Goal: Task Accomplishment & Management: Manage account settings

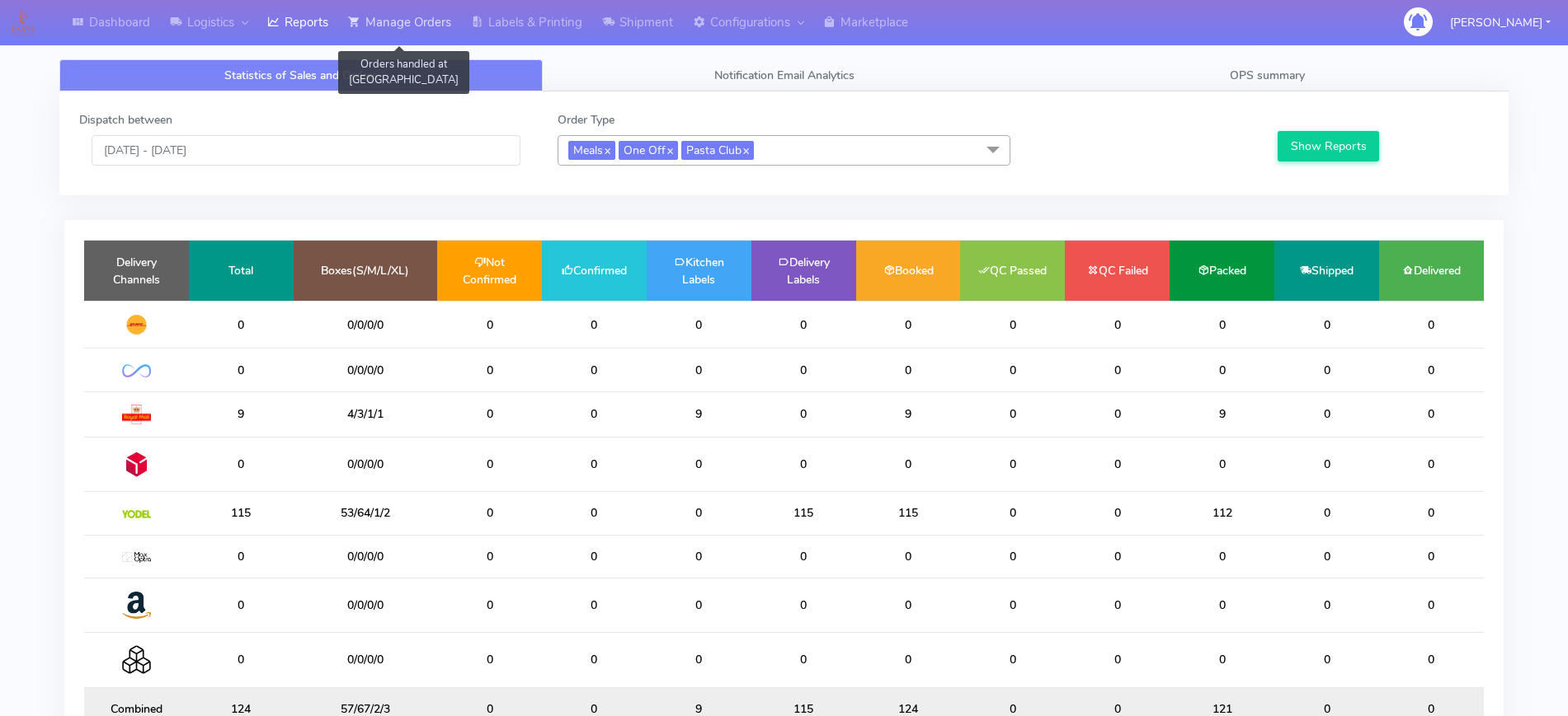
click at [461, 21] on link "Manage Orders" at bounding box center [400, 22] width 122 height 46
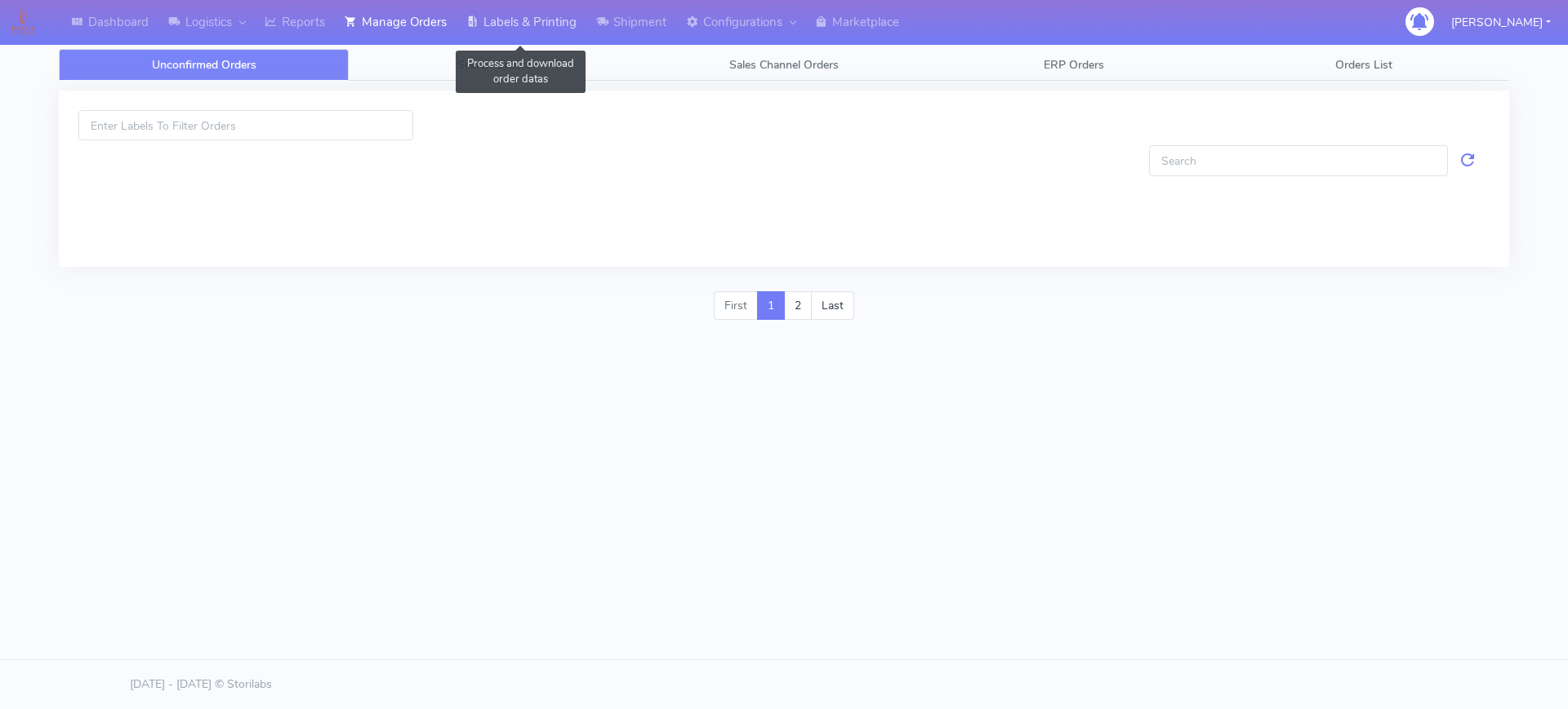
click at [519, 26] on link "Labels & Printing" at bounding box center [521, 22] width 130 height 45
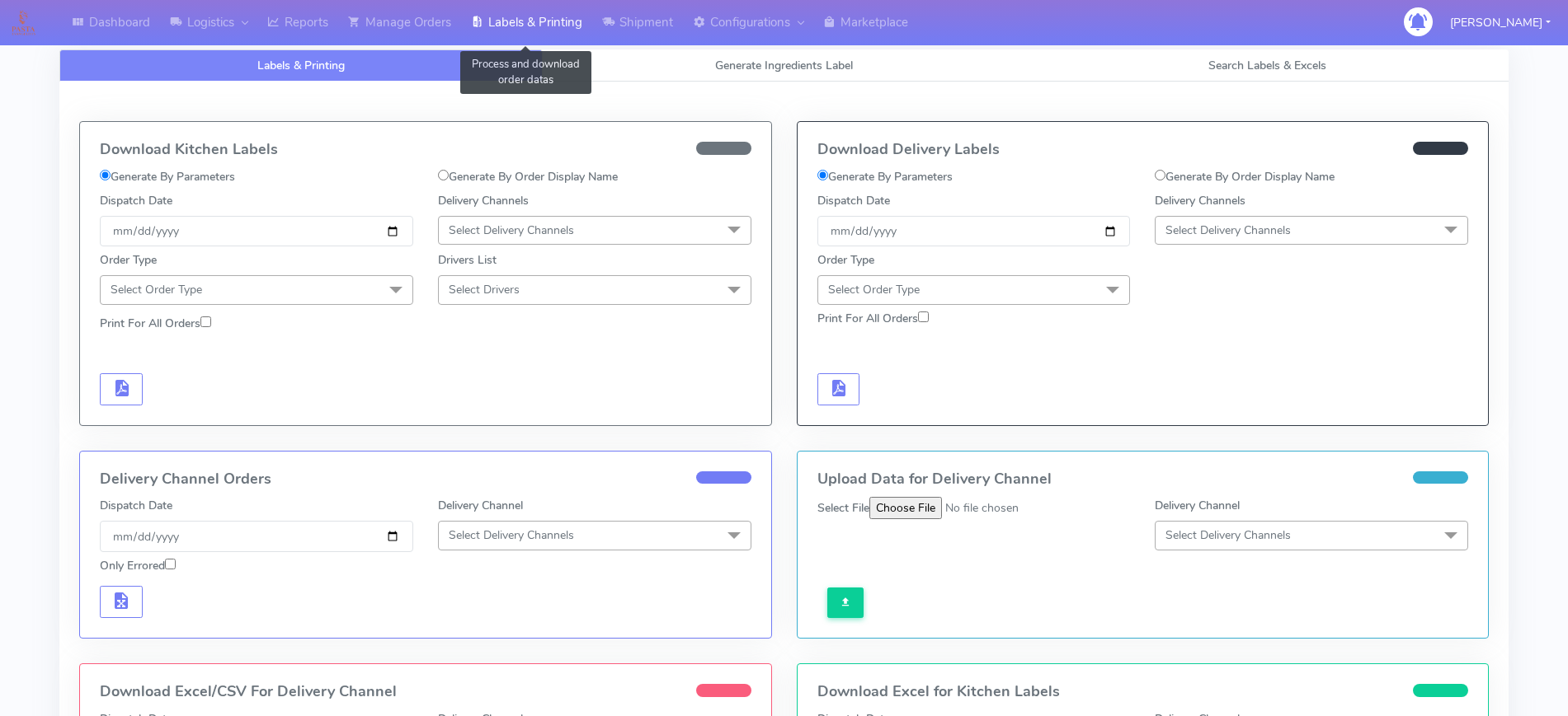
click at [473, 27] on link "Labels & Printing" at bounding box center [526, 22] width 131 height 46
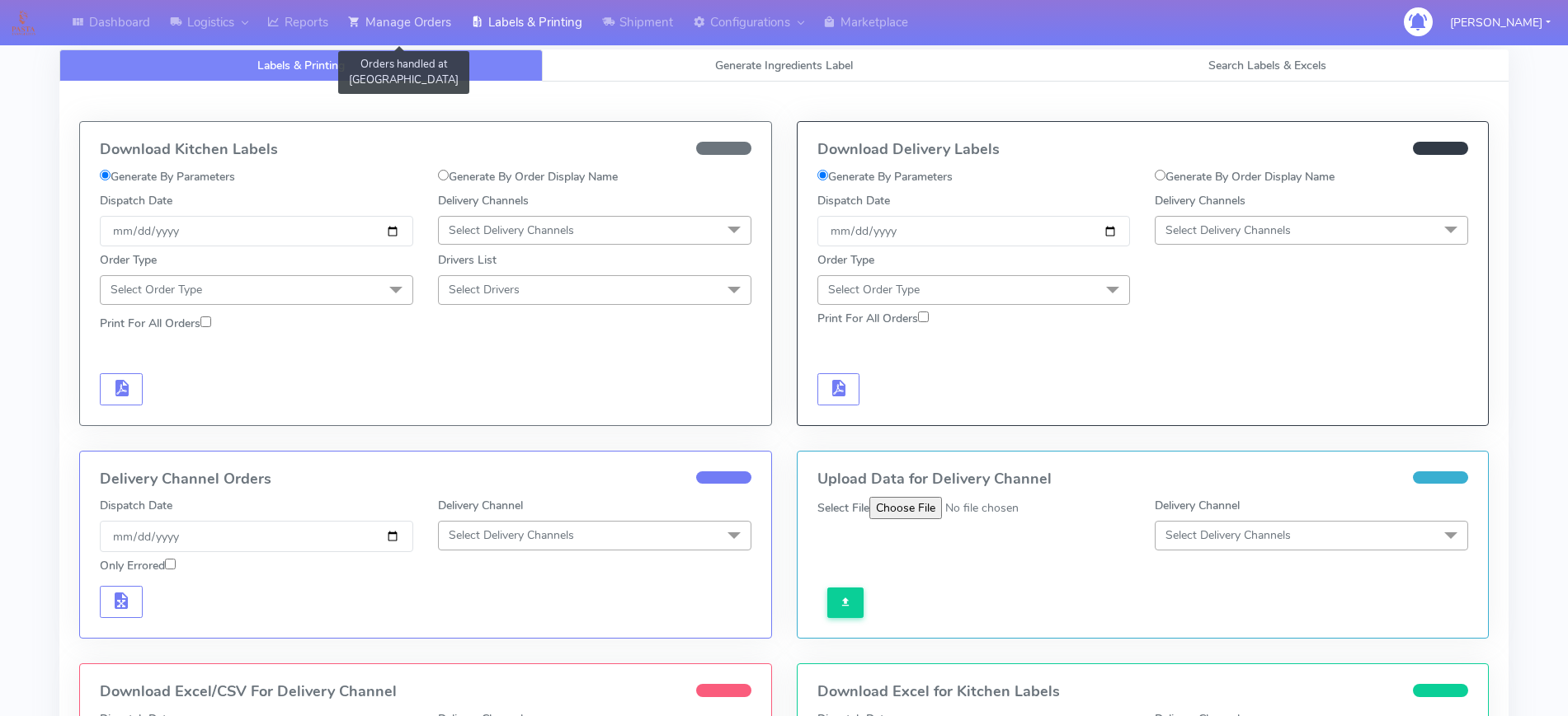
click at [427, 24] on link "Manage Orders" at bounding box center [400, 22] width 122 height 46
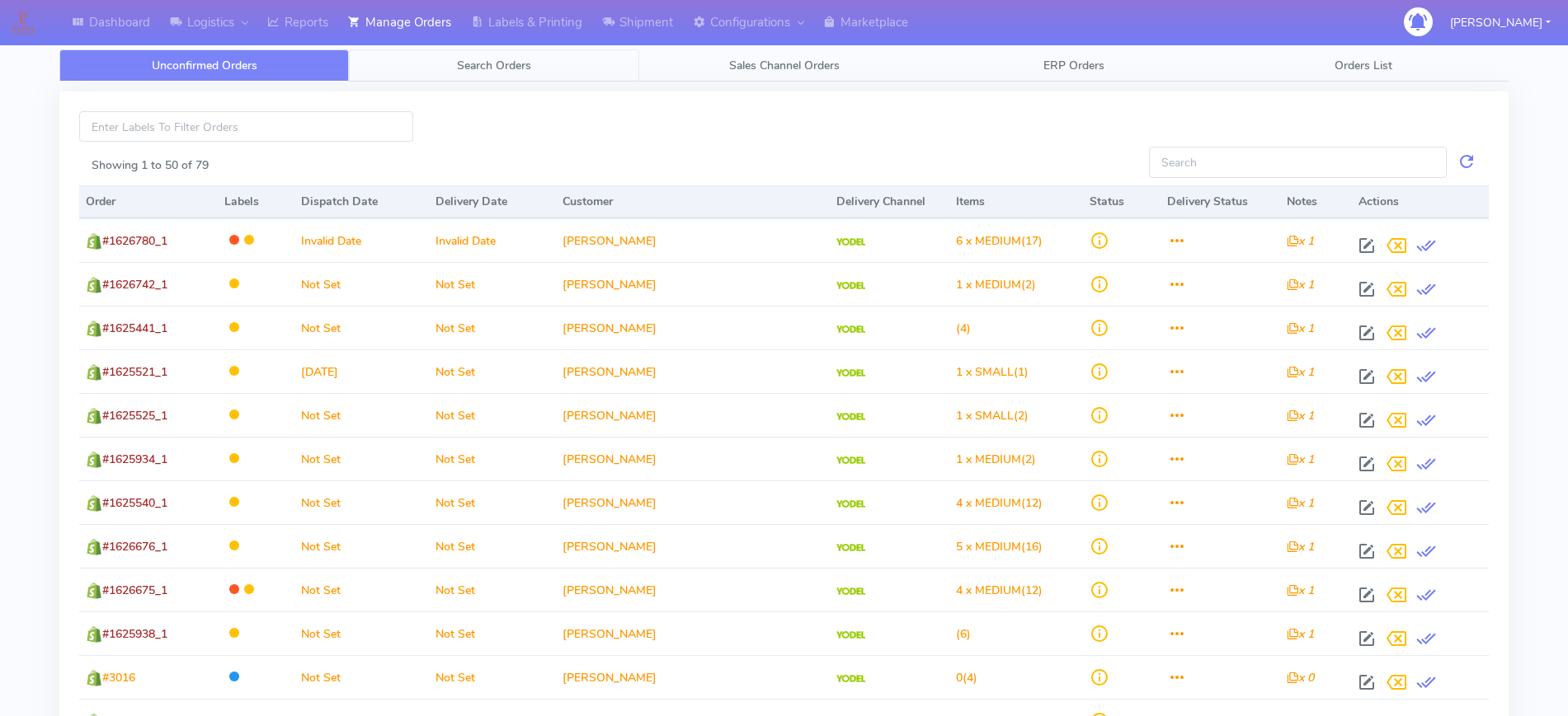
click at [466, 60] on span "Search Orders" at bounding box center [494, 65] width 74 height 16
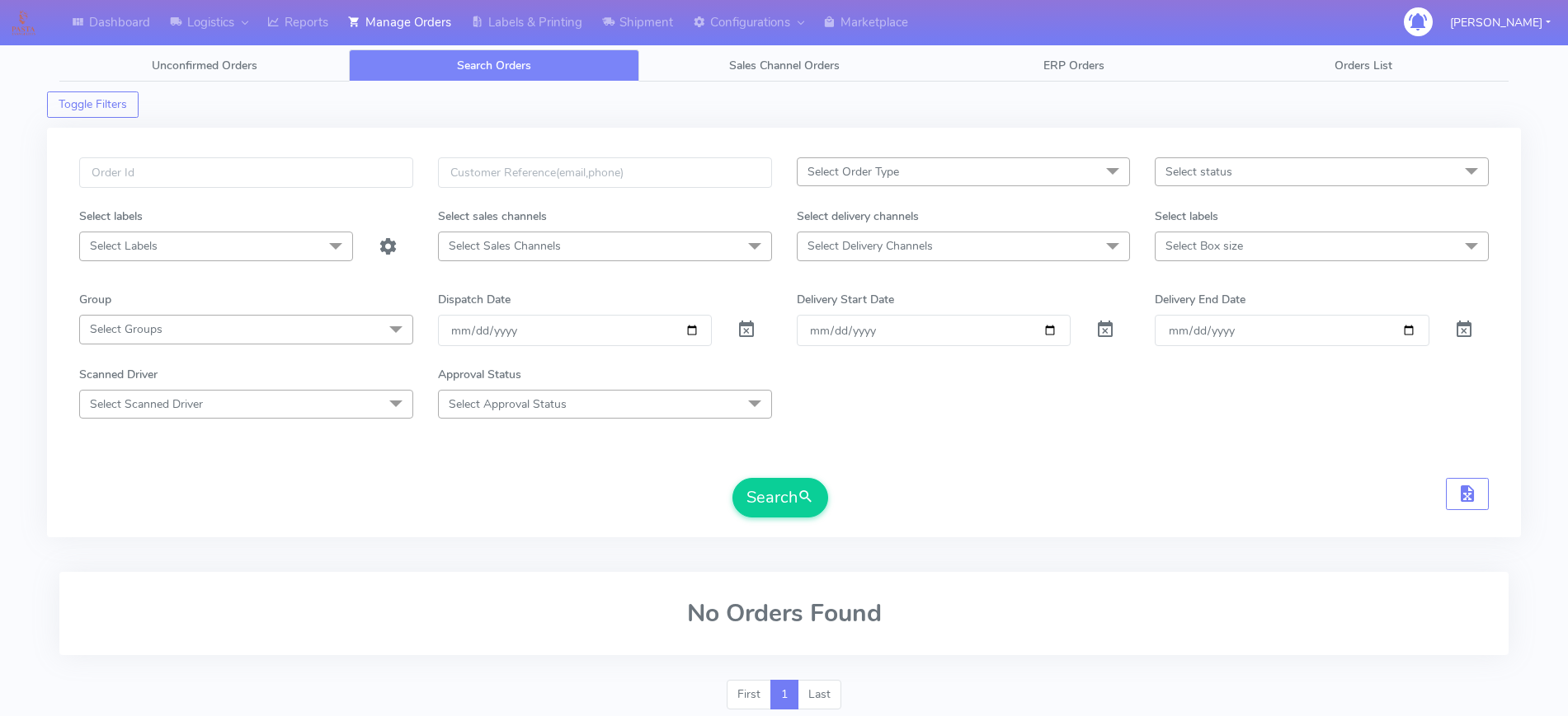
click at [949, 173] on span "Select Order Type" at bounding box center [964, 172] width 334 height 29
click at [895, 288] on div "MEALS" at bounding box center [963, 284] width 316 height 17
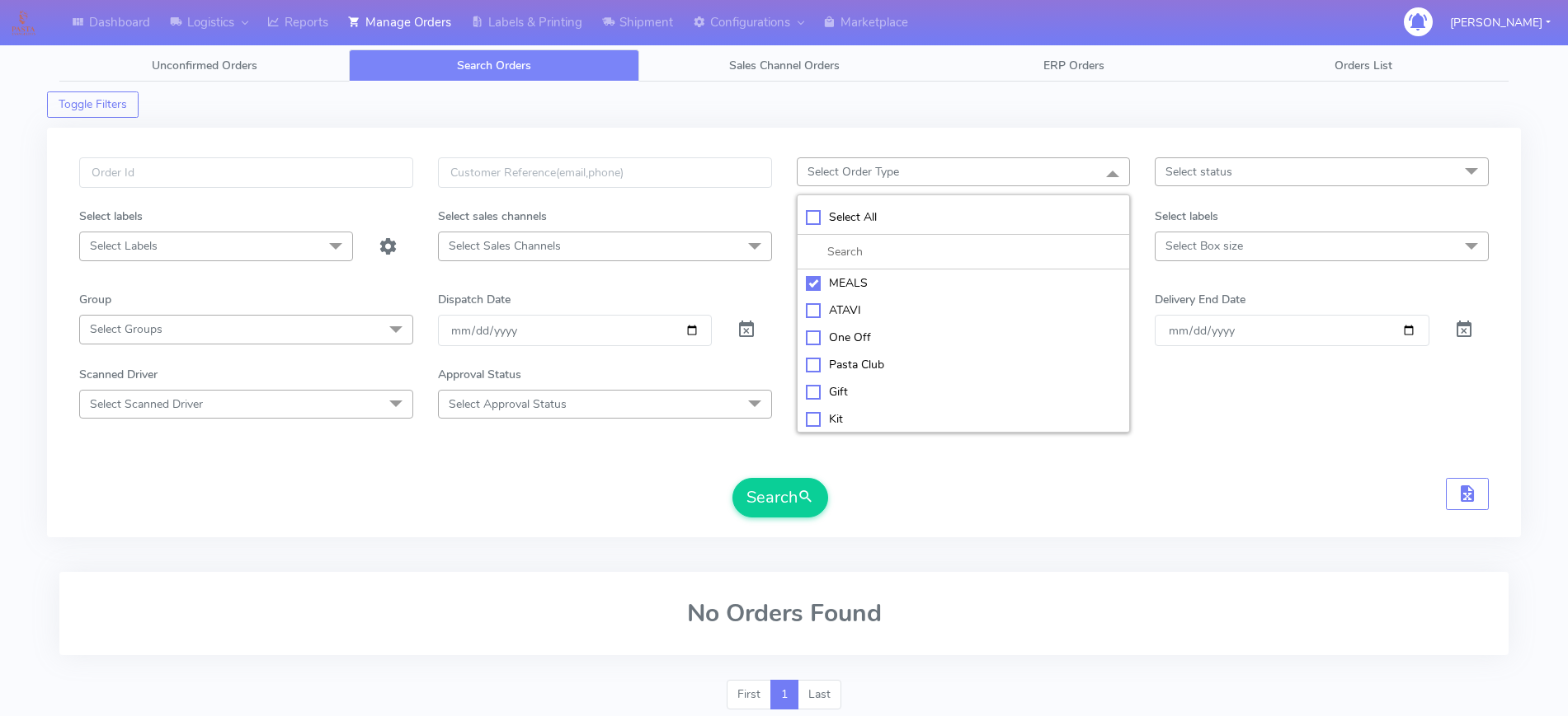
checkbox input "true"
click at [1175, 266] on form "MEALS x Select All MEALS ATAVI One Off Pasta Club Gift Kit Event Unknown QCOM S…" at bounding box center [784, 337] width 1410 height 360
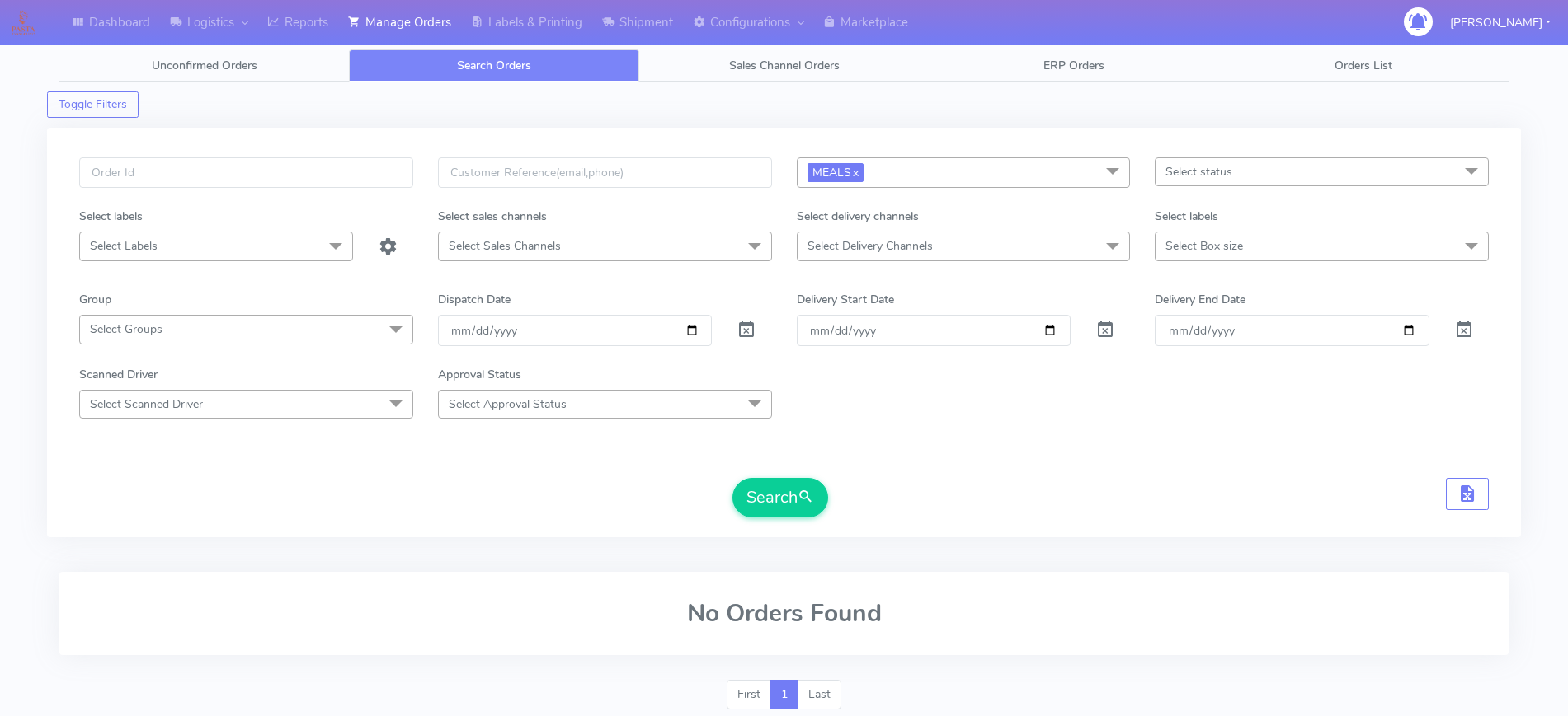
click at [1065, 240] on span "Select Delivery Channels" at bounding box center [964, 246] width 334 height 29
click at [867, 383] on div "OnFleet" at bounding box center [963, 386] width 316 height 17
checkbox input "true"
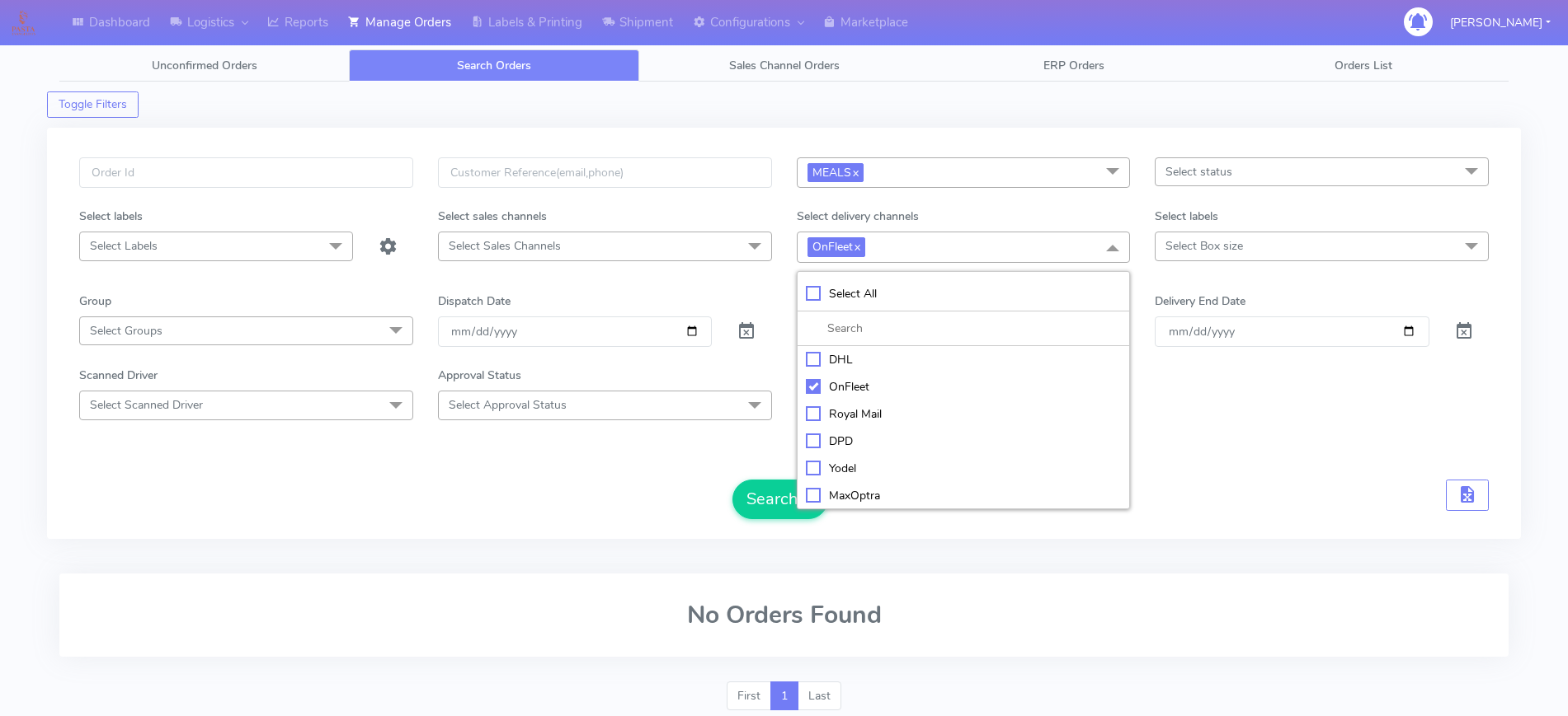
click at [1189, 238] on span "Select Box size" at bounding box center [1204, 246] width 78 height 16
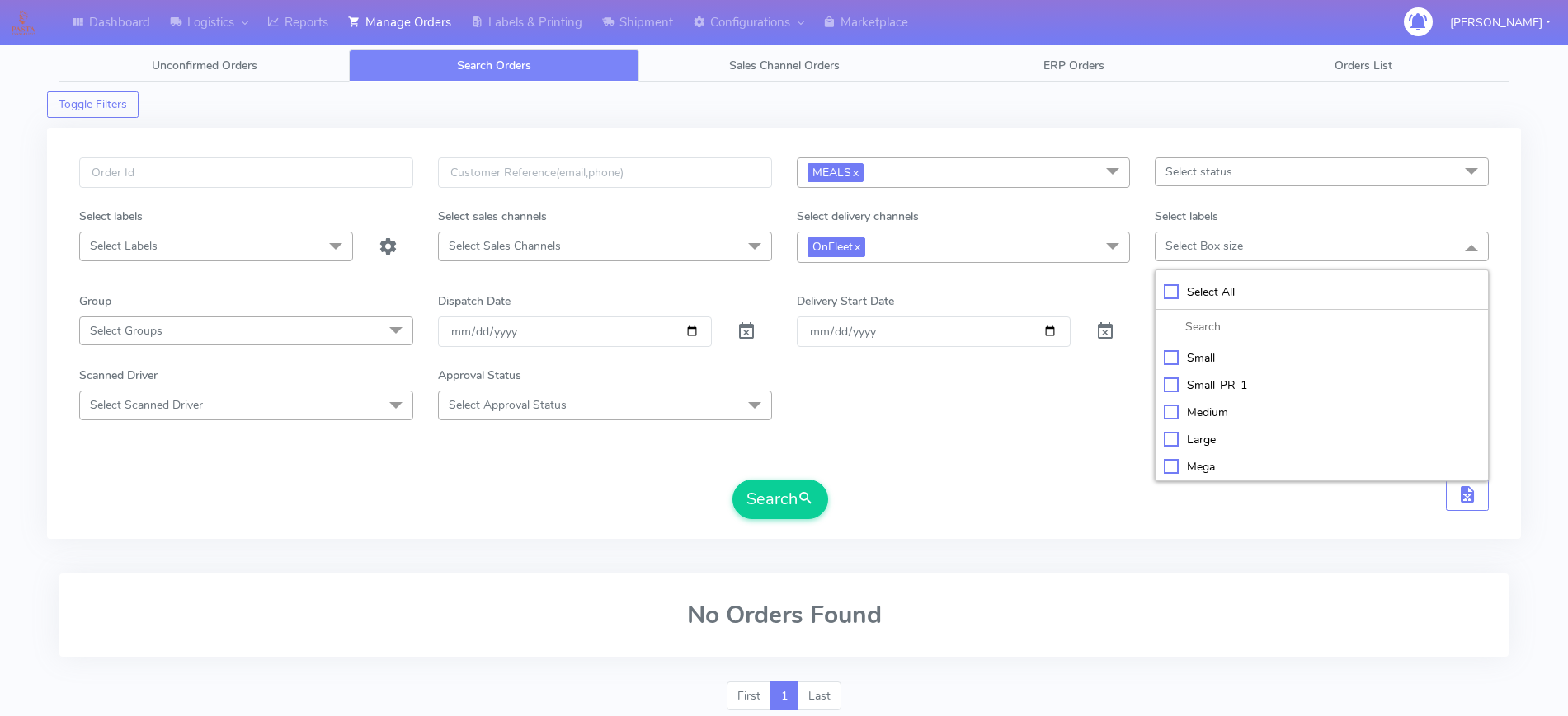
click at [1225, 358] on div "Small" at bounding box center [1321, 358] width 316 height 17
checkbox input "true"
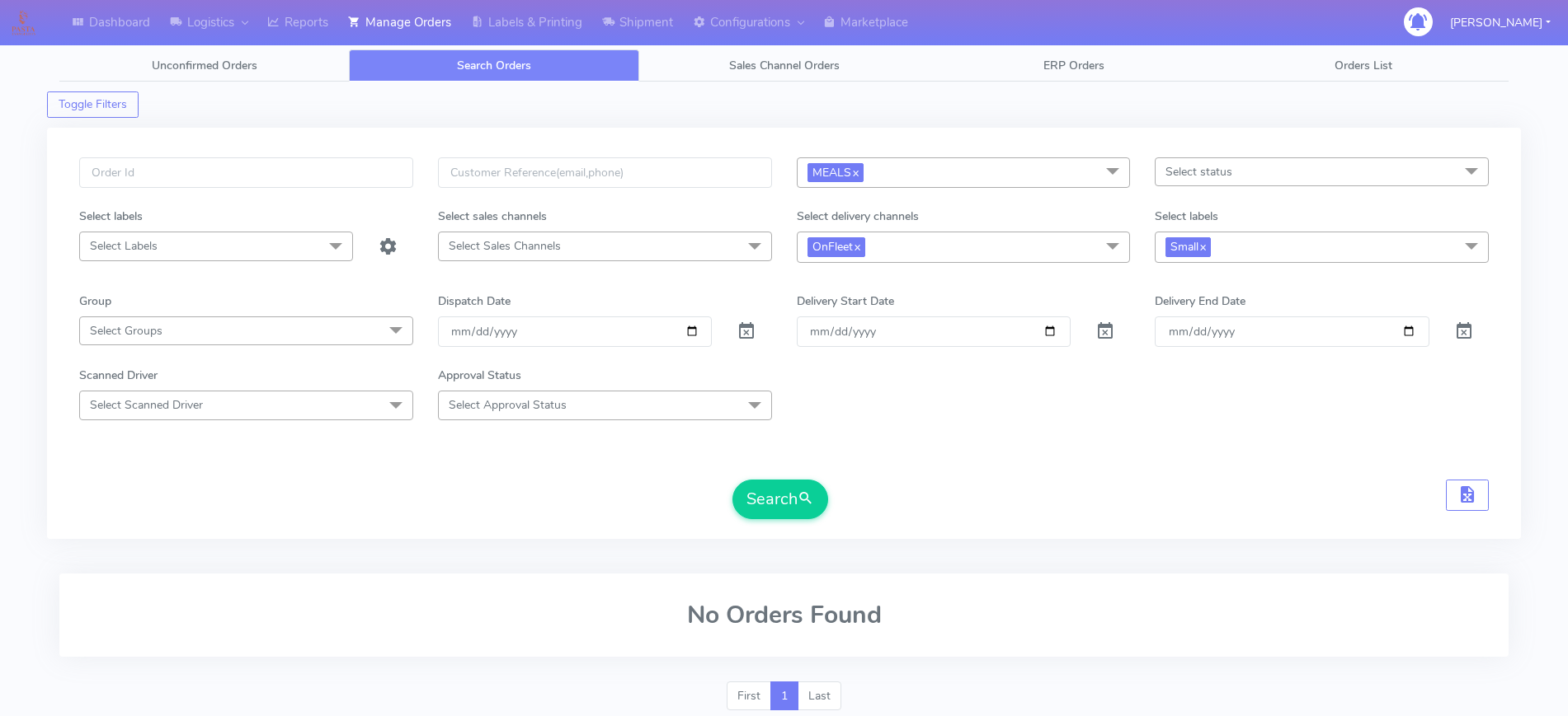
click at [1100, 278] on form "MEALS x Select All MEALS ATAVI One Off Pasta Club Gift Kit Event Unknown QCOM S…" at bounding box center [784, 338] width 1410 height 361
click at [749, 328] on span at bounding box center [747, 335] width 19 height 16
click at [693, 324] on input "date" at bounding box center [575, 331] width 274 height 30
type input "[DATE]"
click at [786, 503] on button "Search" at bounding box center [780, 499] width 95 height 40
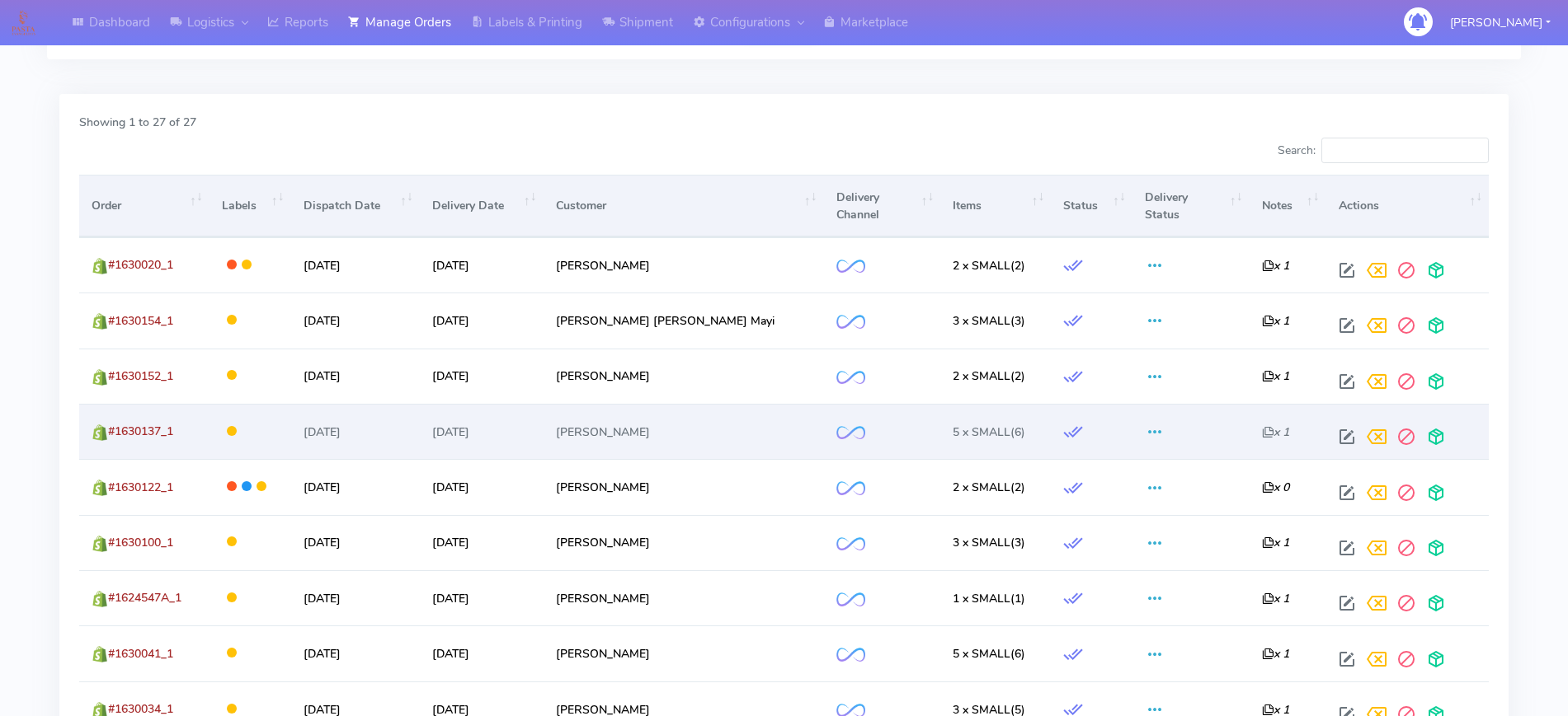
scroll to position [515, 0]
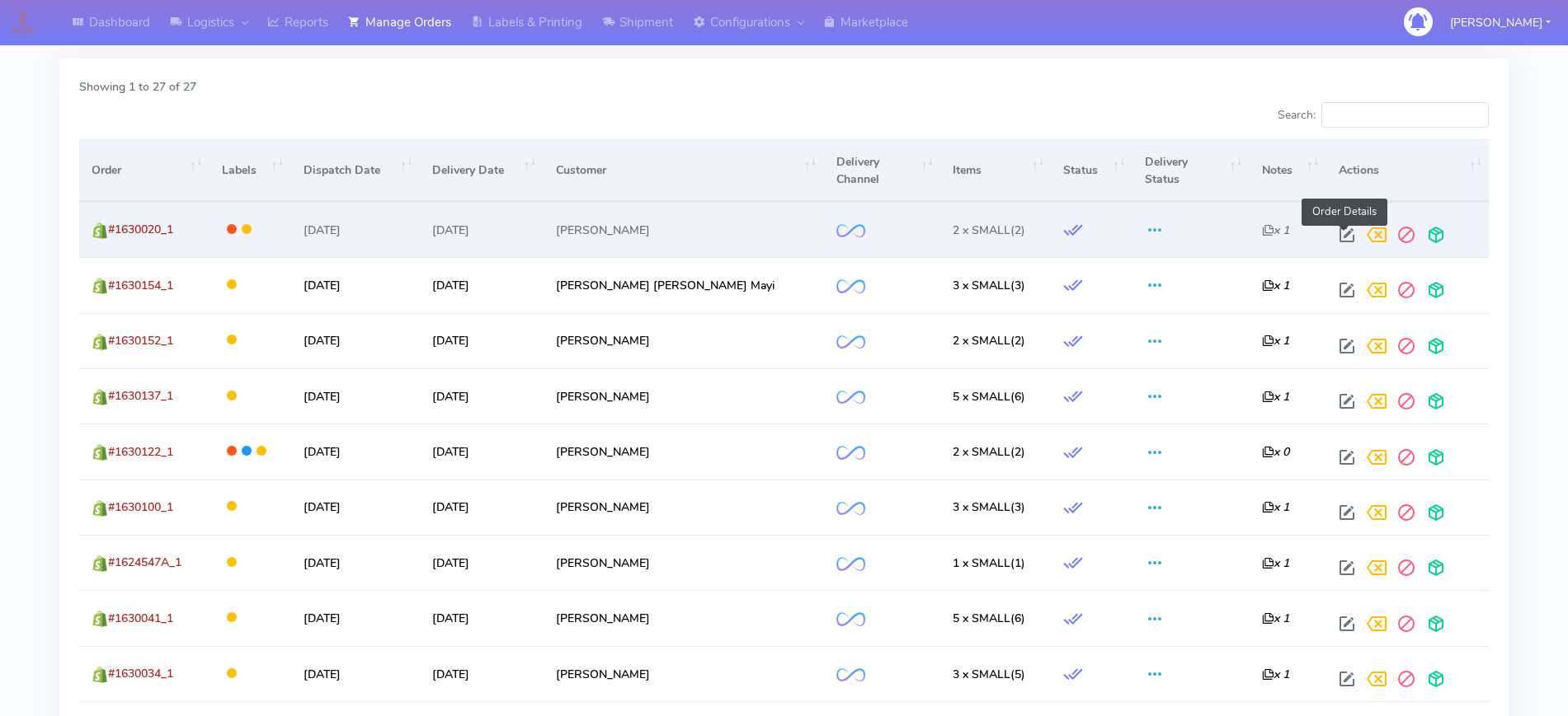
click at [1351, 236] on span at bounding box center [1346, 239] width 30 height 16
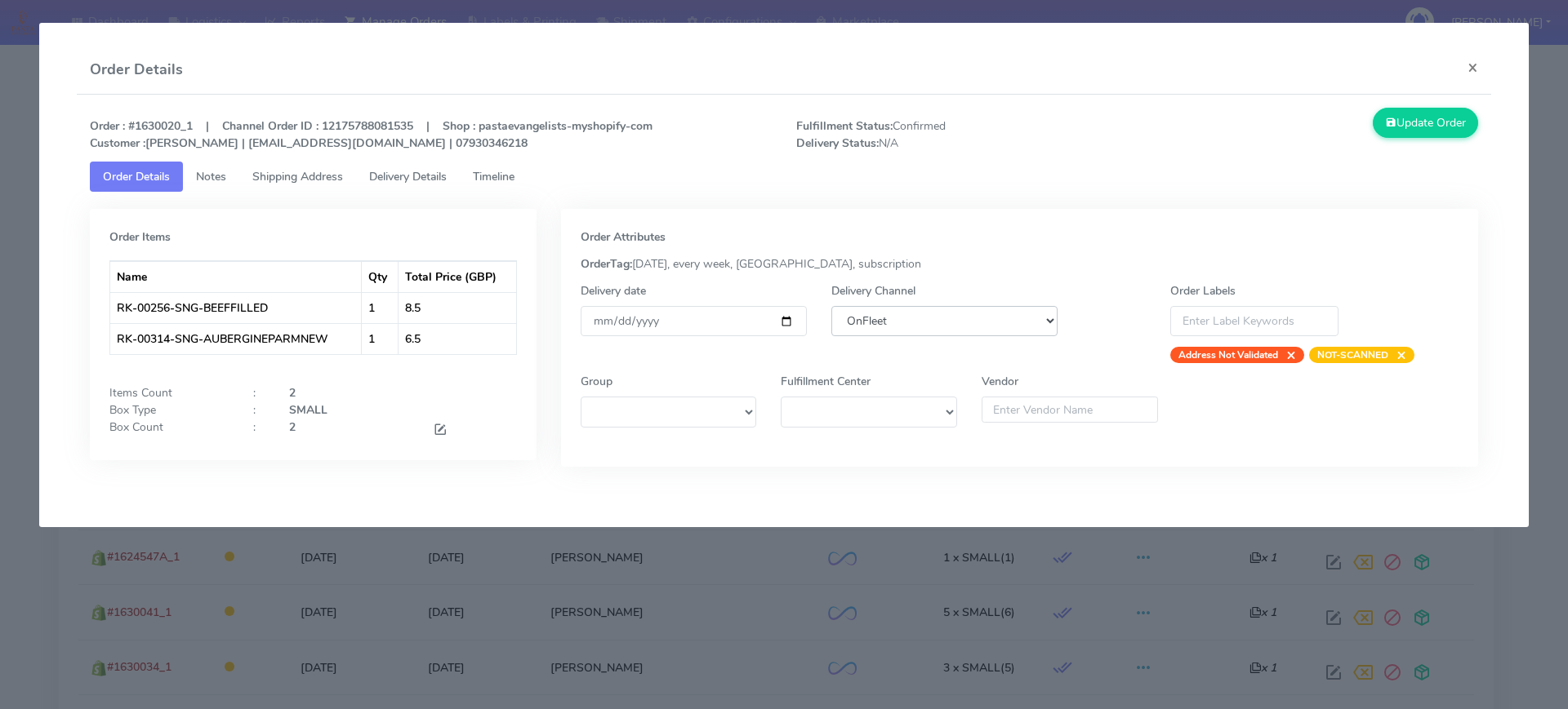
drag, startPoint x: 938, startPoint y: 315, endPoint x: 940, endPoint y: 323, distance: 8.2
click at [938, 315] on select "DHL OnFleet Royal Mail DPD Yodel MaxOptra Amazon Collection" at bounding box center [944, 320] width 226 height 30
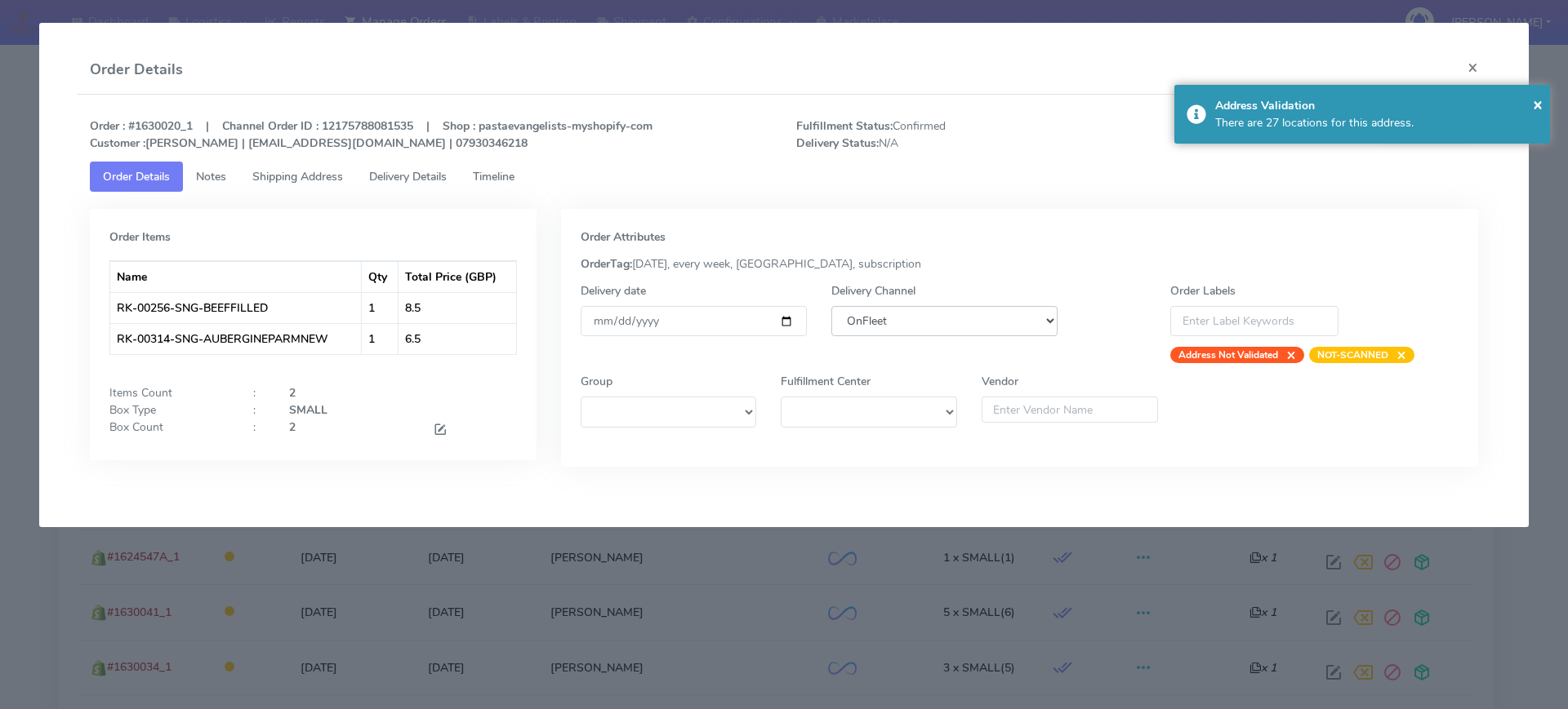
select select "5"
click at [832, 306] on select "DHL OnFleet Royal Mail DPD Yodel MaxOptra Amazon Collection" at bounding box center [944, 320] width 226 height 30
click at [1543, 105] on span "×" at bounding box center [1537, 104] width 10 height 22
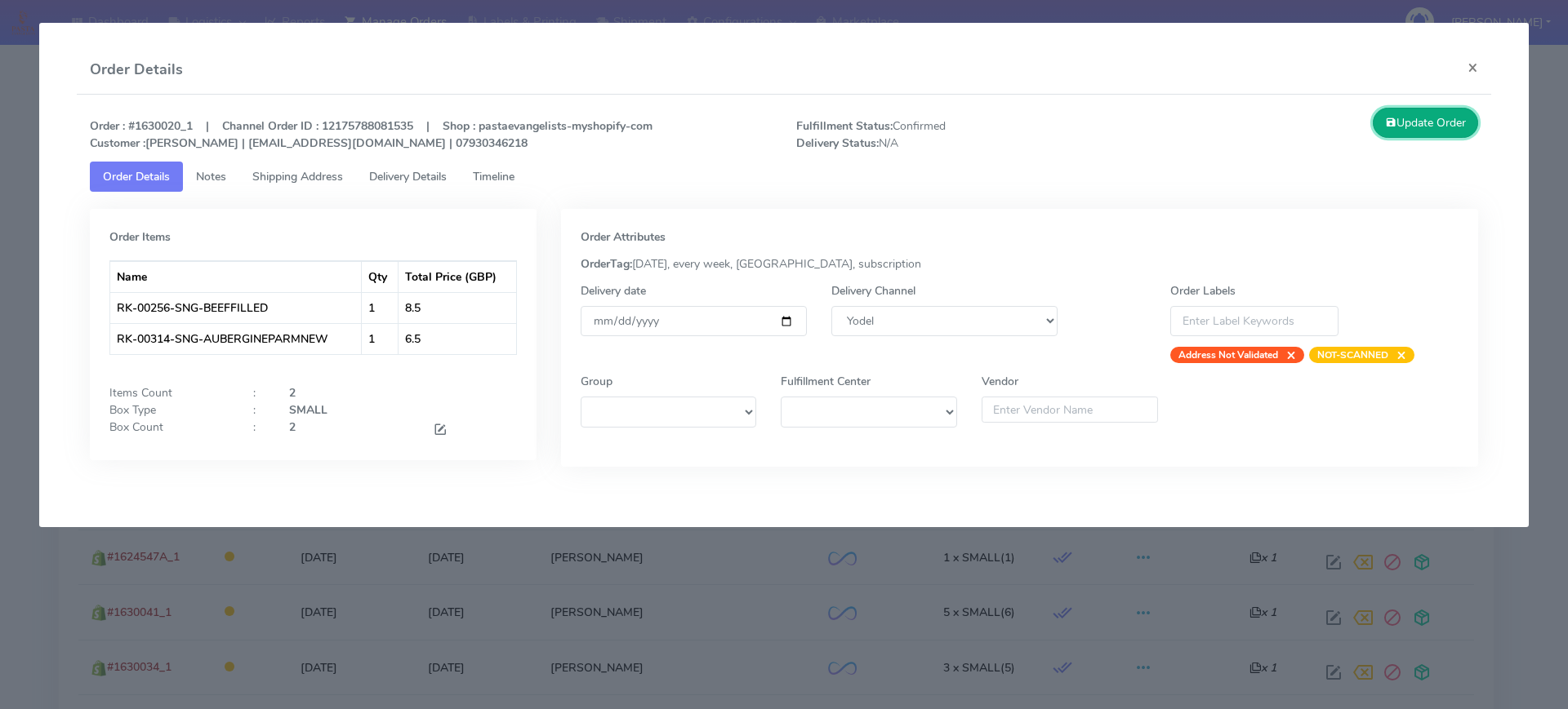
click at [1448, 116] on button "Update Order" at bounding box center [1426, 122] width 106 height 30
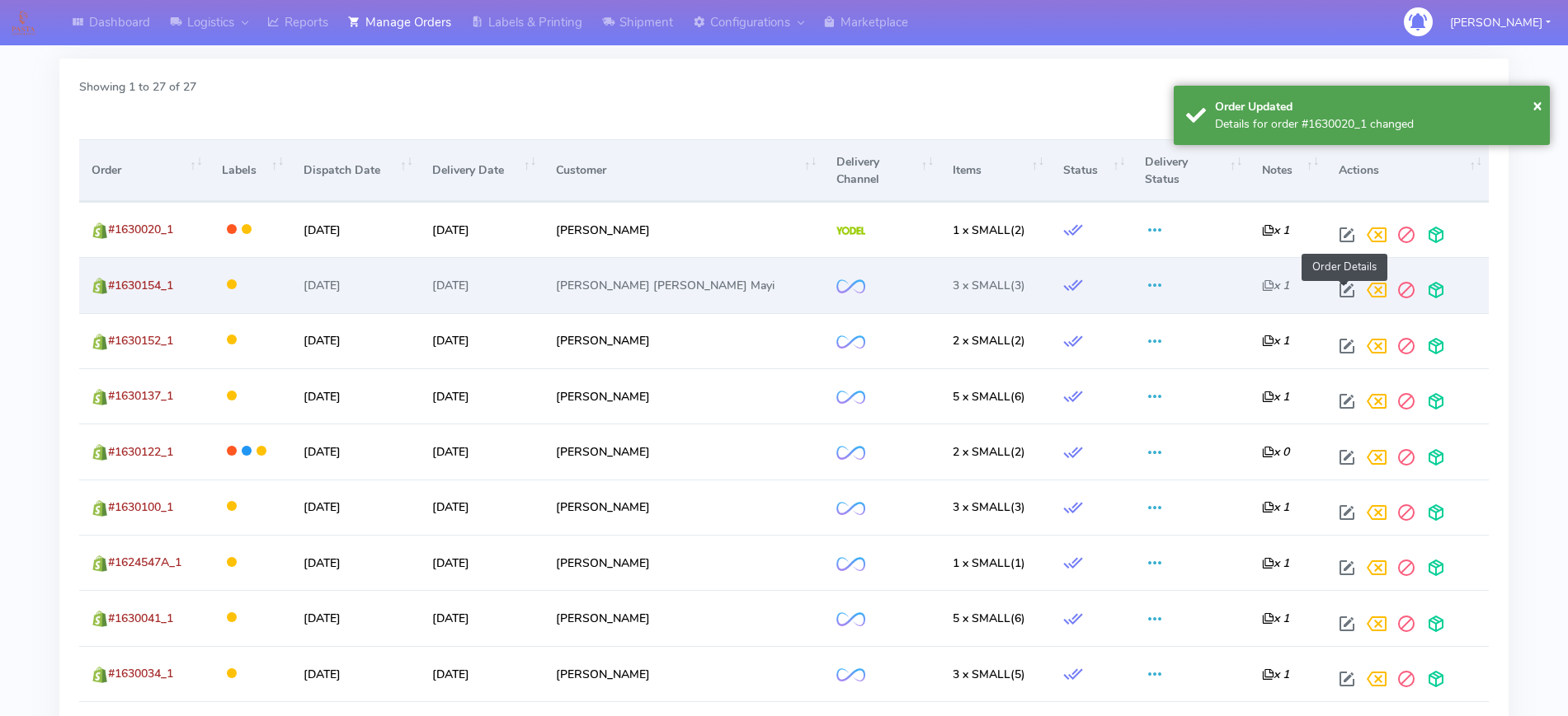
click at [1346, 286] on span at bounding box center [1346, 293] width 30 height 16
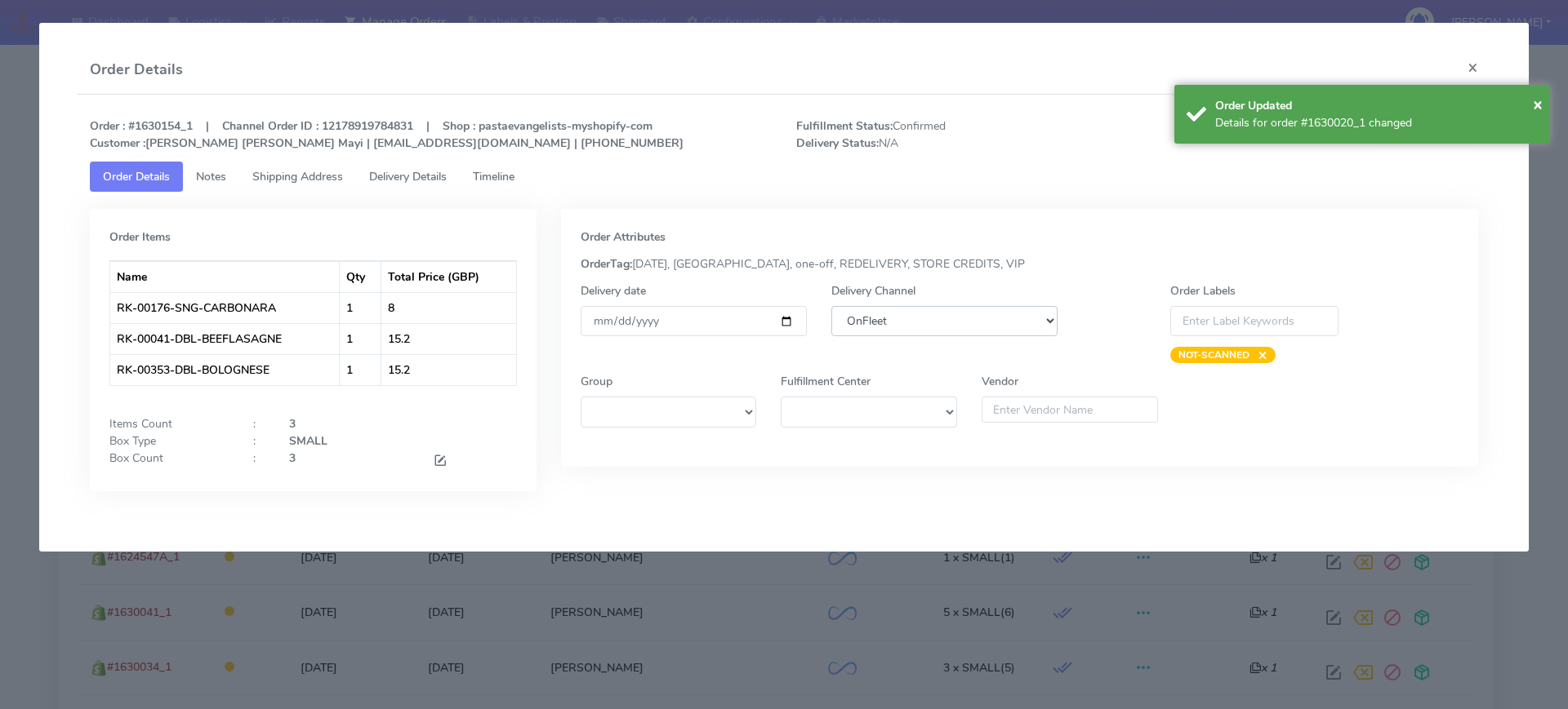
click at [1009, 322] on select "DHL OnFleet Royal Mail DPD Yodel MaxOptra Amazon Collection" at bounding box center [944, 320] width 226 height 30
select select "5"
click at [832, 306] on select "DHL OnFleet Royal Mail DPD Yodel MaxOptra Amazon Collection" at bounding box center [944, 320] width 226 height 30
click at [1536, 106] on span "×" at bounding box center [1537, 104] width 10 height 22
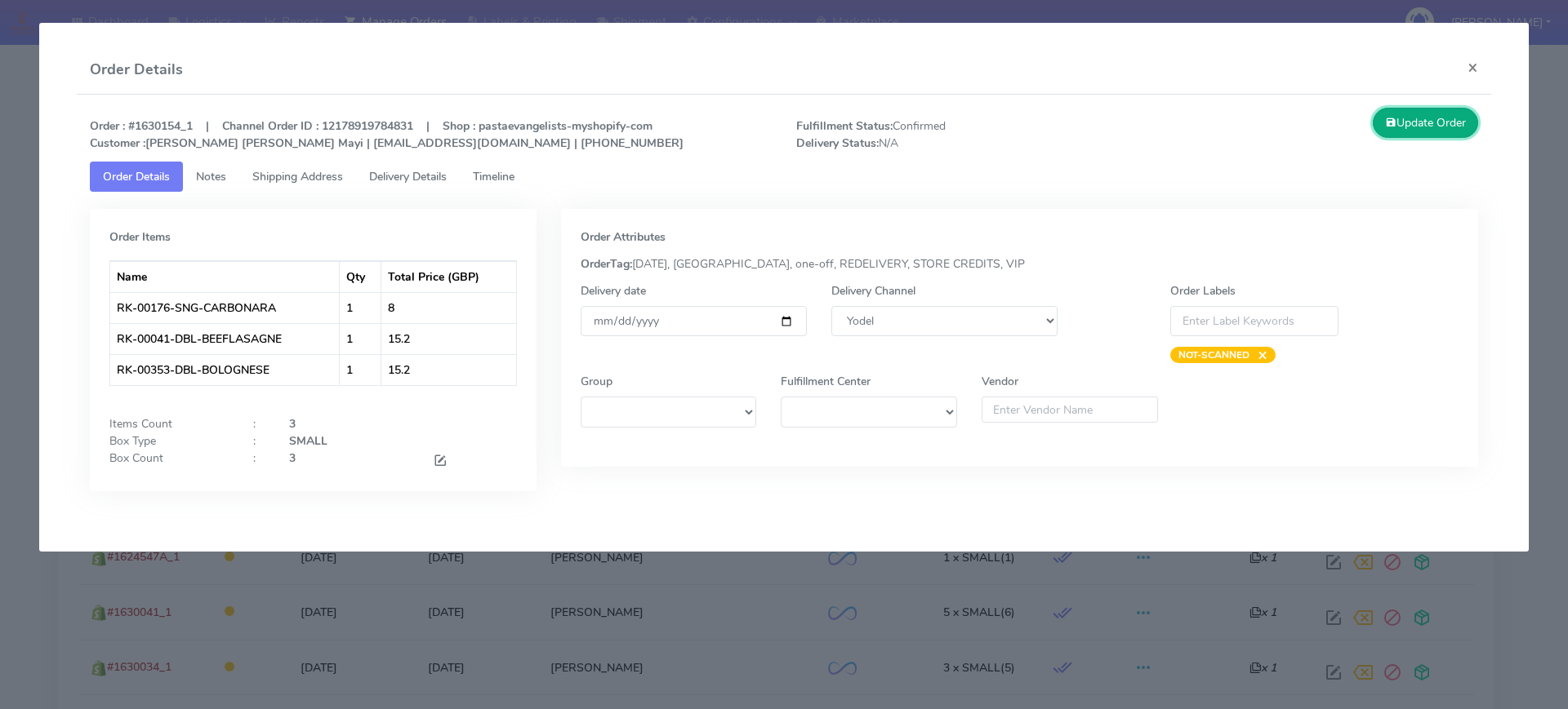
click at [1475, 119] on button "Update Order" at bounding box center [1426, 122] width 106 height 30
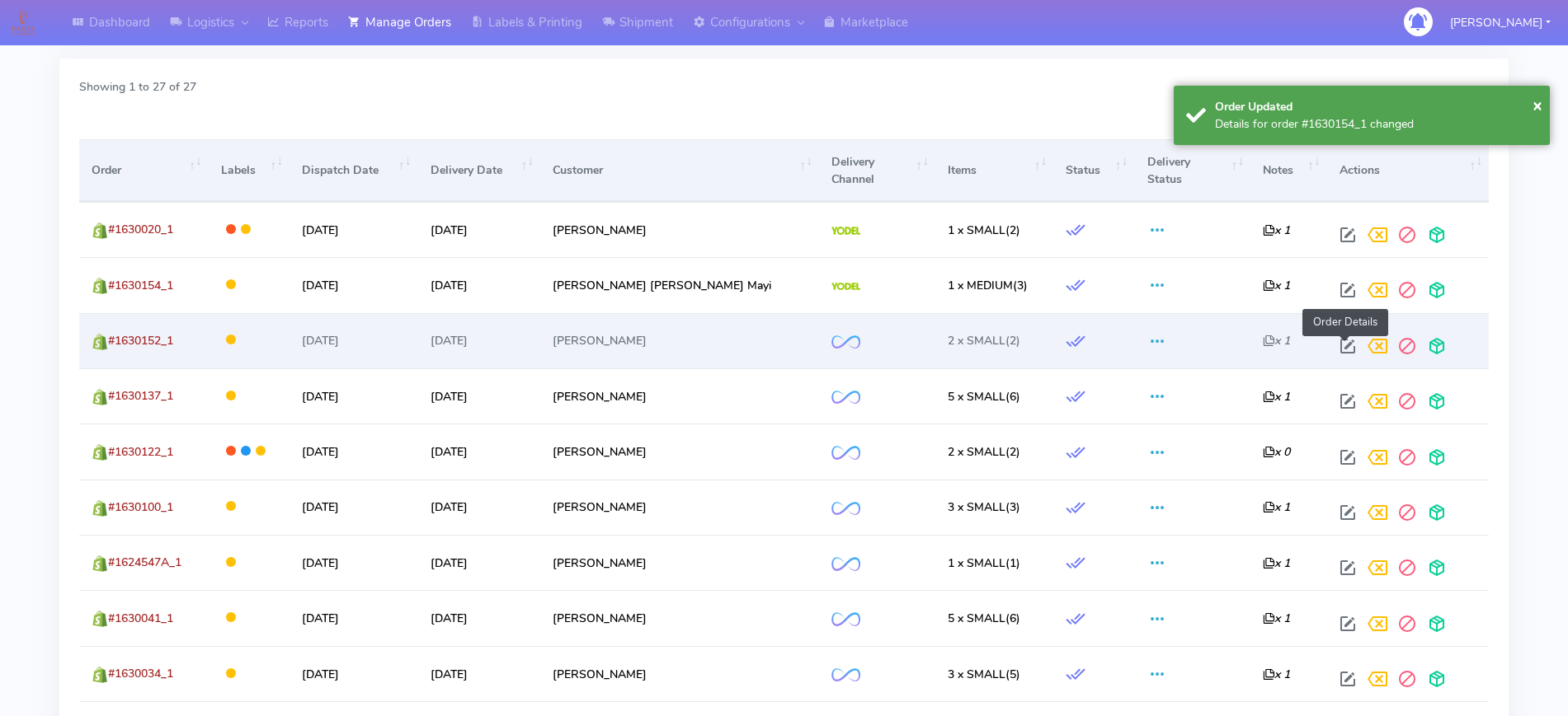
click at [1341, 345] on span at bounding box center [1347, 350] width 30 height 16
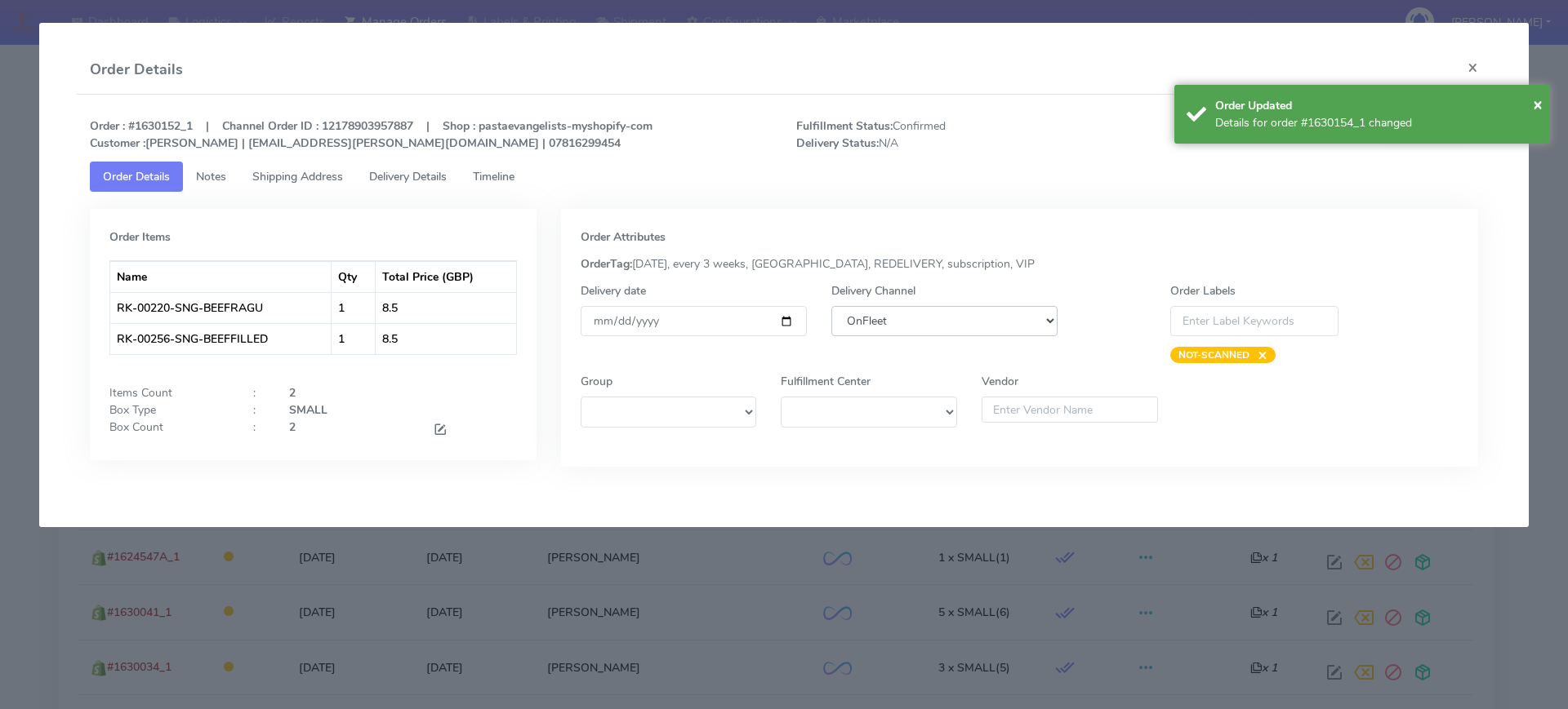
click at [902, 322] on select "DHL OnFleet Royal Mail DPD Yodel MaxOptra Amazon Collection" at bounding box center [944, 320] width 226 height 30
select select "5"
click at [832, 306] on select "DHL OnFleet Royal Mail DPD Yodel MaxOptra Amazon Collection" at bounding box center [944, 320] width 226 height 30
click at [1538, 97] on span "×" at bounding box center [1537, 104] width 10 height 22
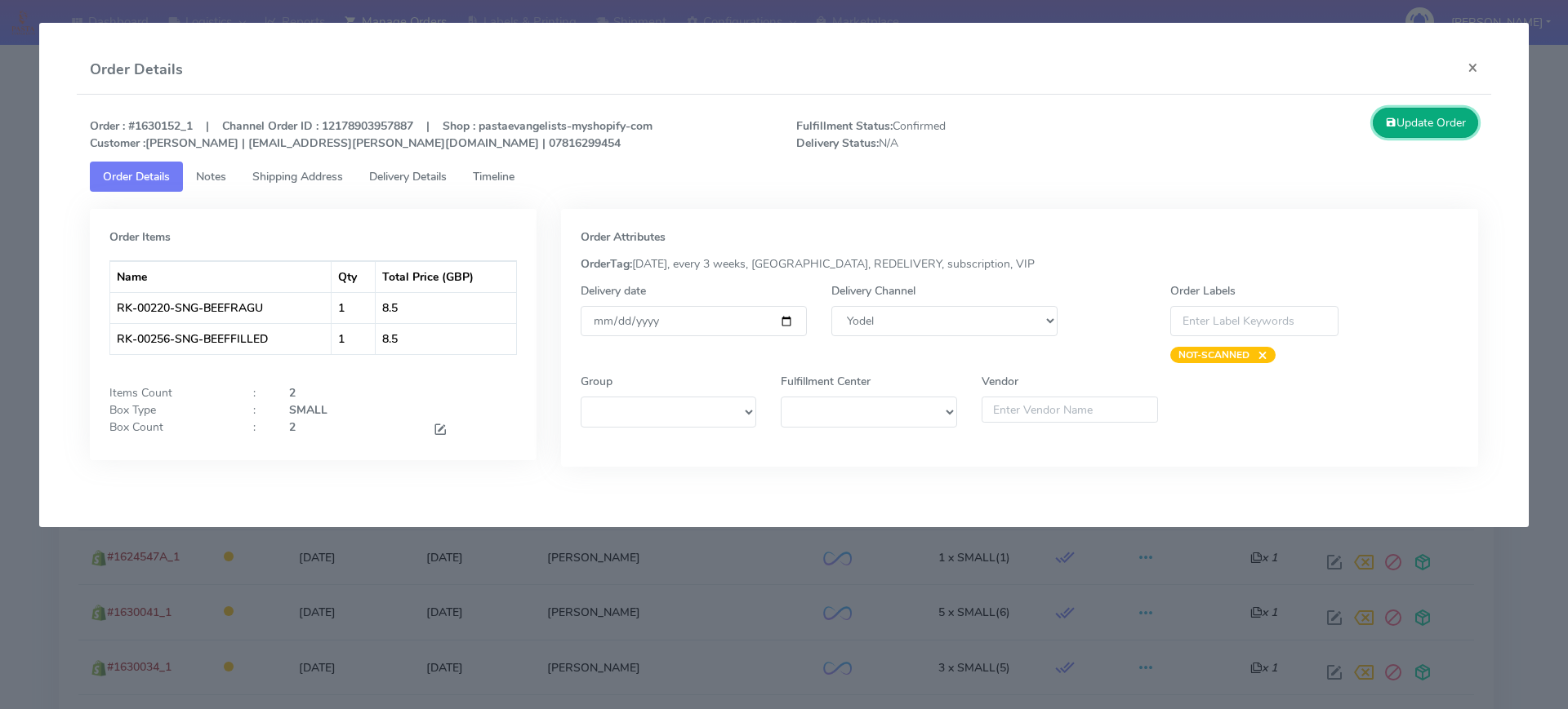
click at [1465, 124] on button "Update Order" at bounding box center [1426, 122] width 106 height 30
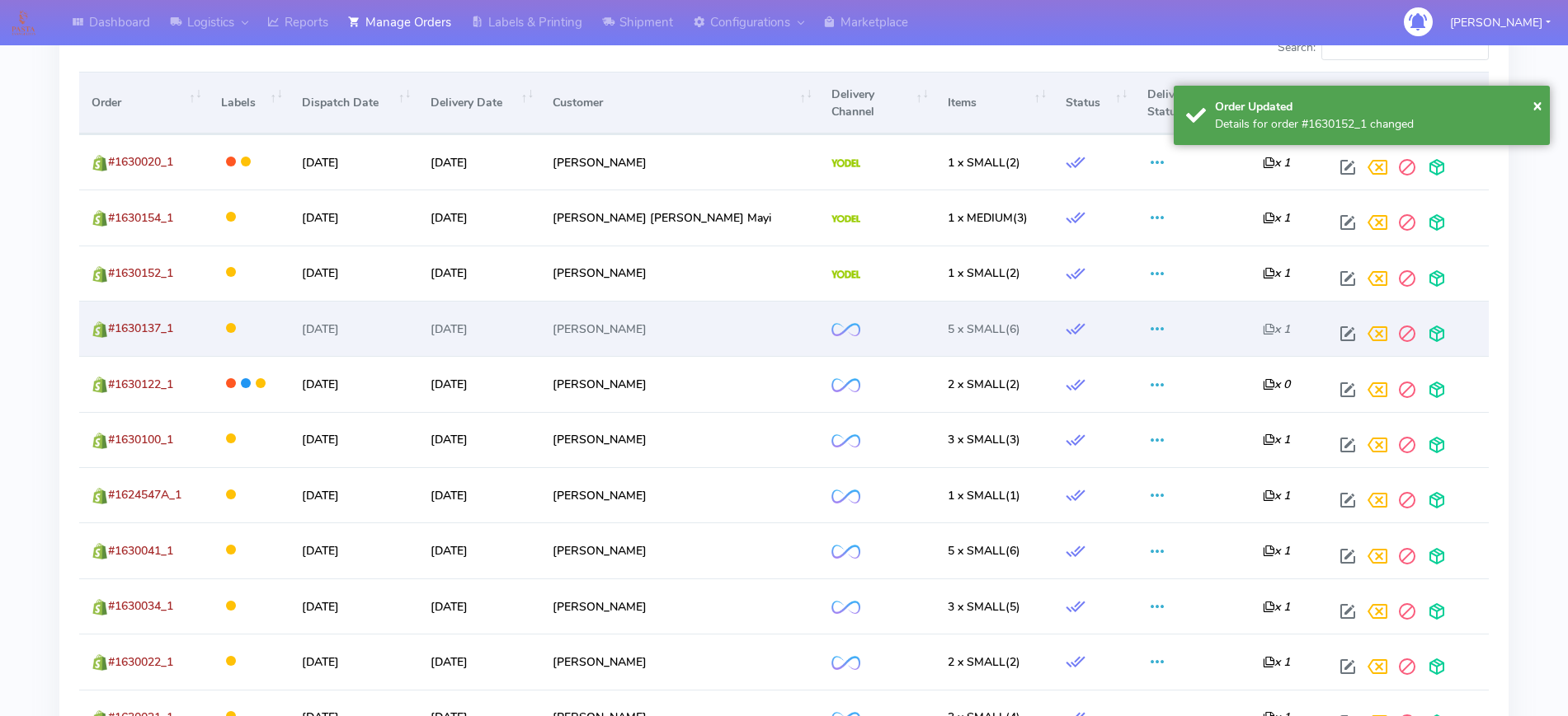
scroll to position [618, 0]
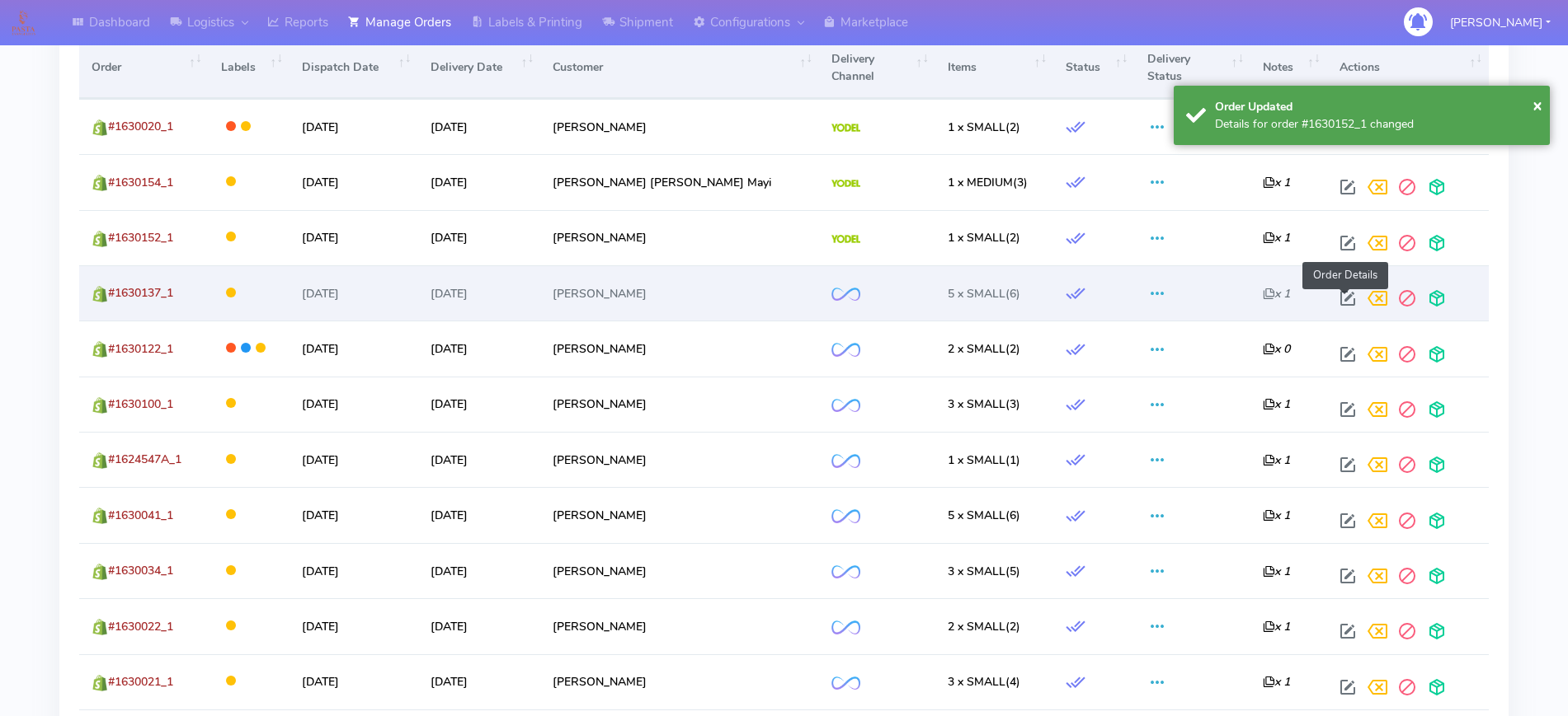
click at [1352, 302] on span at bounding box center [1347, 302] width 30 height 16
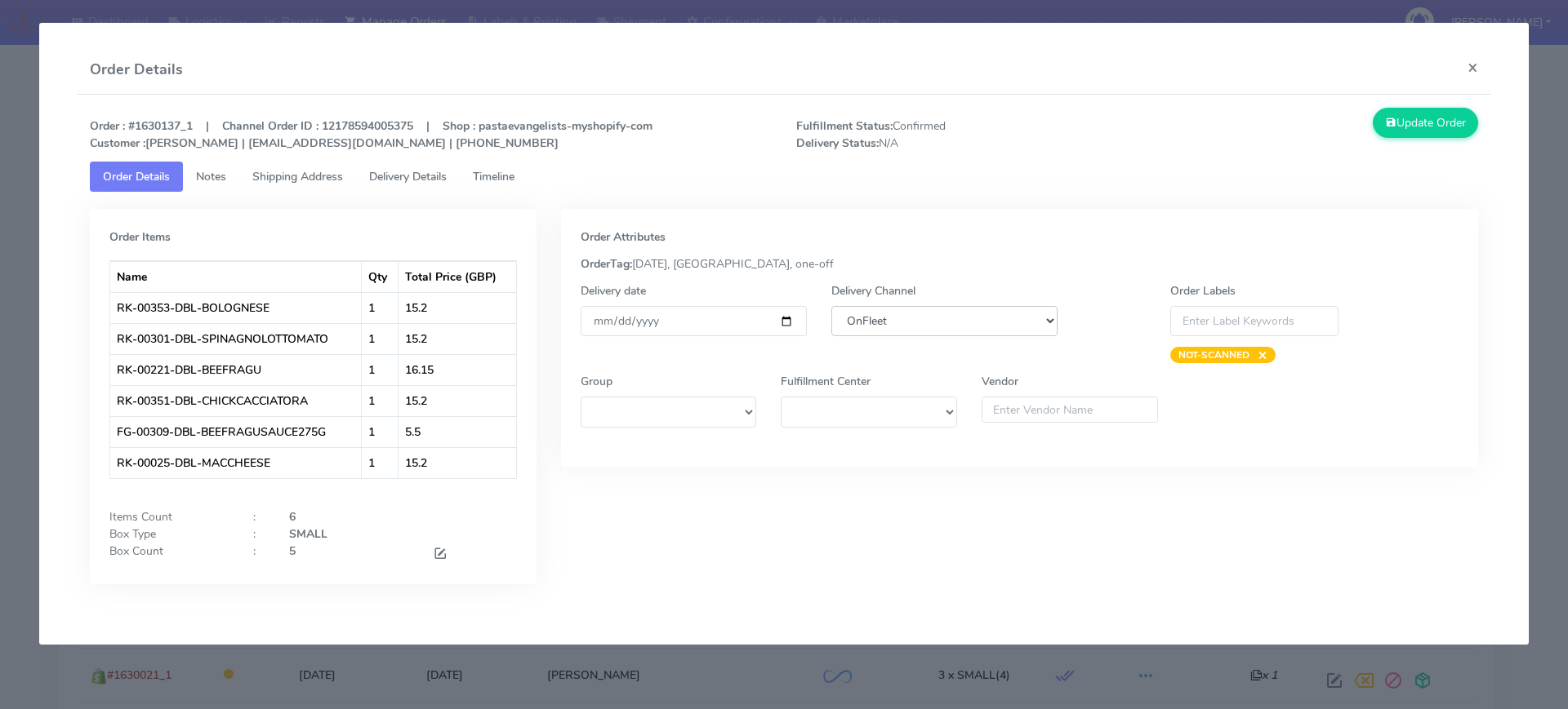
drag, startPoint x: 950, startPoint y: 318, endPoint x: 946, endPoint y: 328, distance: 10.8
click at [950, 318] on select "DHL OnFleet Royal Mail DPD Yodel MaxOptra Amazon Collection" at bounding box center [944, 320] width 226 height 30
select select "5"
click at [832, 306] on select "DHL OnFleet Royal Mail DPD Yodel MaxOptra Amazon Collection" at bounding box center [944, 320] width 226 height 30
click at [1422, 123] on button "Update Order" at bounding box center [1426, 122] width 106 height 30
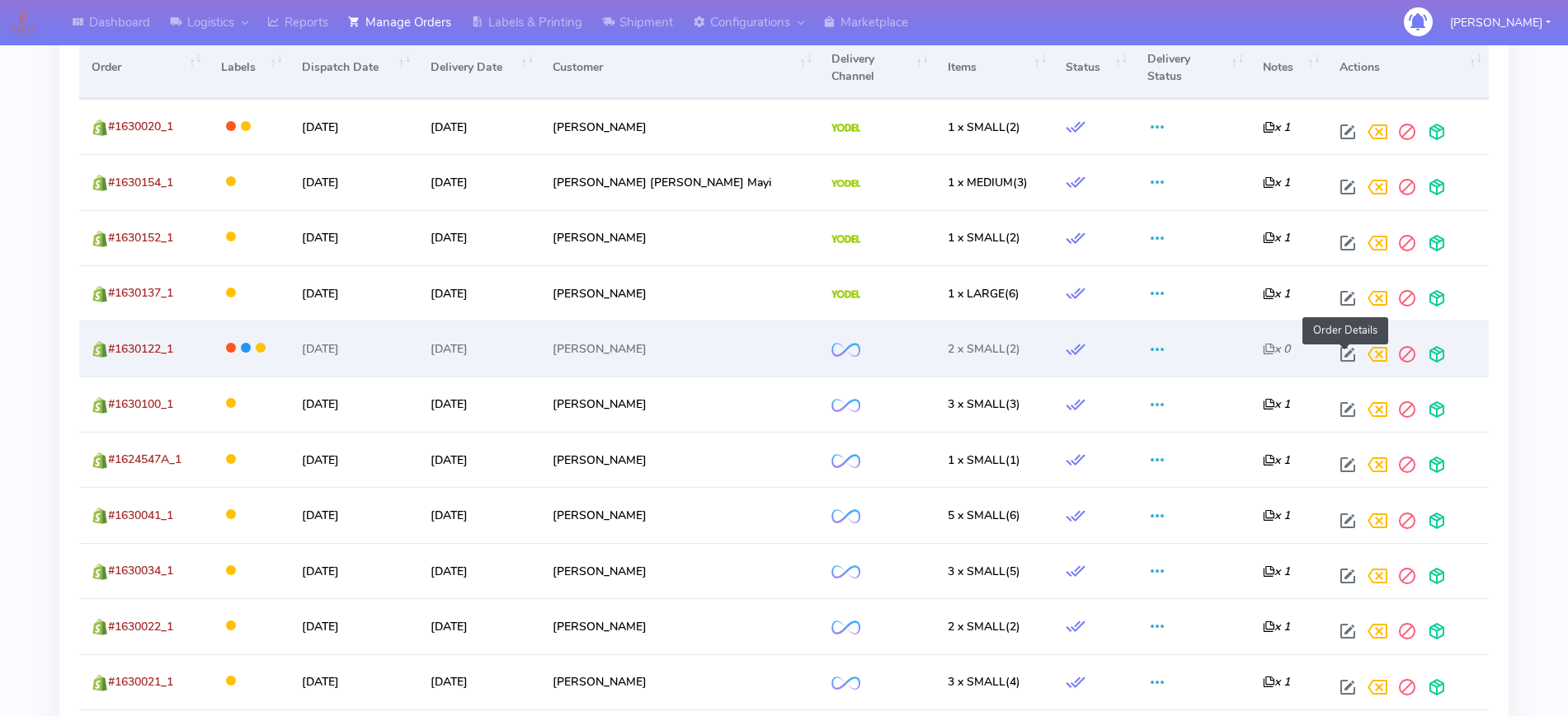
click at [1343, 351] on span at bounding box center [1347, 358] width 30 height 16
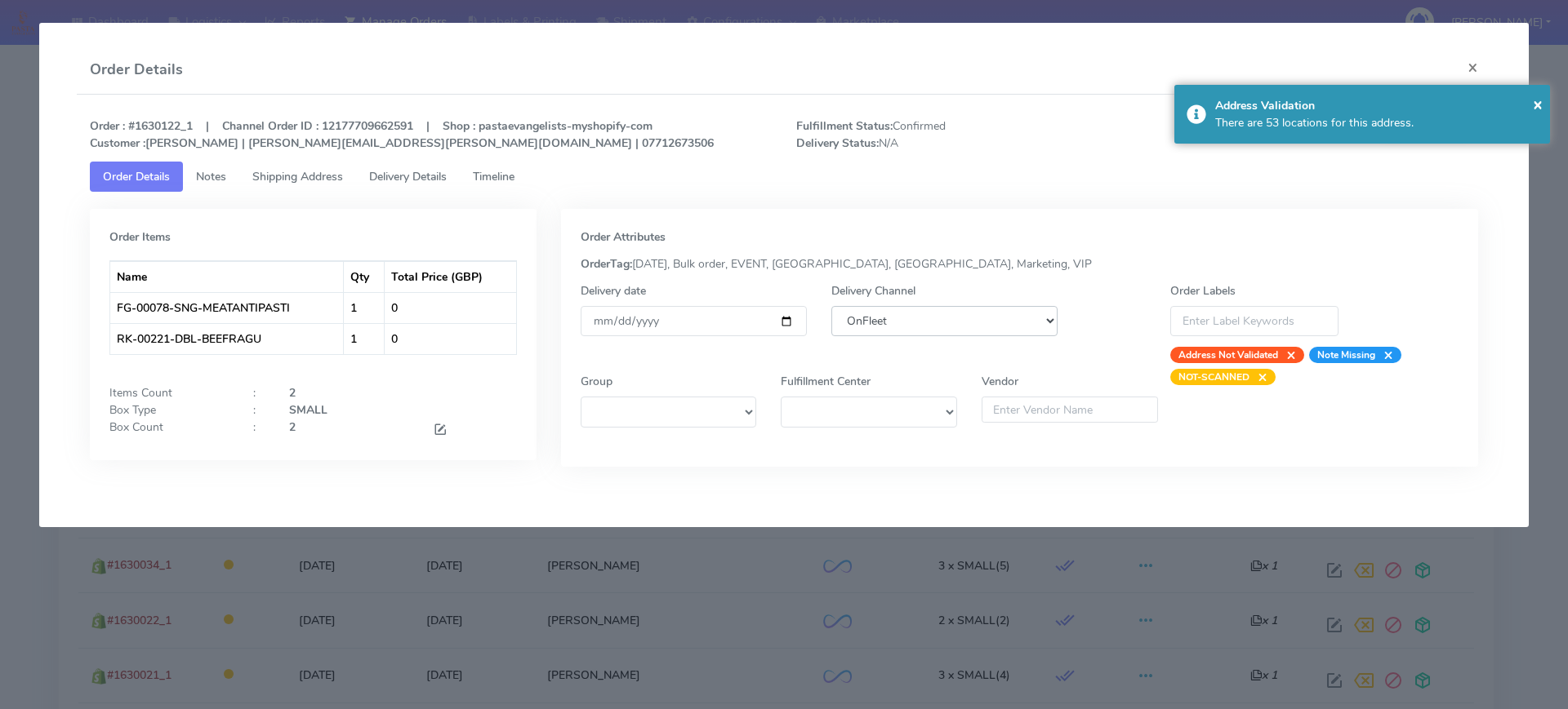
click at [878, 326] on select "DHL OnFleet Royal Mail DPD Yodel MaxOptra Amazon Collection" at bounding box center [944, 320] width 226 height 30
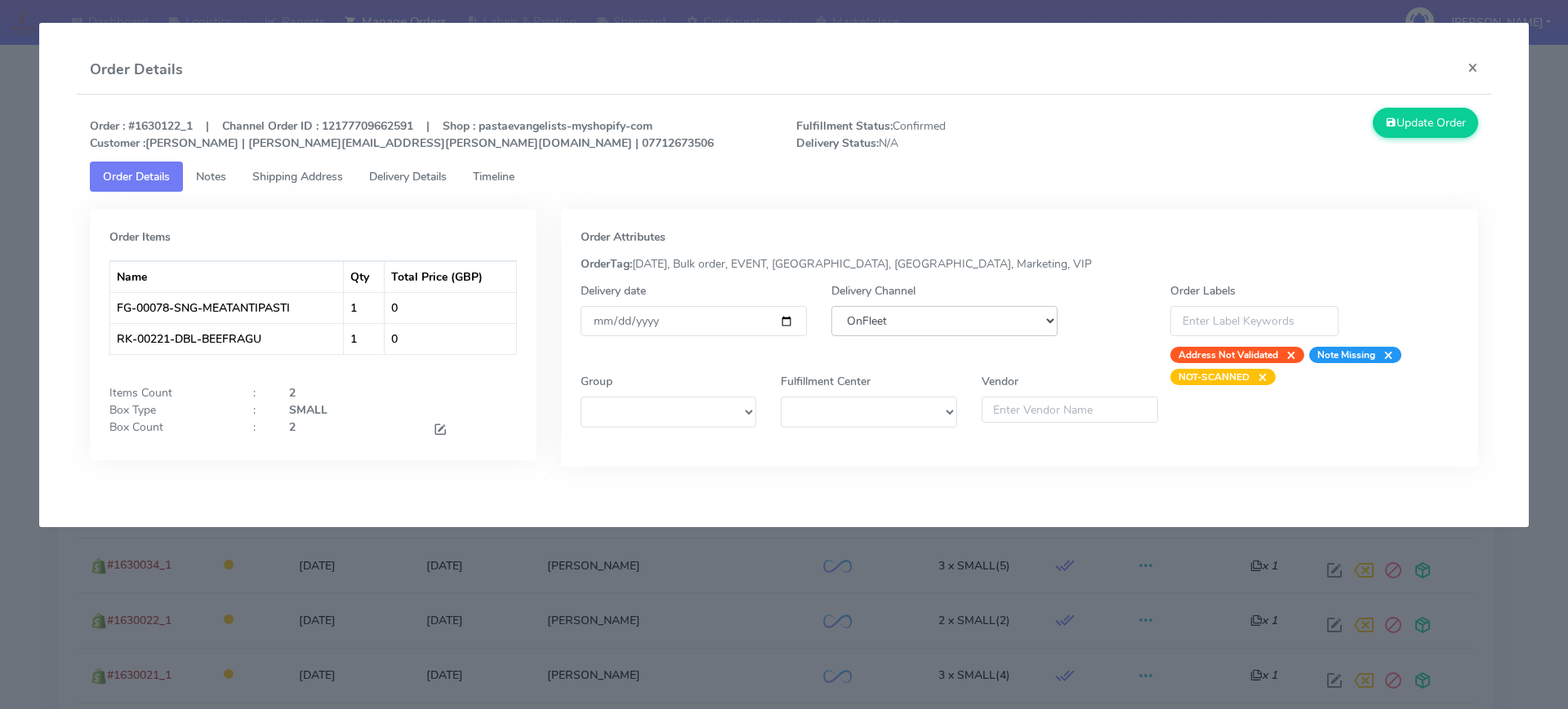
select select "5"
click at [832, 306] on select "DHL OnFleet Royal Mail DPD Yodel MaxOptra Amazon Collection" at bounding box center [944, 320] width 226 height 30
click at [1402, 130] on button "Update Order" at bounding box center [1426, 122] width 106 height 30
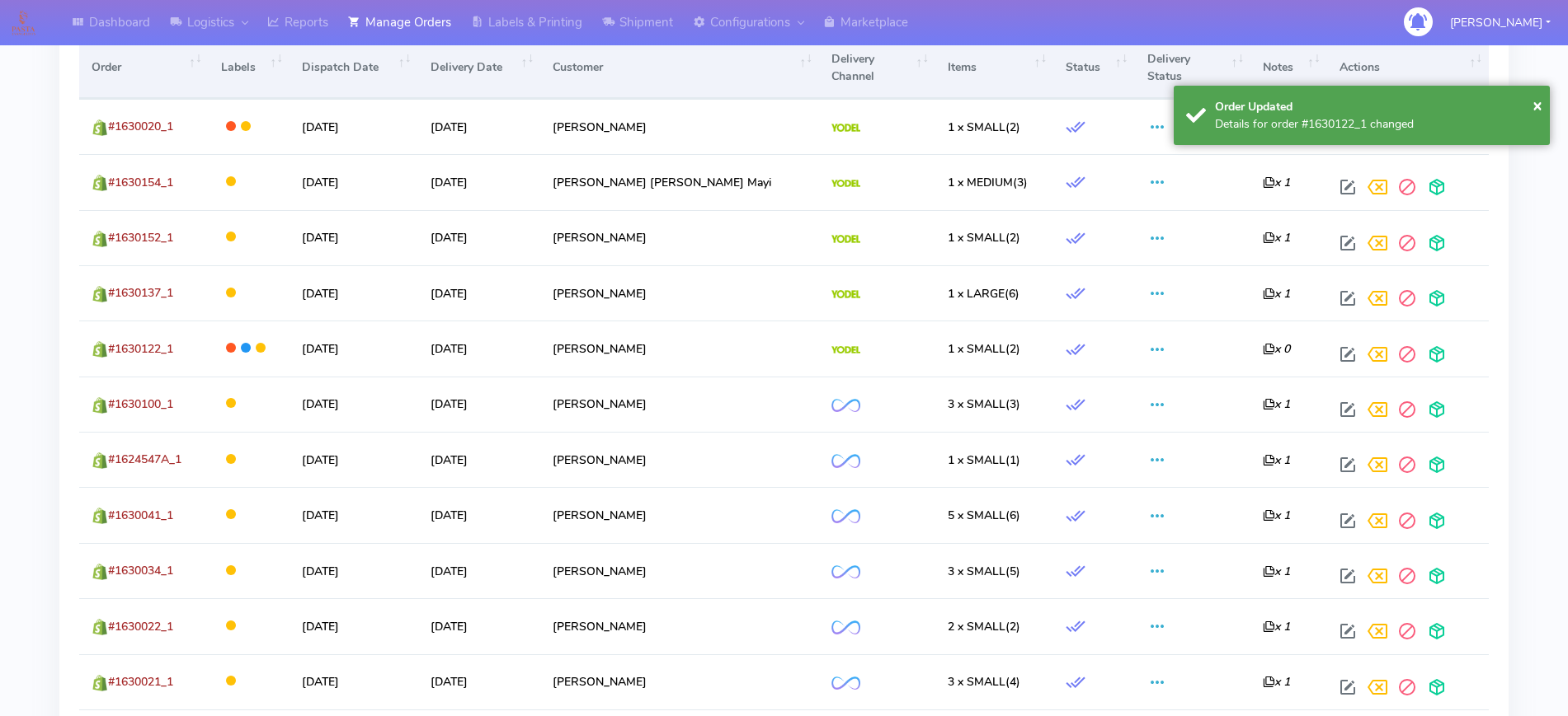
scroll to position [721, 0]
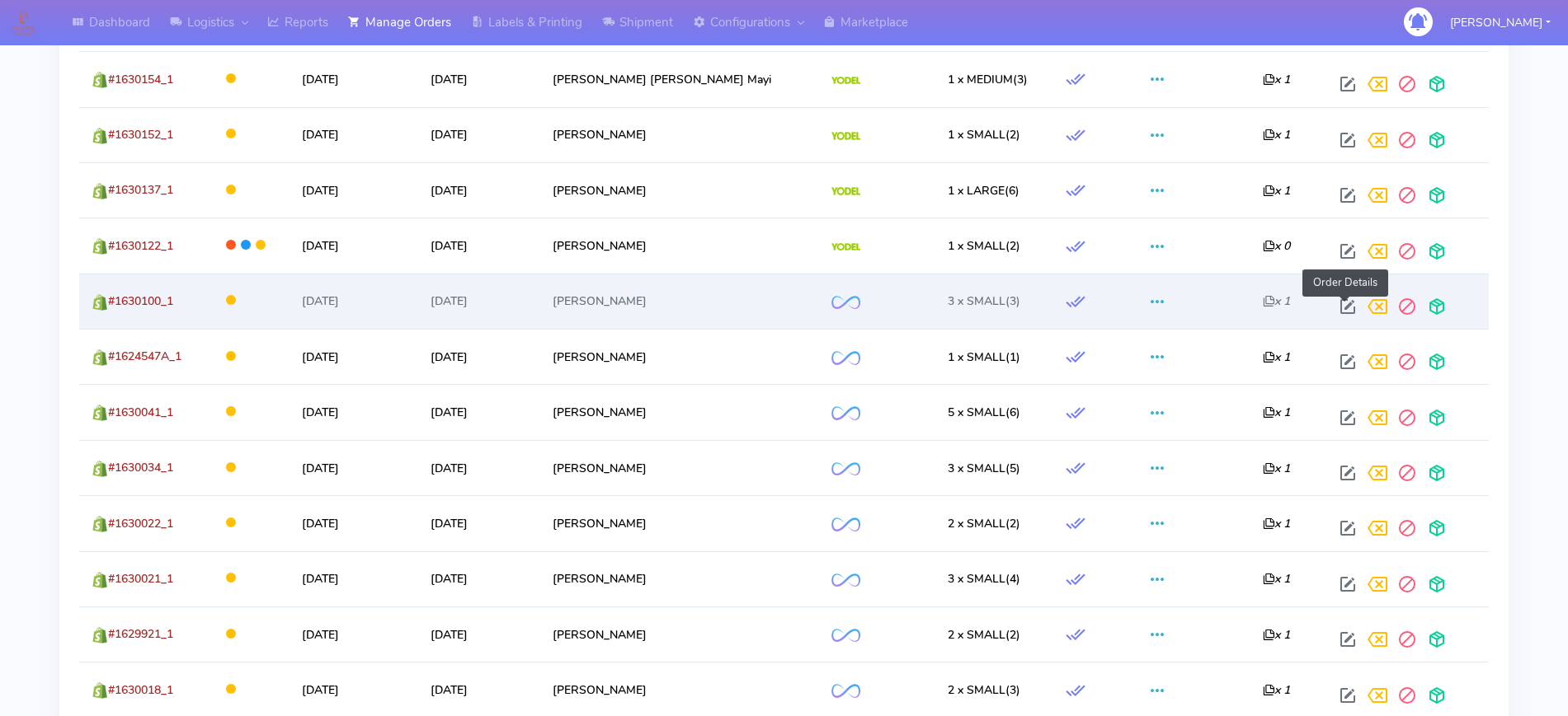
click at [1339, 302] on span at bounding box center [1347, 310] width 30 height 16
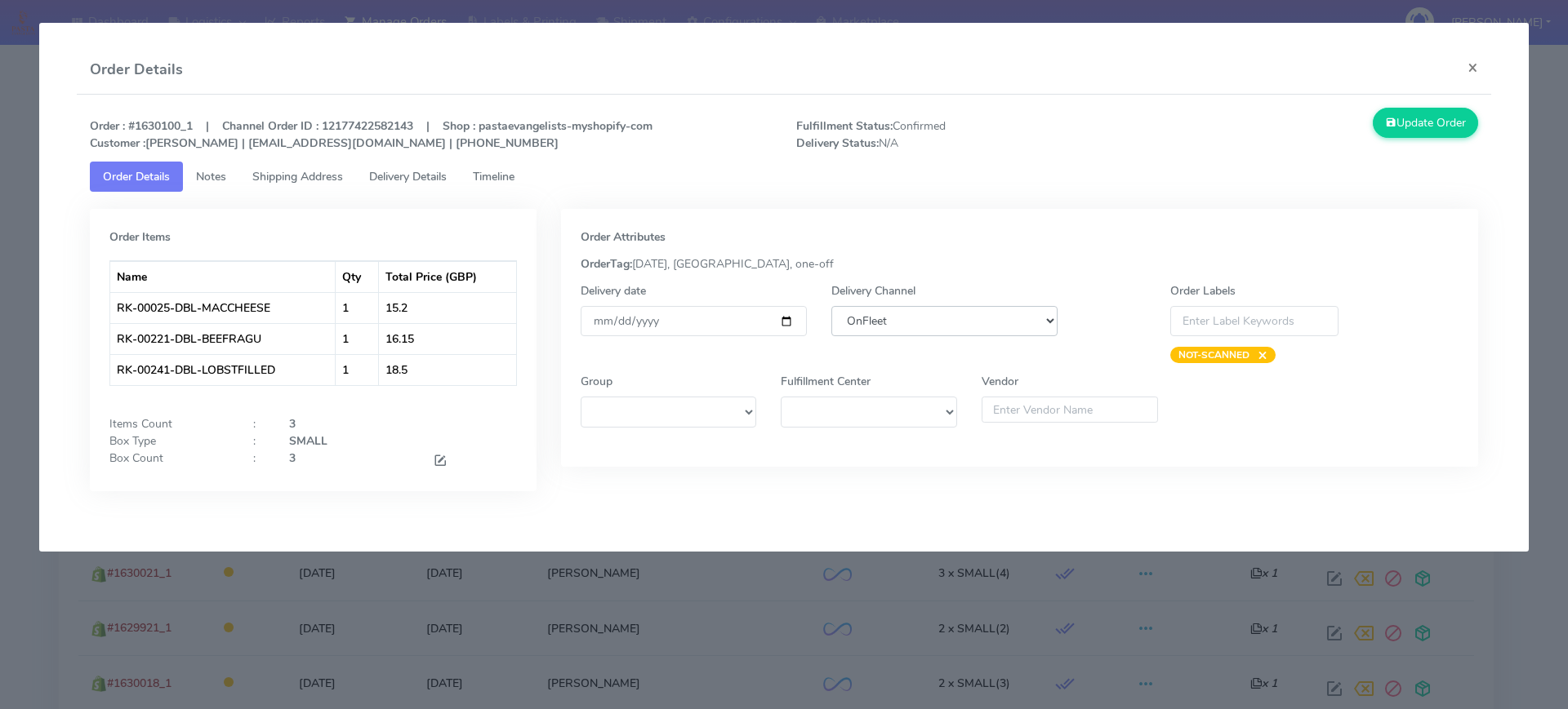
click at [950, 331] on select "DHL OnFleet Royal Mail DPD Yodel MaxOptra Amazon Collection" at bounding box center [944, 320] width 226 height 30
select select "5"
click at [832, 306] on select "DHL OnFleet Royal Mail DPD Yodel MaxOptra Amazon Collection" at bounding box center [944, 320] width 226 height 30
click at [1403, 137] on button "Update Order" at bounding box center [1426, 122] width 106 height 30
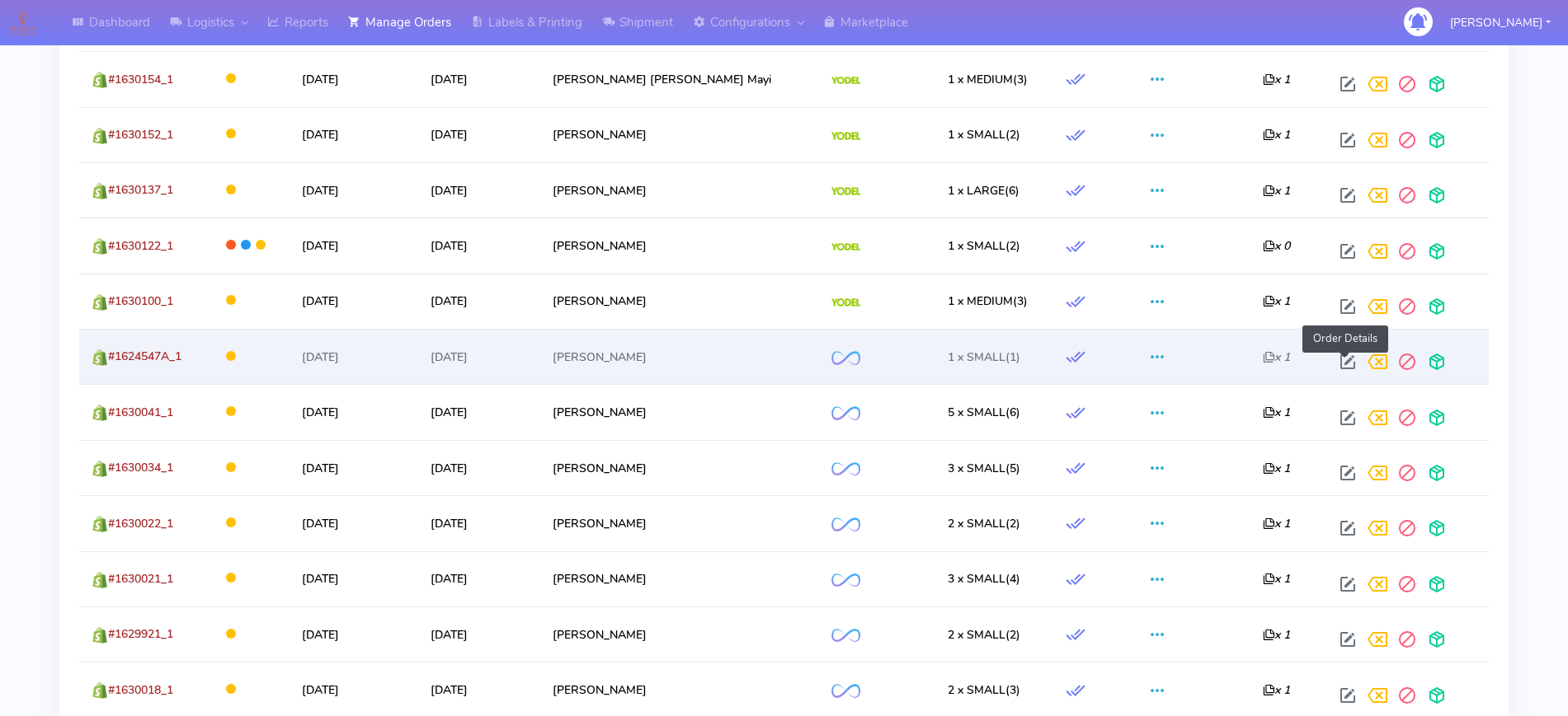
click at [1342, 363] on span at bounding box center [1347, 365] width 30 height 16
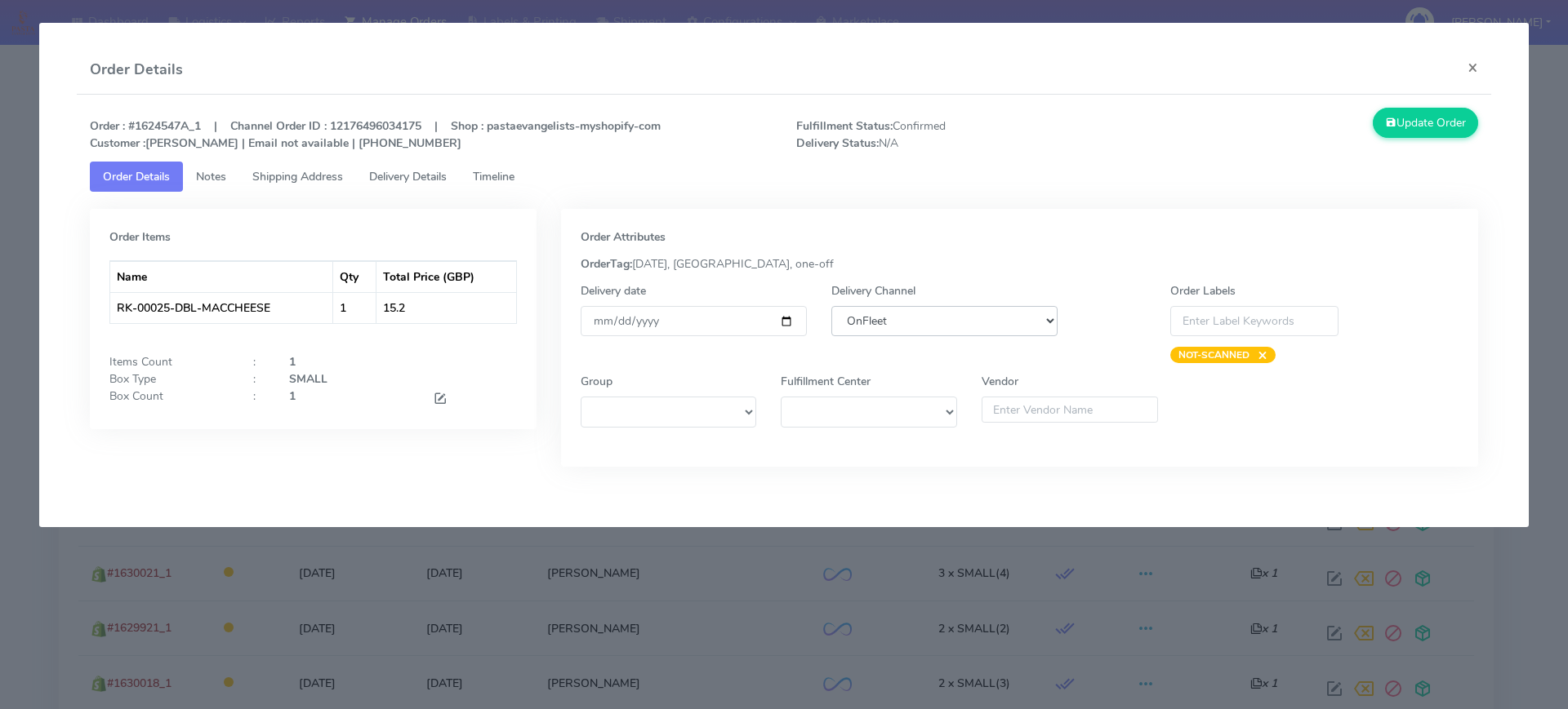
click at [996, 326] on select "DHL OnFleet Royal Mail DPD Yodel MaxOptra Amazon Collection" at bounding box center [944, 320] width 226 height 30
select select "5"
click at [832, 306] on select "DHL OnFleet Royal Mail DPD Yodel MaxOptra Amazon Collection" at bounding box center [944, 320] width 226 height 30
click at [1409, 123] on button "Update Order" at bounding box center [1426, 122] width 106 height 30
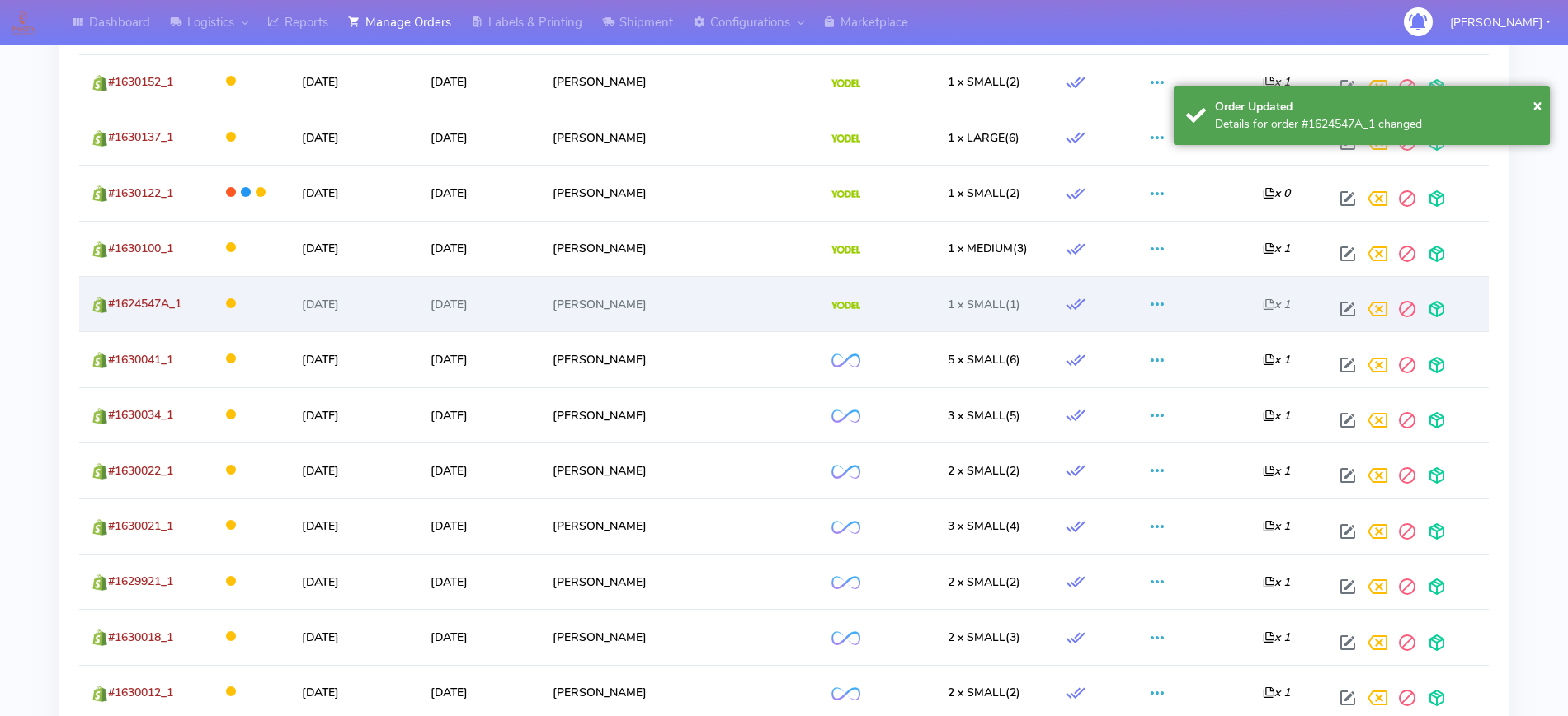
scroll to position [824, 0]
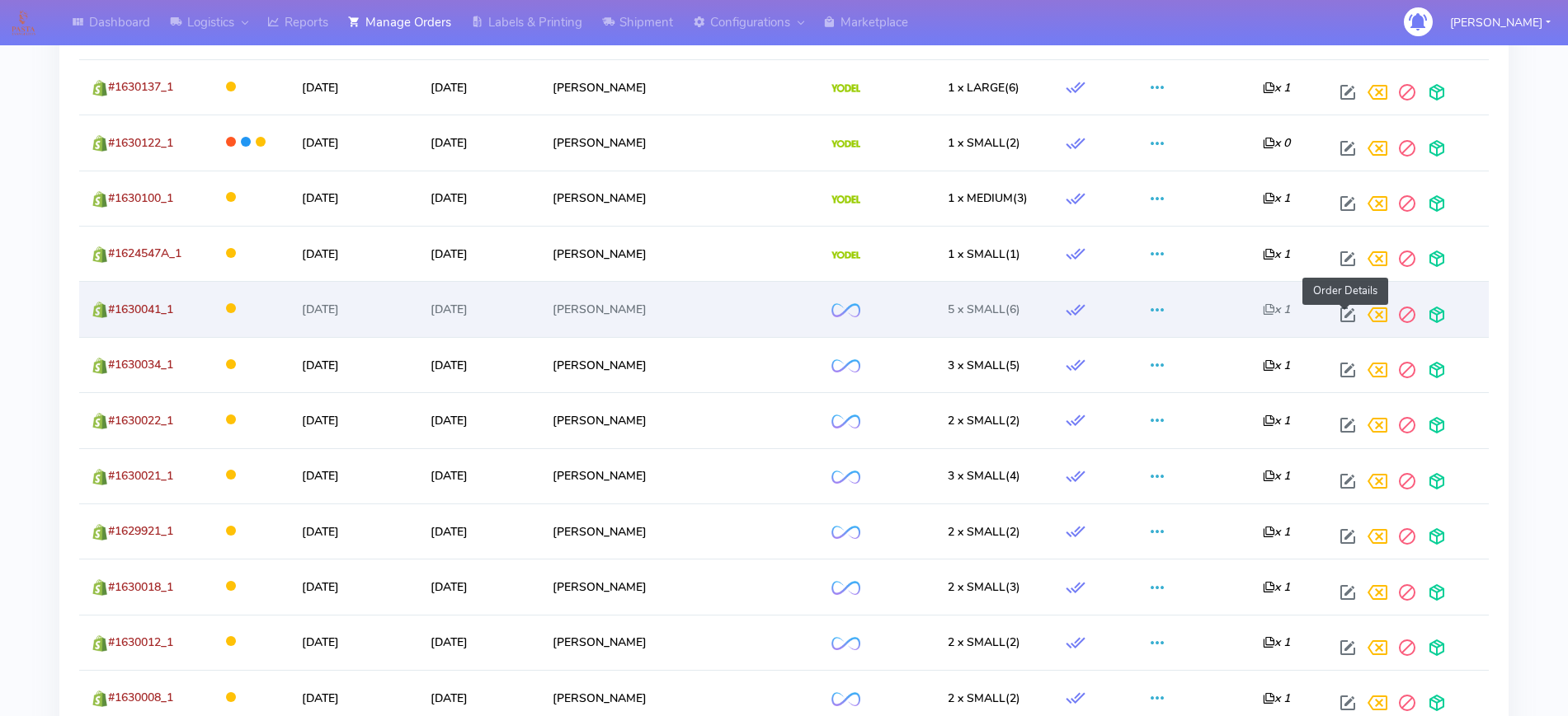
click at [1341, 311] on span at bounding box center [1347, 319] width 30 height 16
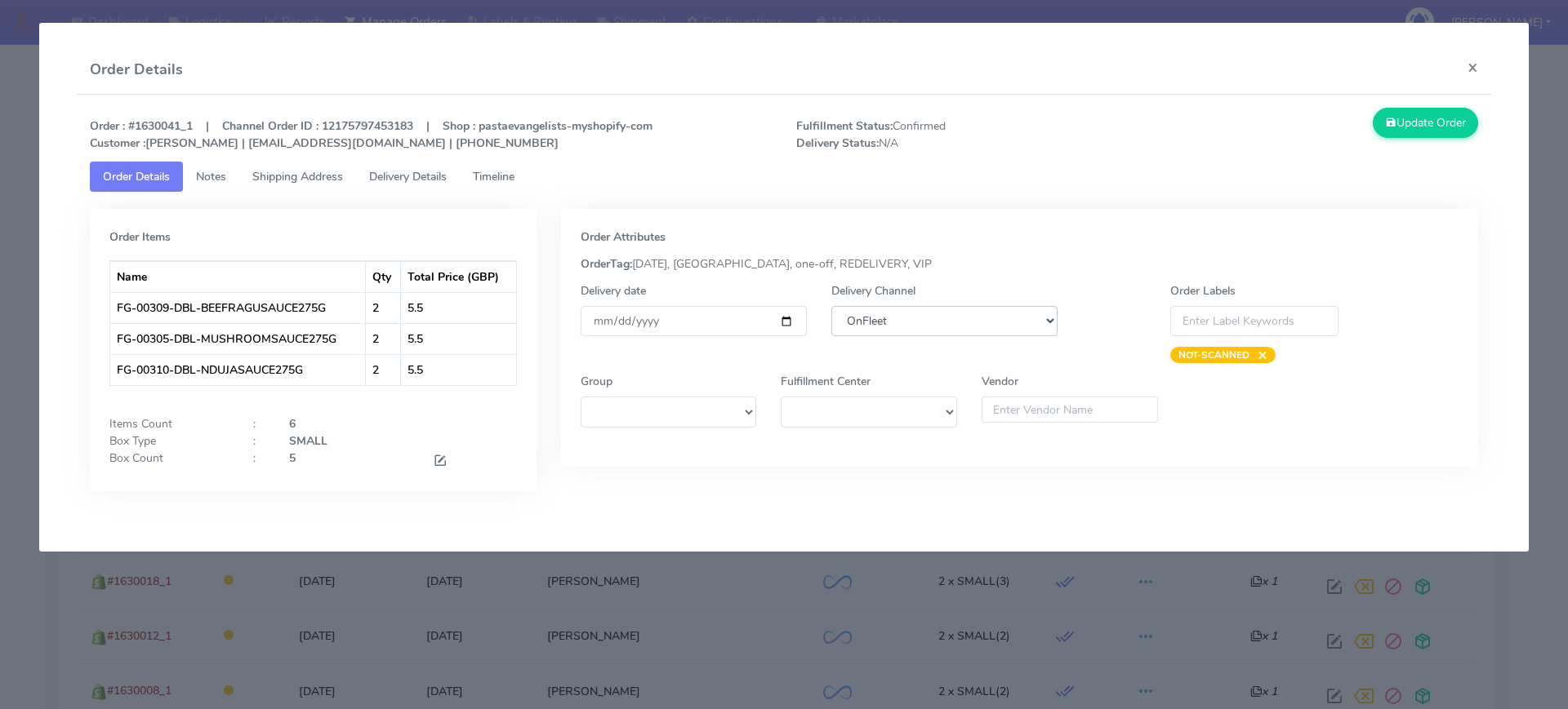
click at [978, 327] on select "DHL OnFleet Royal Mail DPD Yodel MaxOptra Amazon Collection" at bounding box center [944, 320] width 226 height 30
select select "5"
click at [832, 306] on select "DHL OnFleet Royal Mail DPD Yodel MaxOptra Amazon Collection" at bounding box center [944, 320] width 226 height 30
click at [1389, 142] on div "Update Order" at bounding box center [1314, 130] width 353 height 44
click at [1398, 131] on button "Update Order" at bounding box center [1426, 122] width 106 height 30
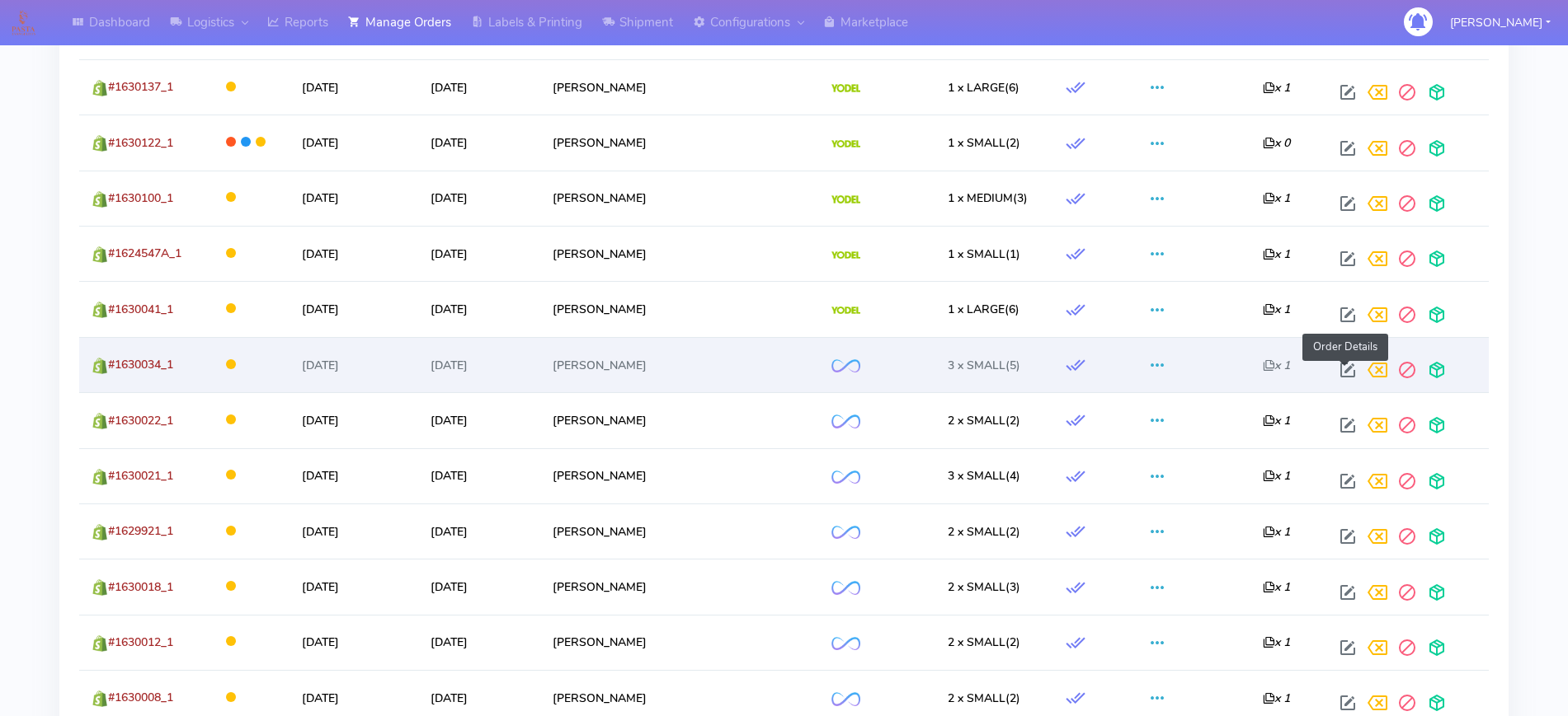
click at [1352, 378] on span at bounding box center [1347, 374] width 30 height 16
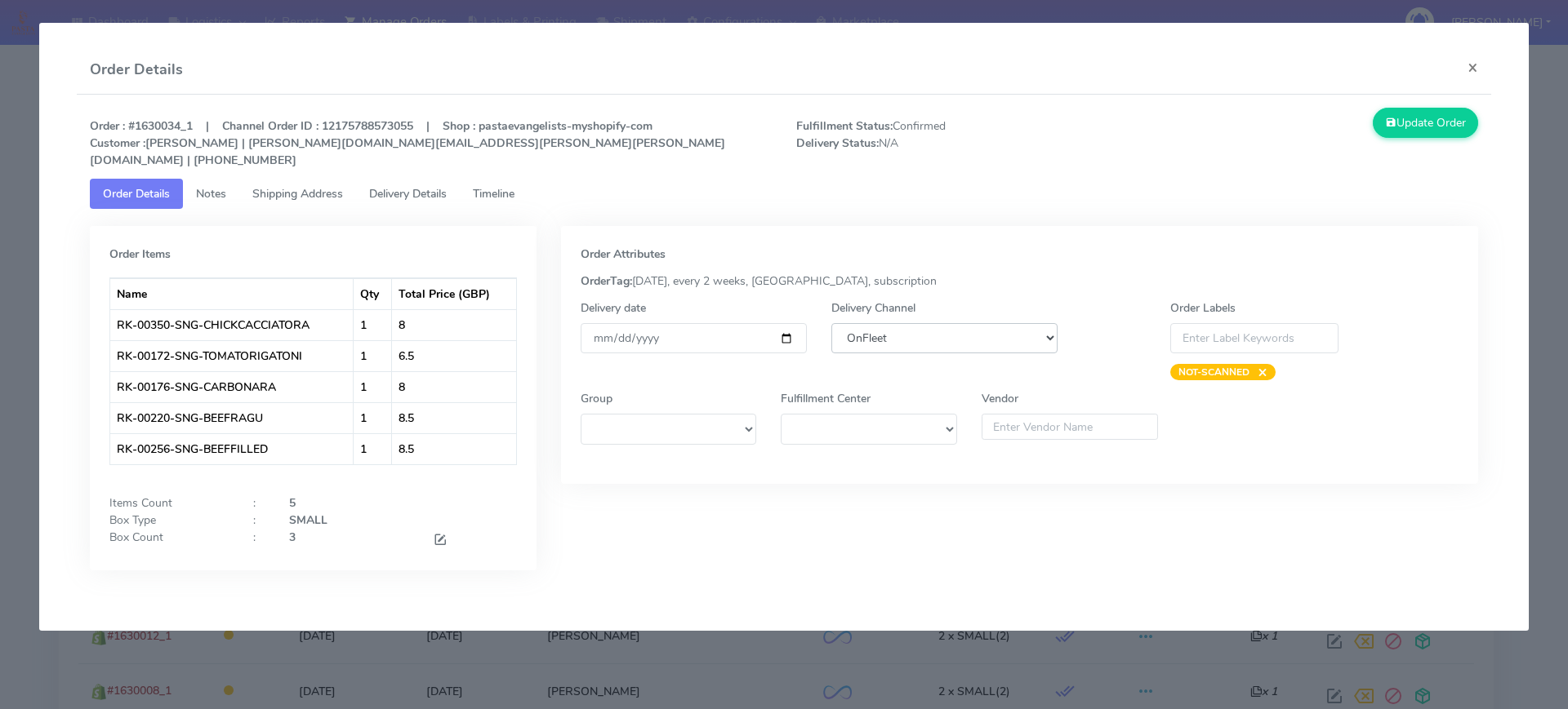
click at [989, 331] on select "DHL OnFleet Royal Mail DPD Yodel MaxOptra Amazon Collection" at bounding box center [944, 338] width 226 height 30
select select "5"
click at [832, 323] on select "DHL OnFleet Royal Mail DPD Yodel MaxOptra Amazon Collection" at bounding box center [944, 338] width 226 height 30
click at [1415, 126] on button "Update Order" at bounding box center [1426, 122] width 106 height 30
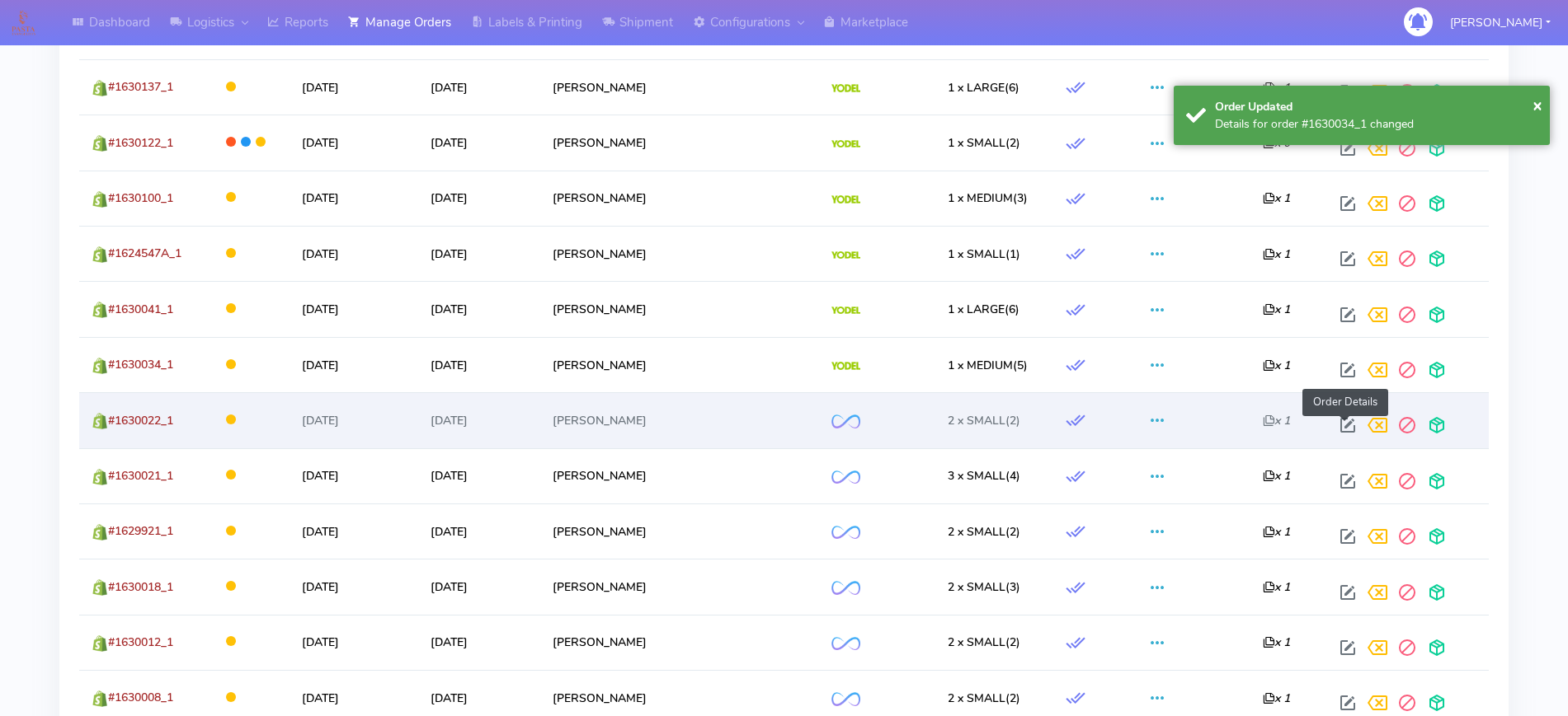
click at [1338, 422] on span at bounding box center [1347, 429] width 30 height 16
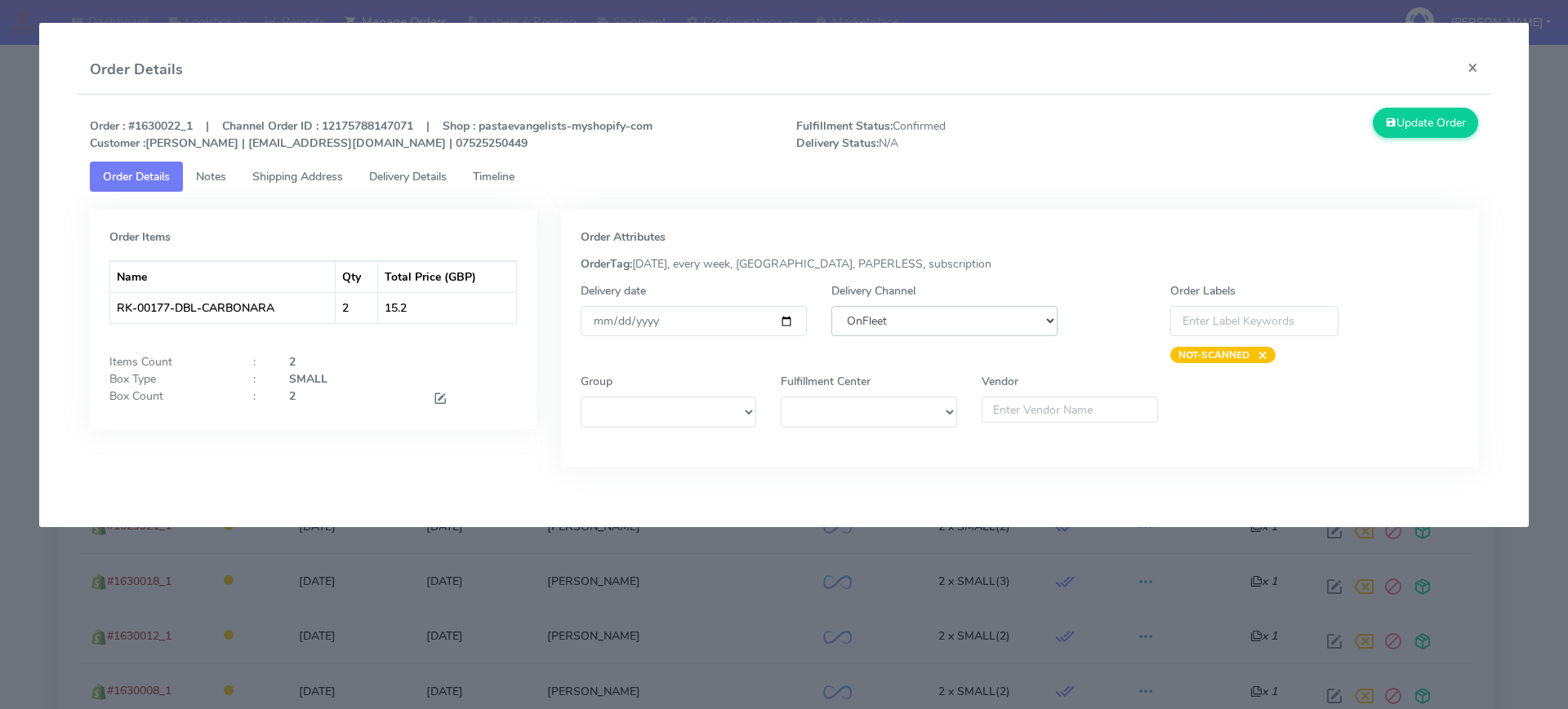
drag, startPoint x: 1006, startPoint y: 324, endPoint x: 1005, endPoint y: 332, distance: 8.1
click at [1006, 324] on select "DHL OnFleet Royal Mail DPD Yodel MaxOptra Amazon Collection" at bounding box center [944, 320] width 226 height 30
select select "5"
click at [832, 306] on select "DHL OnFleet Royal Mail DPD Yodel MaxOptra Amazon Collection" at bounding box center [944, 320] width 226 height 30
click at [1398, 134] on button "Update Order" at bounding box center [1426, 122] width 106 height 30
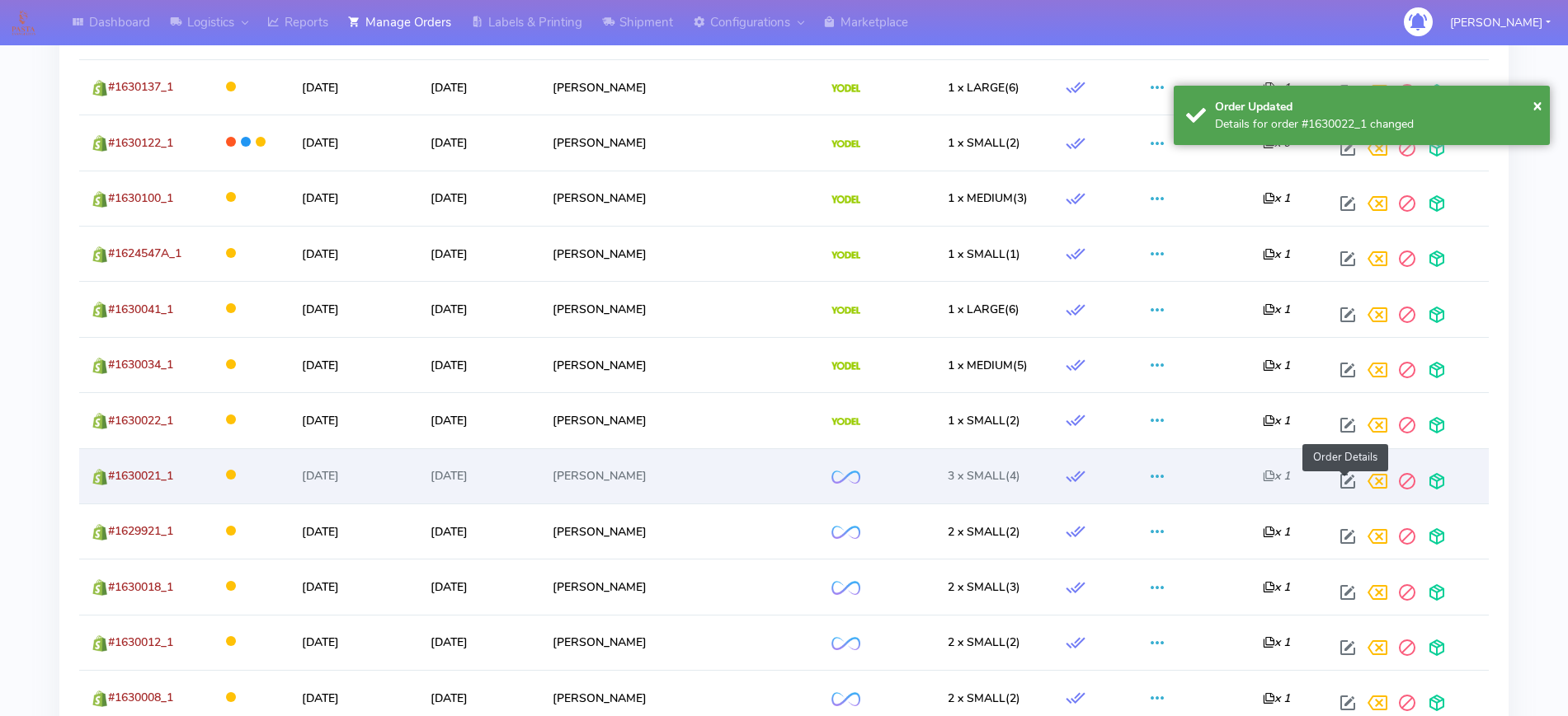
click at [1342, 482] on span at bounding box center [1347, 485] width 30 height 16
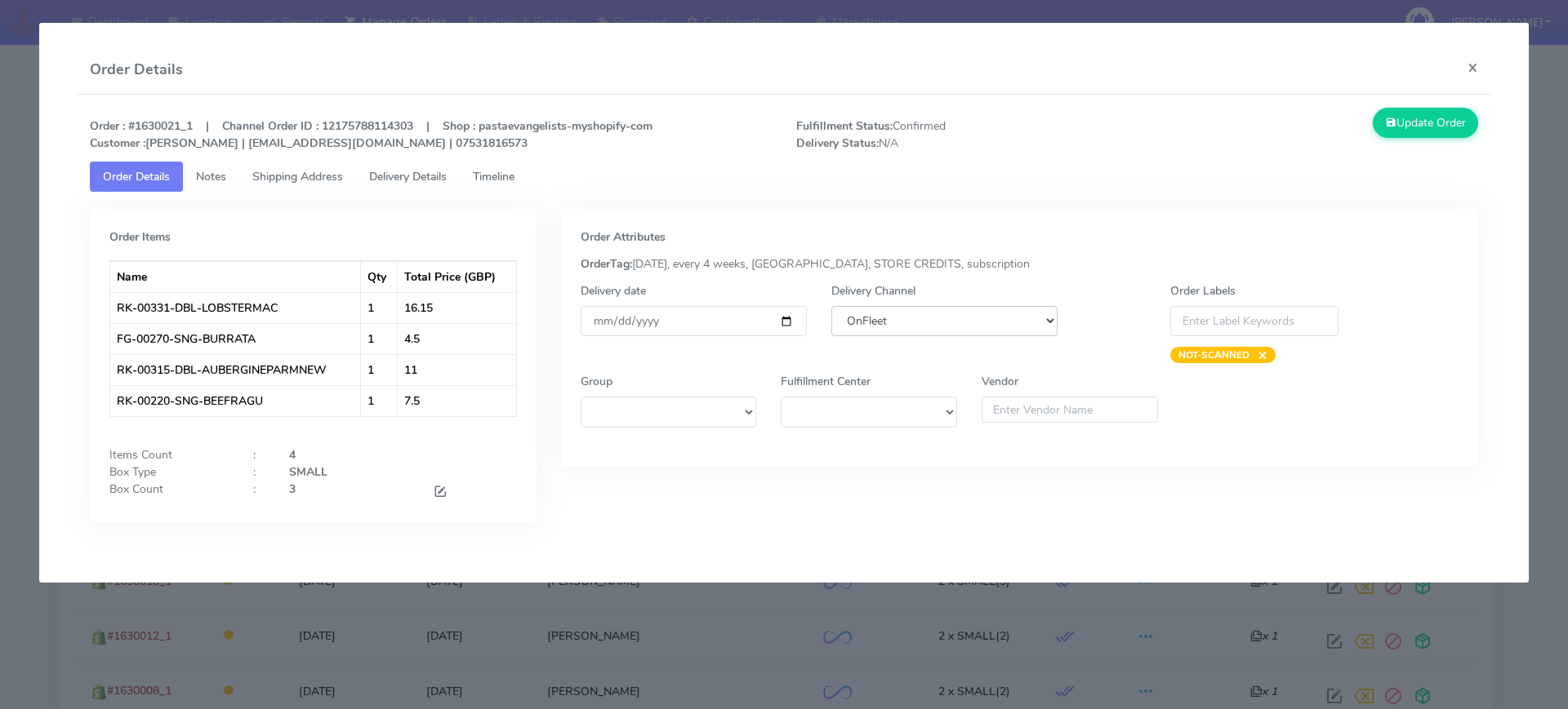
click at [964, 315] on select "DHL OnFleet Royal Mail DPD Yodel MaxOptra Amazon Collection" at bounding box center [944, 320] width 226 height 30
select select "5"
click at [832, 306] on select "DHL OnFleet Royal Mail DPD Yodel MaxOptra Amazon Collection" at bounding box center [944, 320] width 226 height 30
click at [1392, 135] on button "Update Order" at bounding box center [1426, 122] width 106 height 30
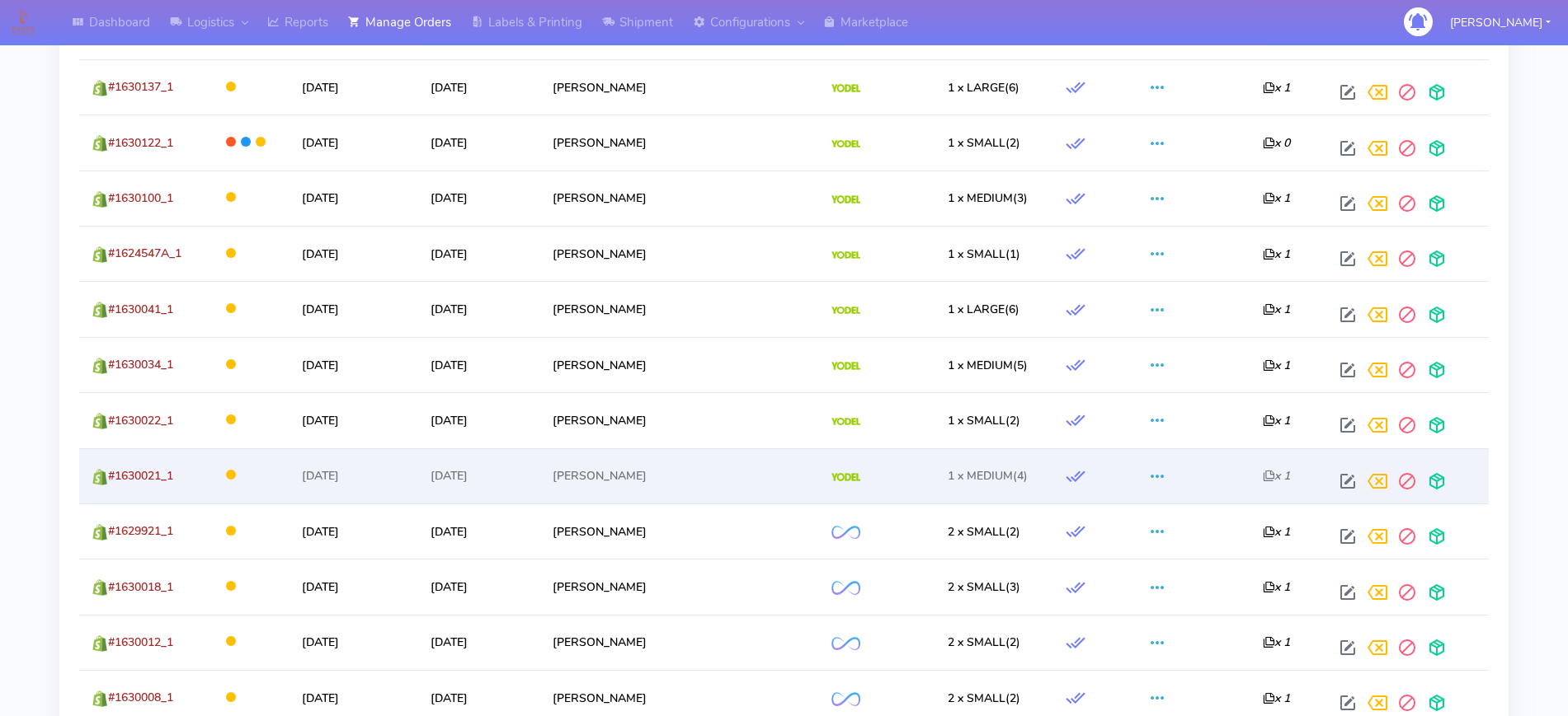
scroll to position [927, 0]
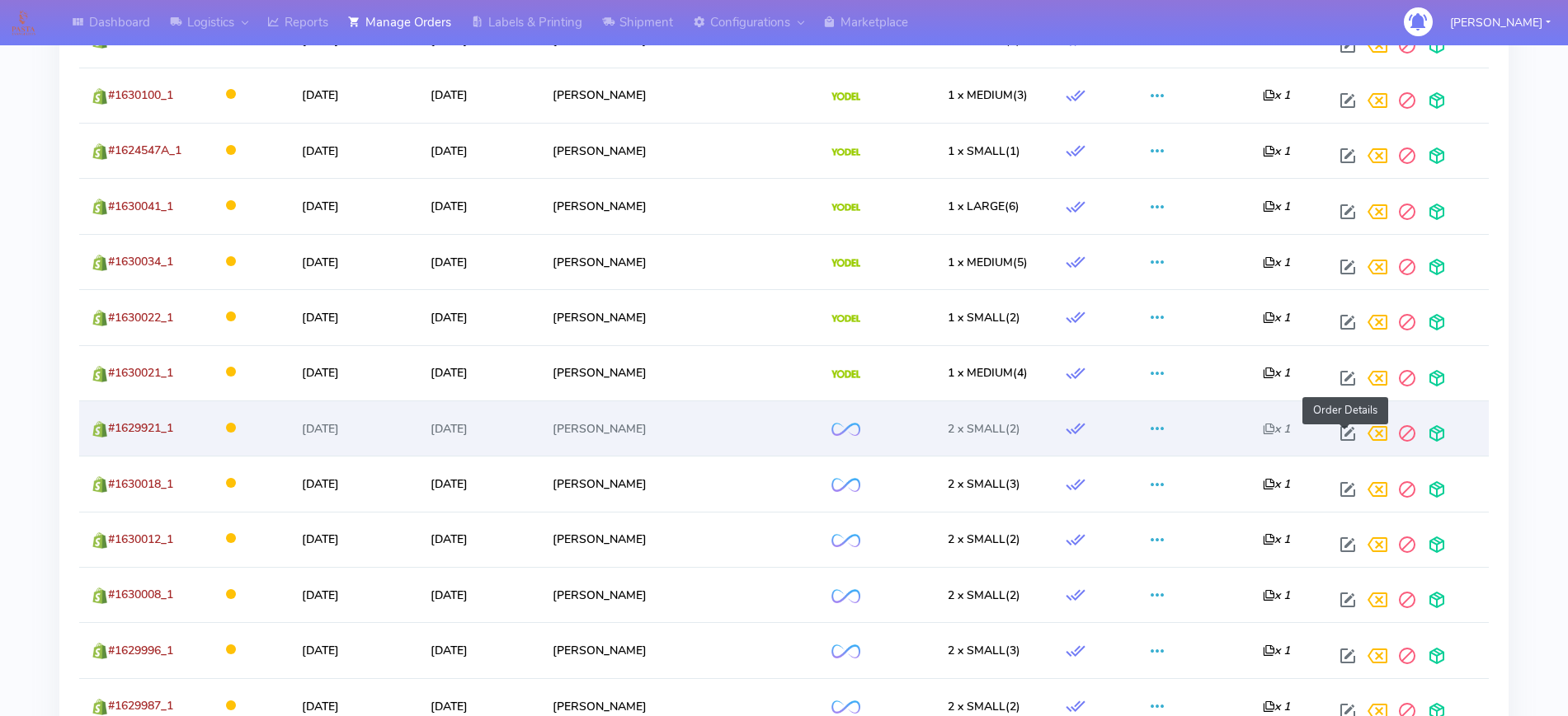
click at [1347, 429] on span at bounding box center [1347, 437] width 30 height 16
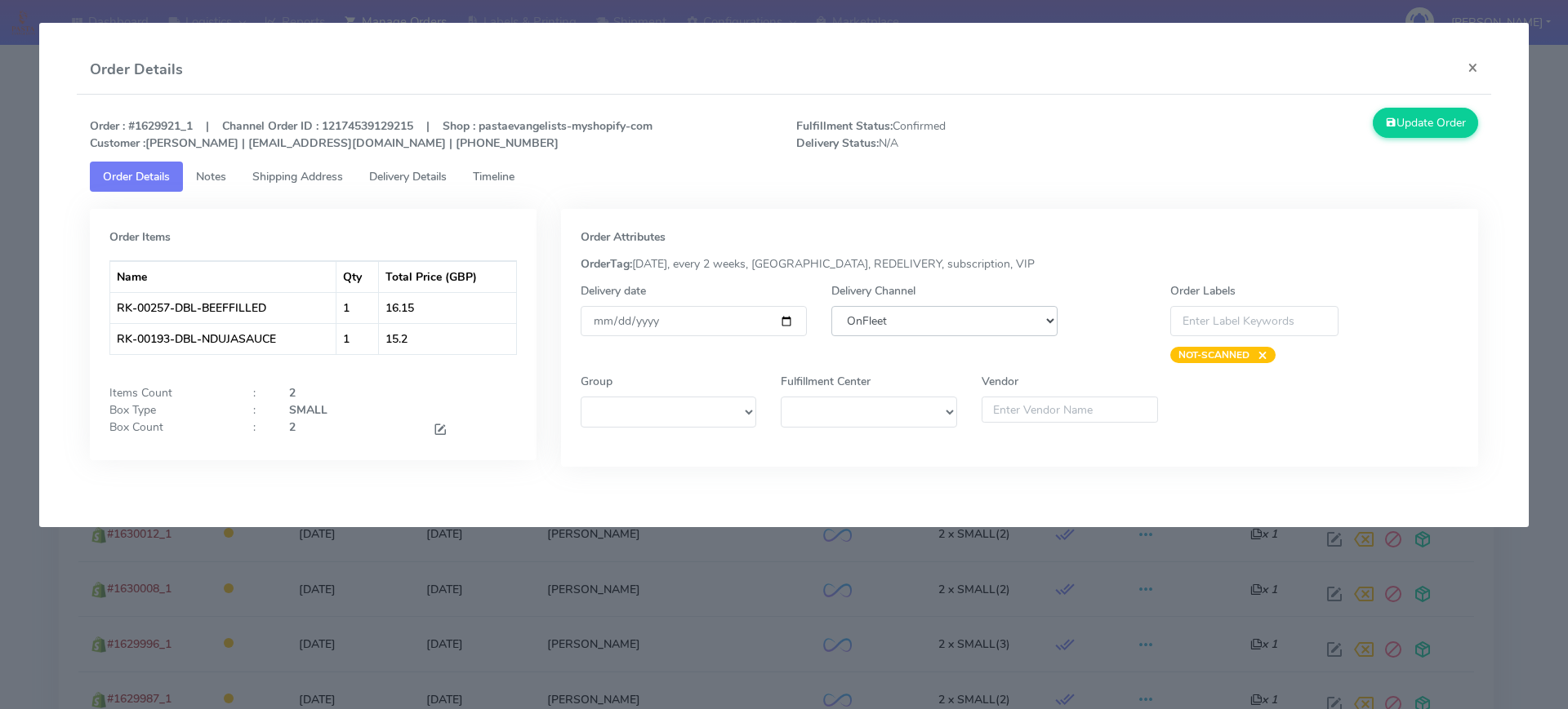
click at [1006, 331] on select "DHL OnFleet Royal Mail DPD Yodel MaxOptra Amazon Collection" at bounding box center [944, 320] width 226 height 30
select select "5"
click at [832, 306] on select "DHL OnFleet Royal Mail DPD Yodel MaxOptra Amazon Collection" at bounding box center [944, 320] width 226 height 30
click at [1423, 115] on button "Update Order" at bounding box center [1426, 122] width 106 height 30
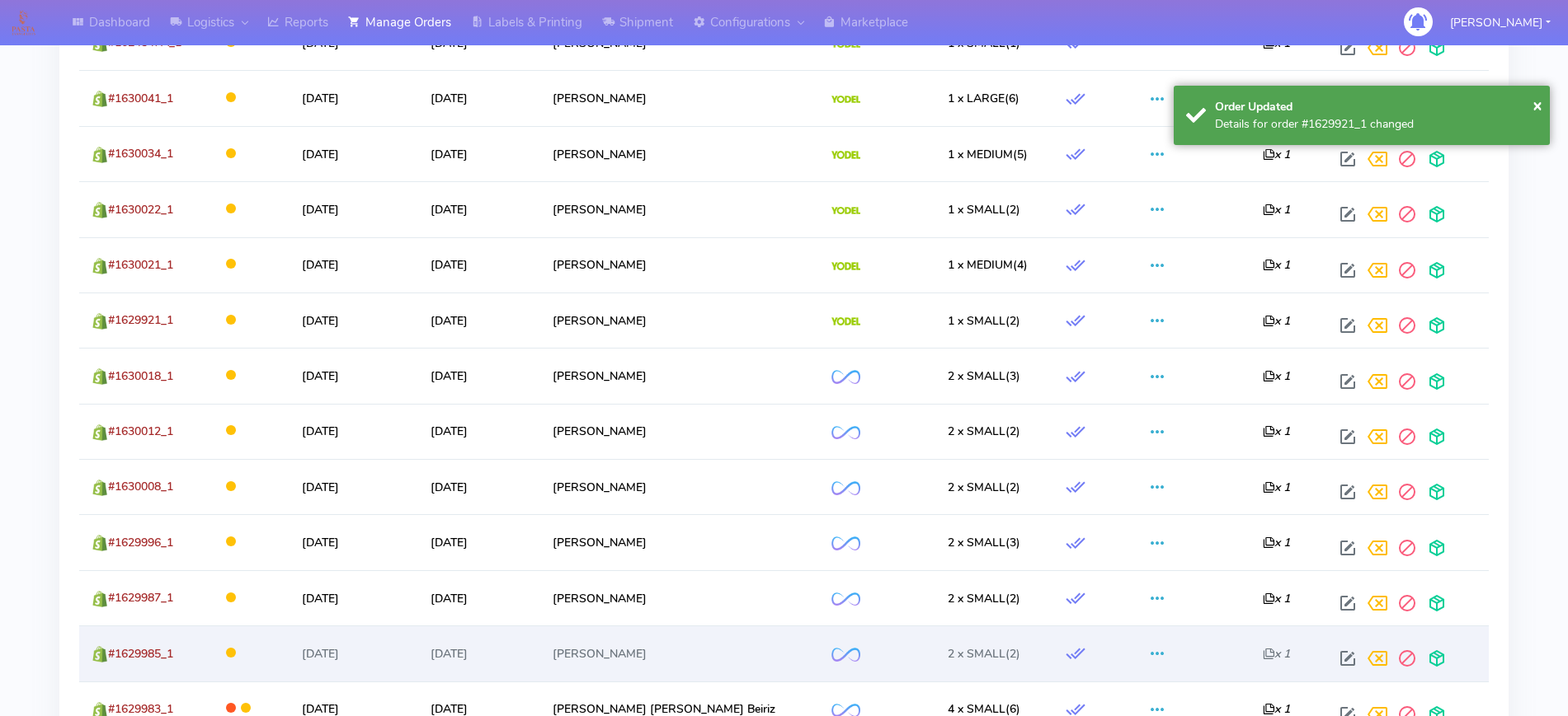
scroll to position [1030, 0]
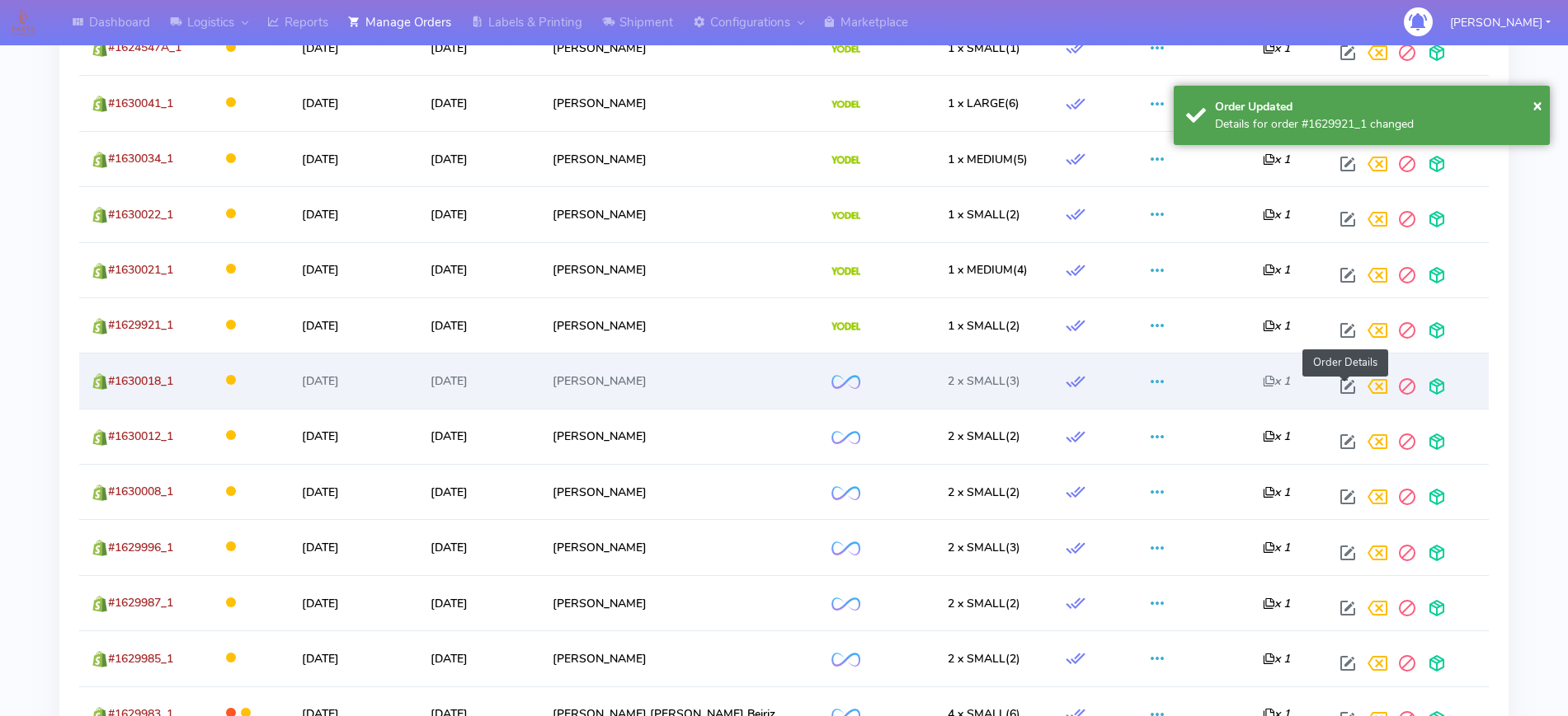
click at [1335, 390] on span at bounding box center [1347, 391] width 30 height 16
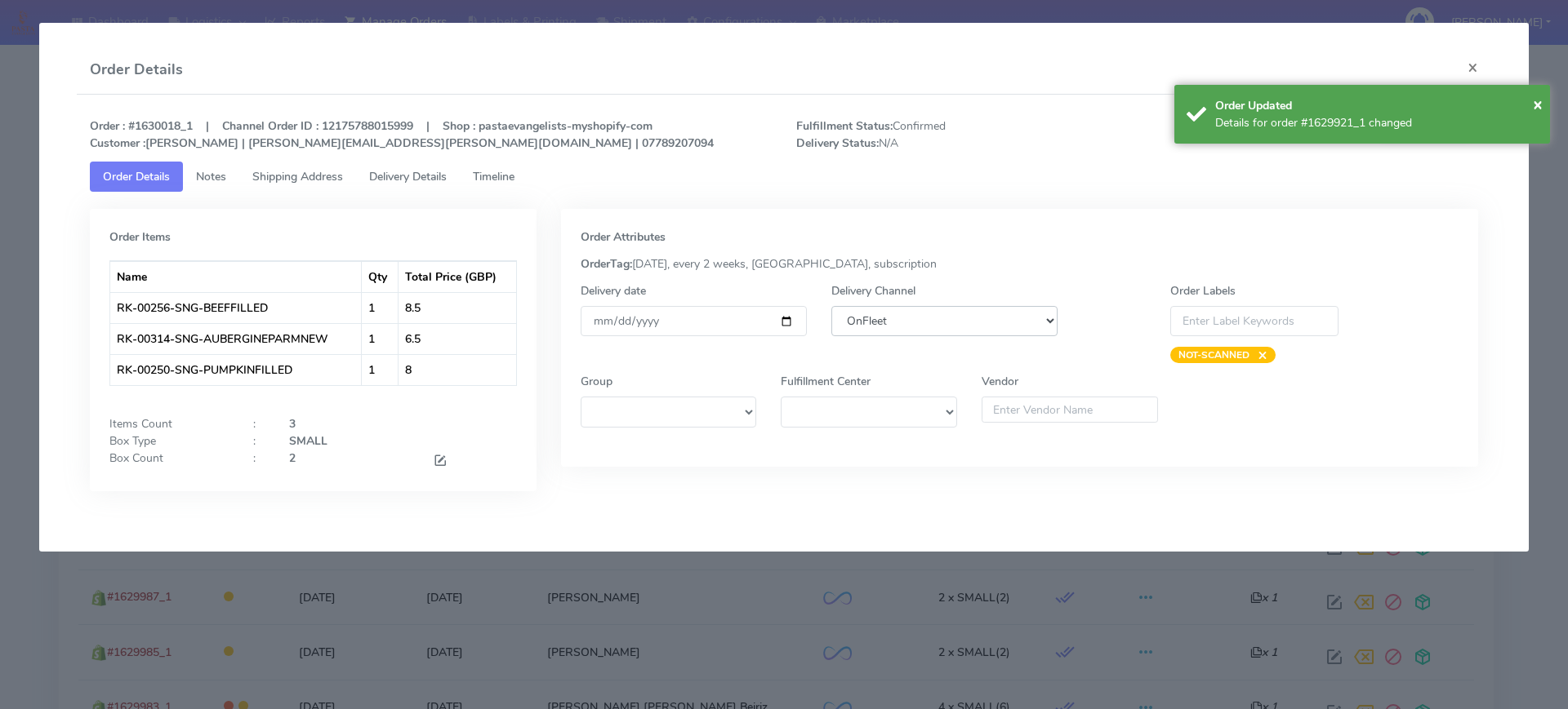
click at [1005, 323] on select "DHL OnFleet Royal Mail DPD Yodel MaxOptra Amazon Collection" at bounding box center [944, 320] width 226 height 30
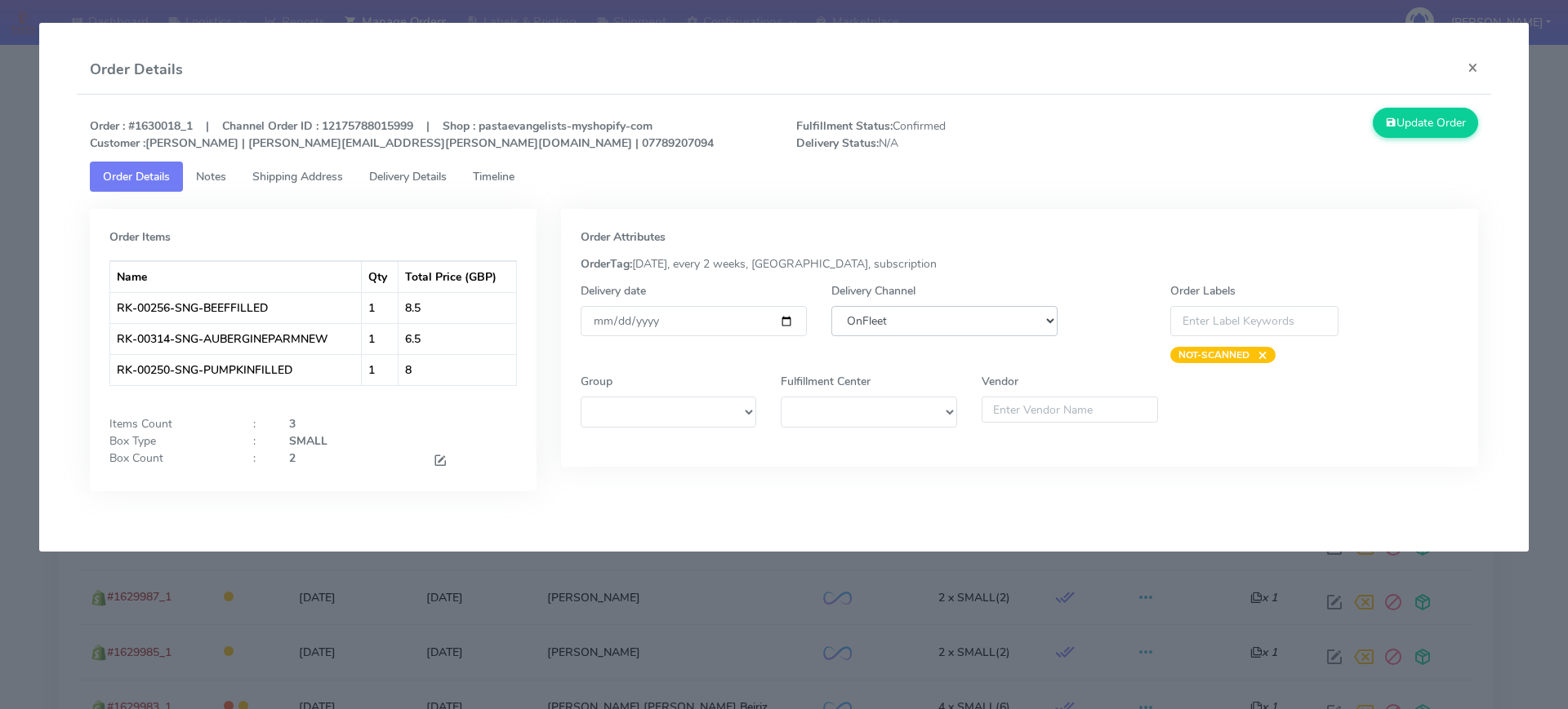
select select "5"
click at [832, 306] on select "DHL OnFleet Royal Mail DPD Yodel MaxOptra Amazon Collection" at bounding box center [944, 320] width 226 height 30
click at [1398, 116] on button "Update Order" at bounding box center [1426, 122] width 106 height 30
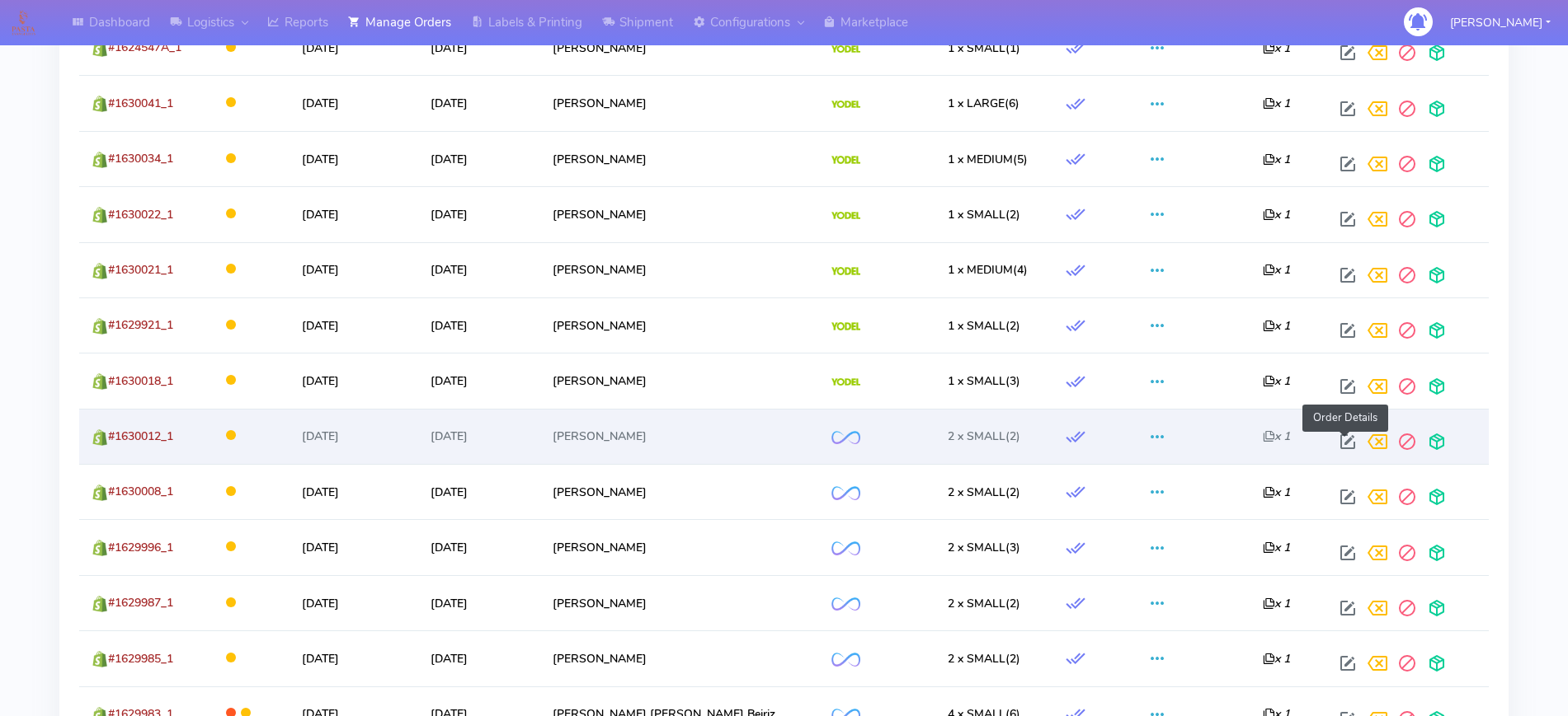
click at [1349, 437] on span at bounding box center [1347, 445] width 30 height 16
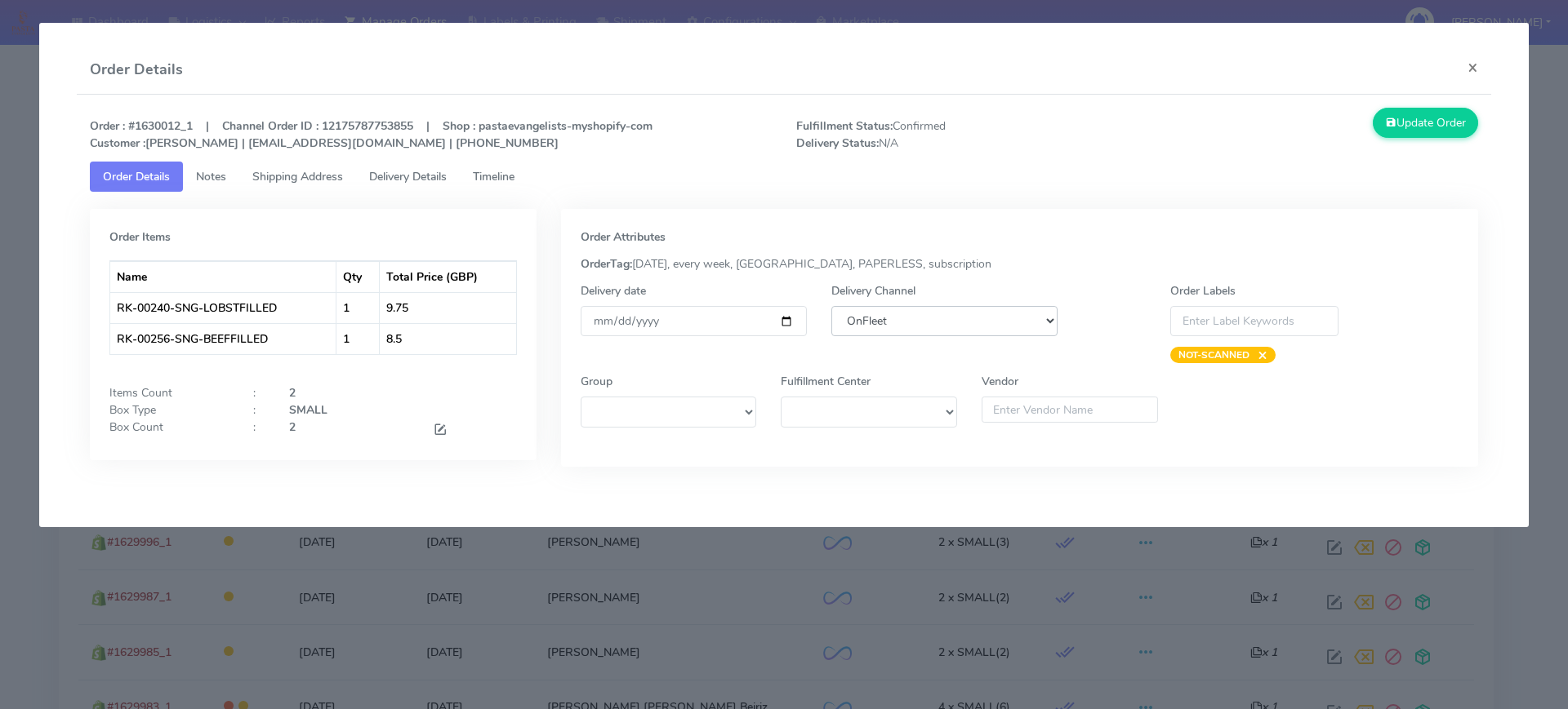
click at [1033, 327] on select "DHL OnFleet Royal Mail DPD Yodel MaxOptra Amazon Collection" at bounding box center [944, 320] width 226 height 30
select select "5"
click at [832, 306] on select "DHL OnFleet Royal Mail DPD Yodel MaxOptra Amazon Collection" at bounding box center [944, 320] width 226 height 30
click at [1422, 121] on button "Update Order" at bounding box center [1426, 122] width 106 height 30
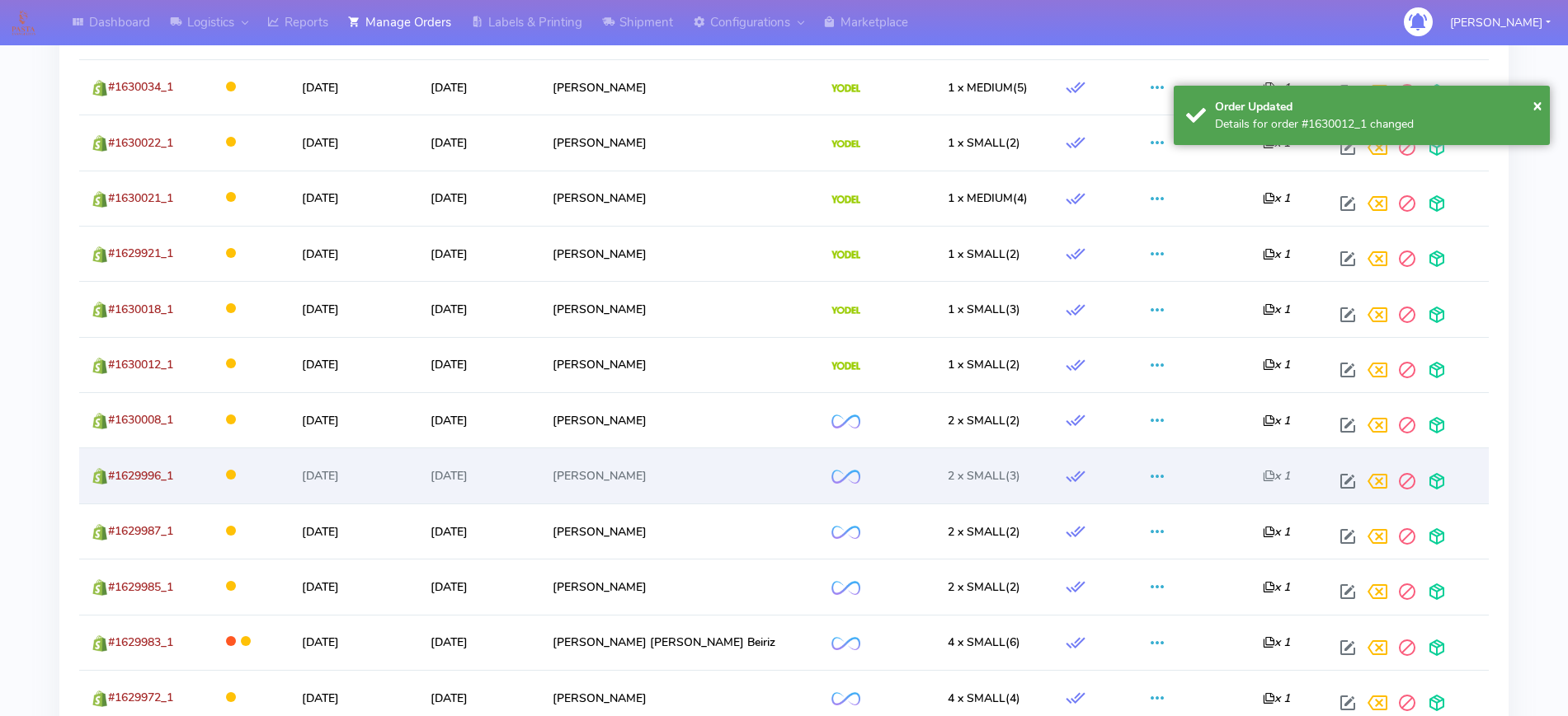
scroll to position [1134, 0]
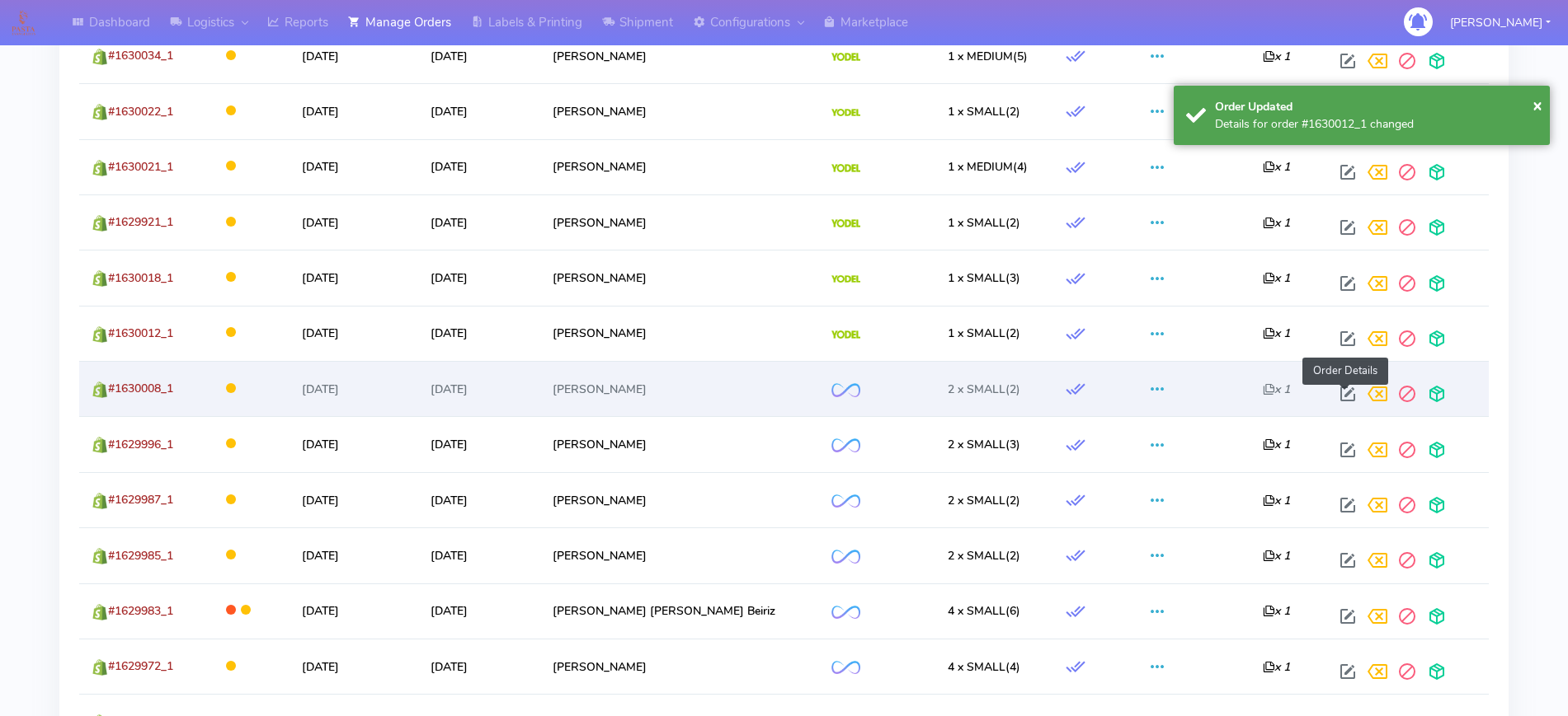
click at [1333, 402] on span at bounding box center [1347, 397] width 30 height 16
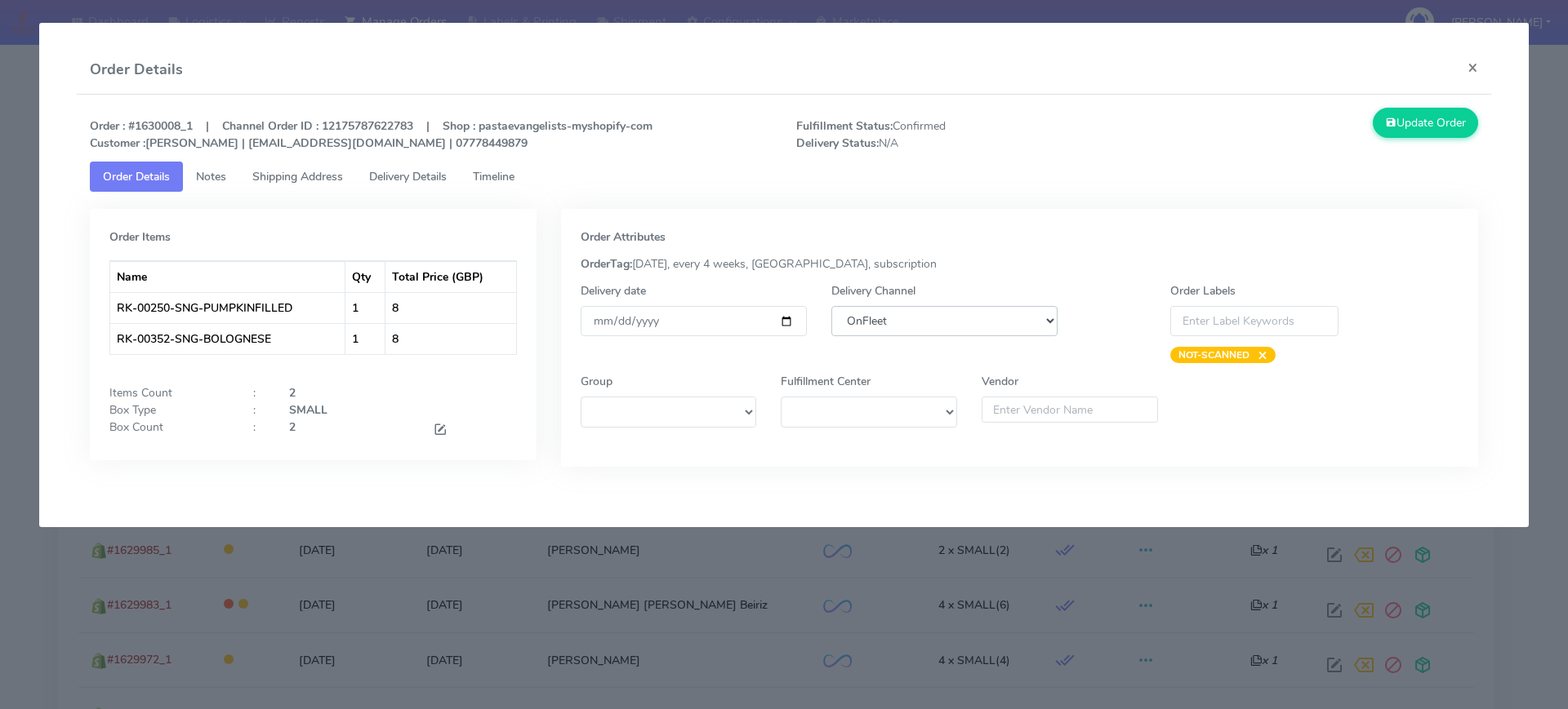
click at [991, 326] on select "DHL OnFleet Royal Mail DPD Yodel MaxOptra Amazon Collection" at bounding box center [944, 320] width 226 height 30
select select "5"
click at [832, 306] on select "DHL OnFleet Royal Mail DPD Yodel MaxOptra Amazon Collection" at bounding box center [944, 320] width 226 height 30
click at [1406, 122] on button "Update Order" at bounding box center [1426, 122] width 106 height 30
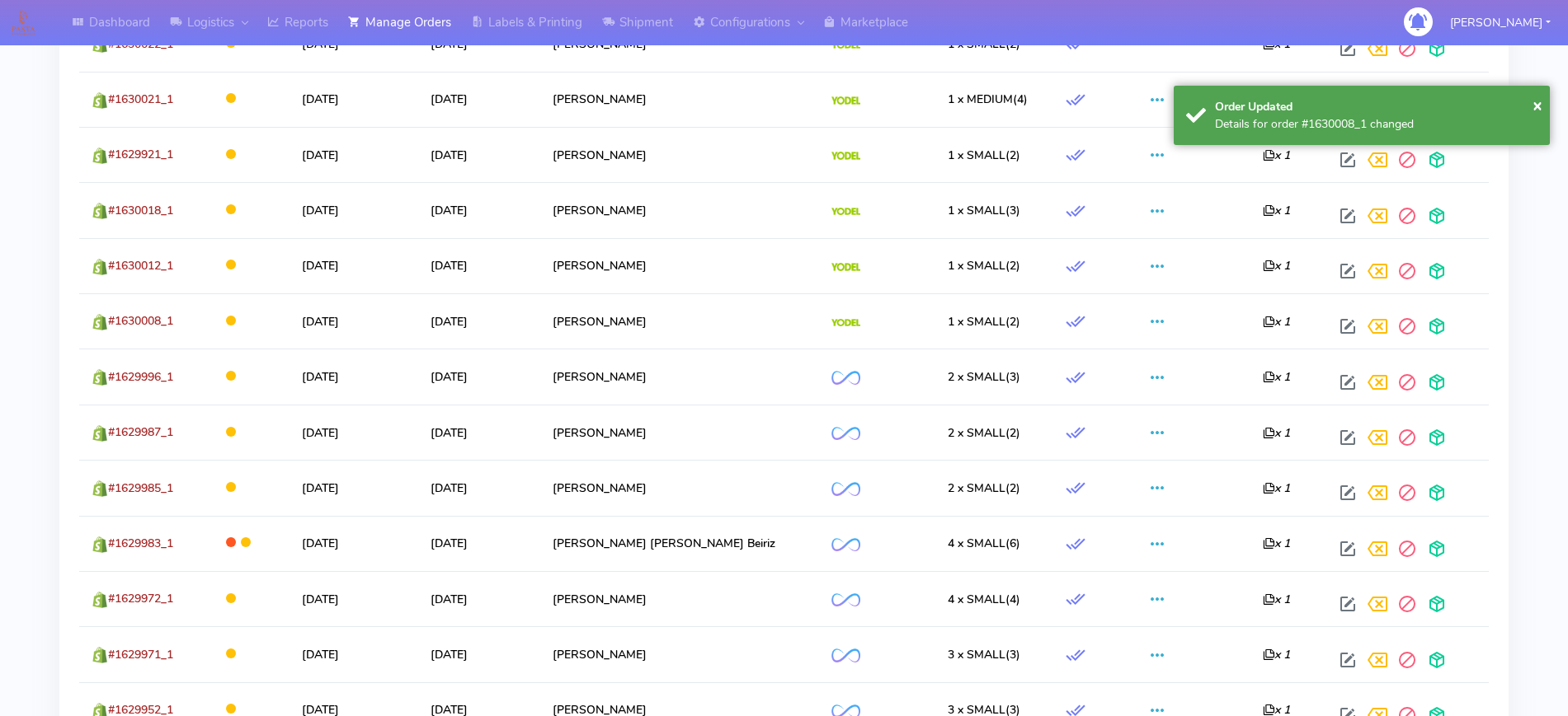
scroll to position [1237, 0]
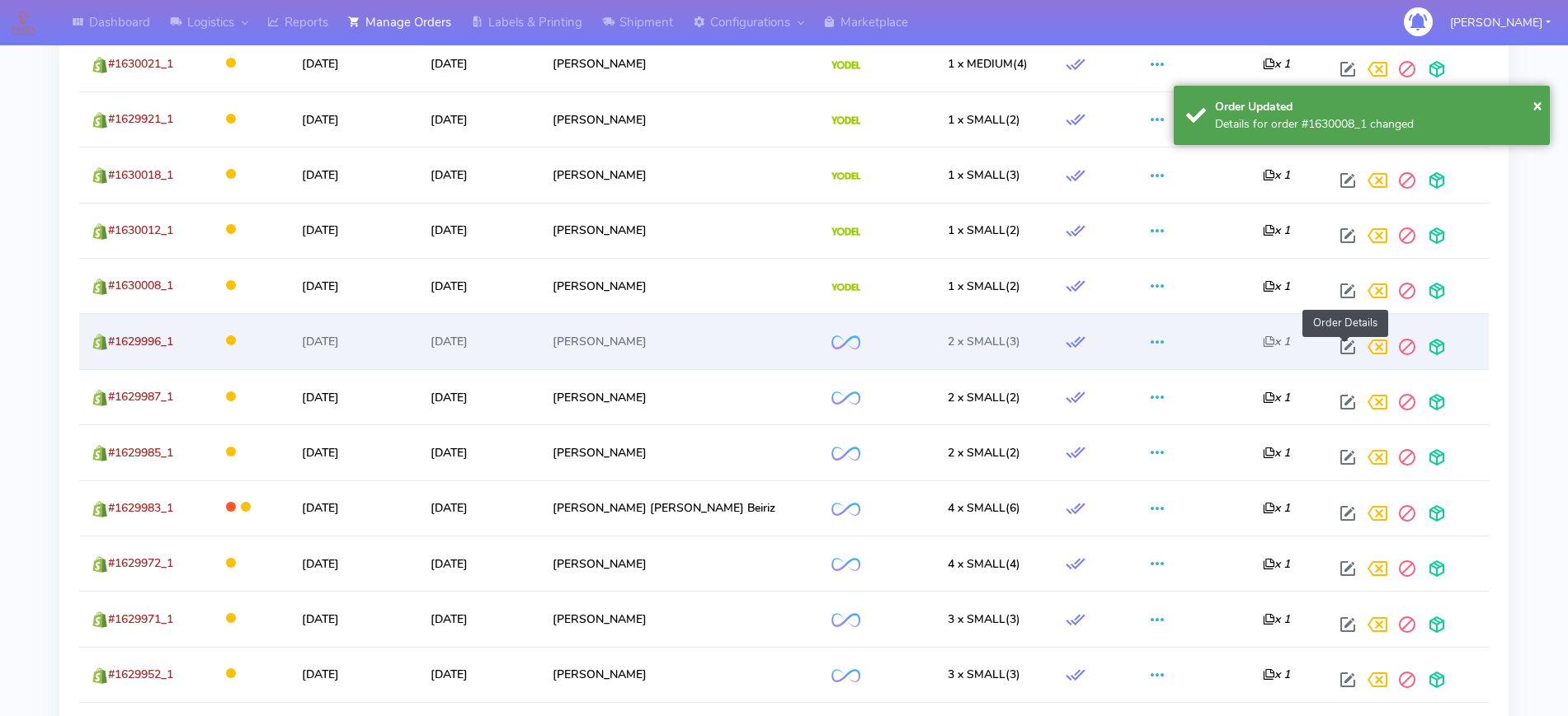
click at [1337, 343] on span at bounding box center [1347, 351] width 30 height 16
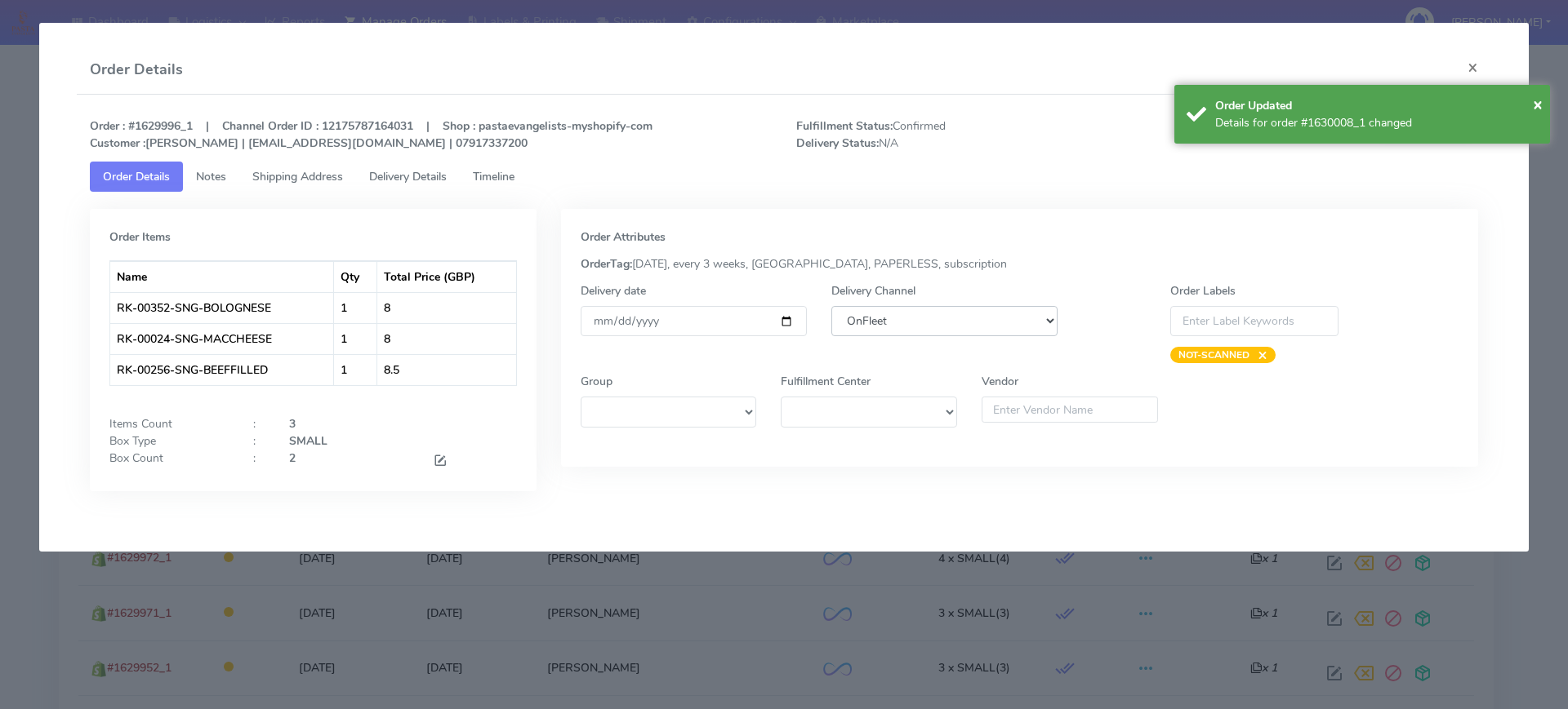
drag, startPoint x: 913, startPoint y: 324, endPoint x: 924, endPoint y: 334, distance: 14.9
click at [913, 324] on select "DHL OnFleet Royal Mail DPD Yodel MaxOptra Amazon Collection" at bounding box center [944, 320] width 226 height 30
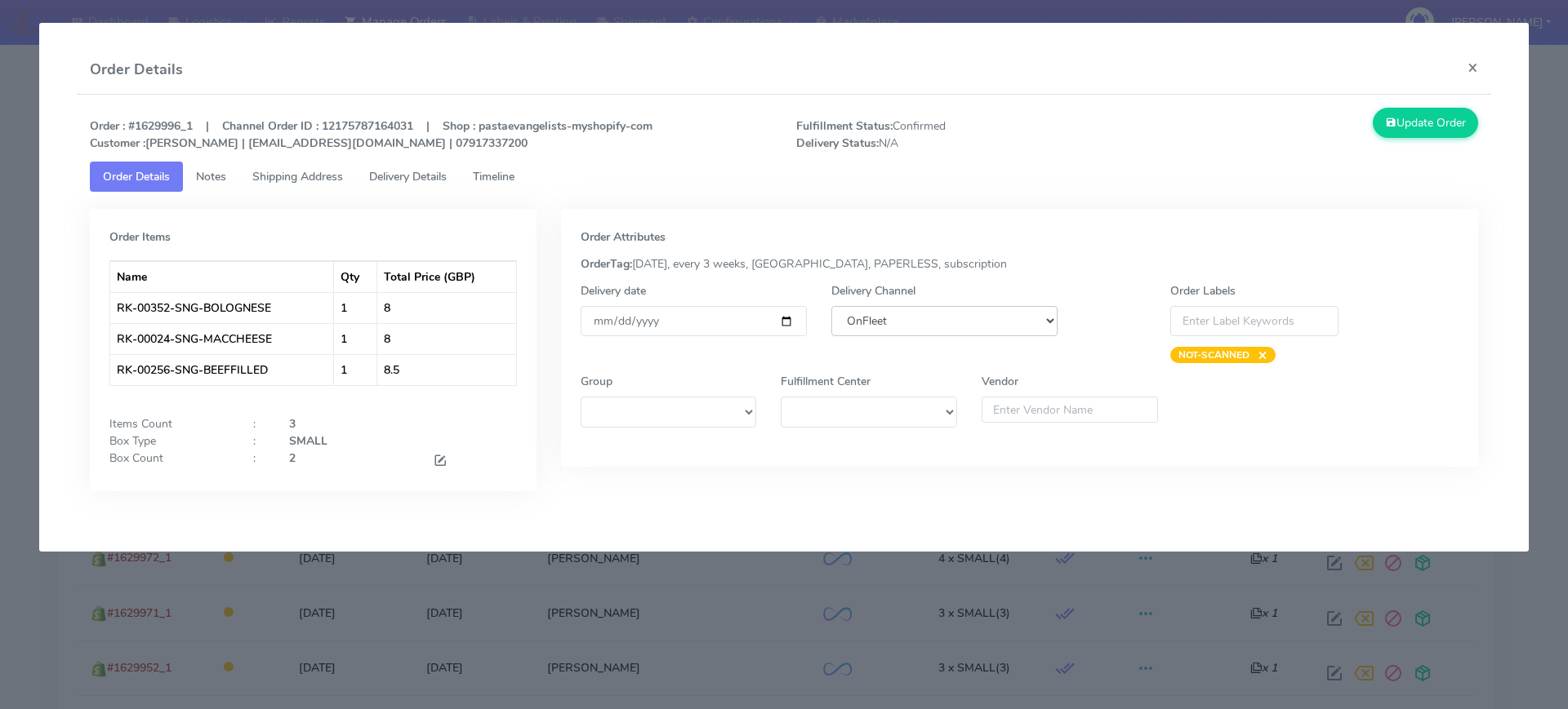
select select "5"
click at [832, 306] on select "DHL OnFleet Royal Mail DPD Yodel MaxOptra Amazon Collection" at bounding box center [944, 320] width 226 height 30
click at [1452, 129] on button "Update Order" at bounding box center [1426, 122] width 106 height 30
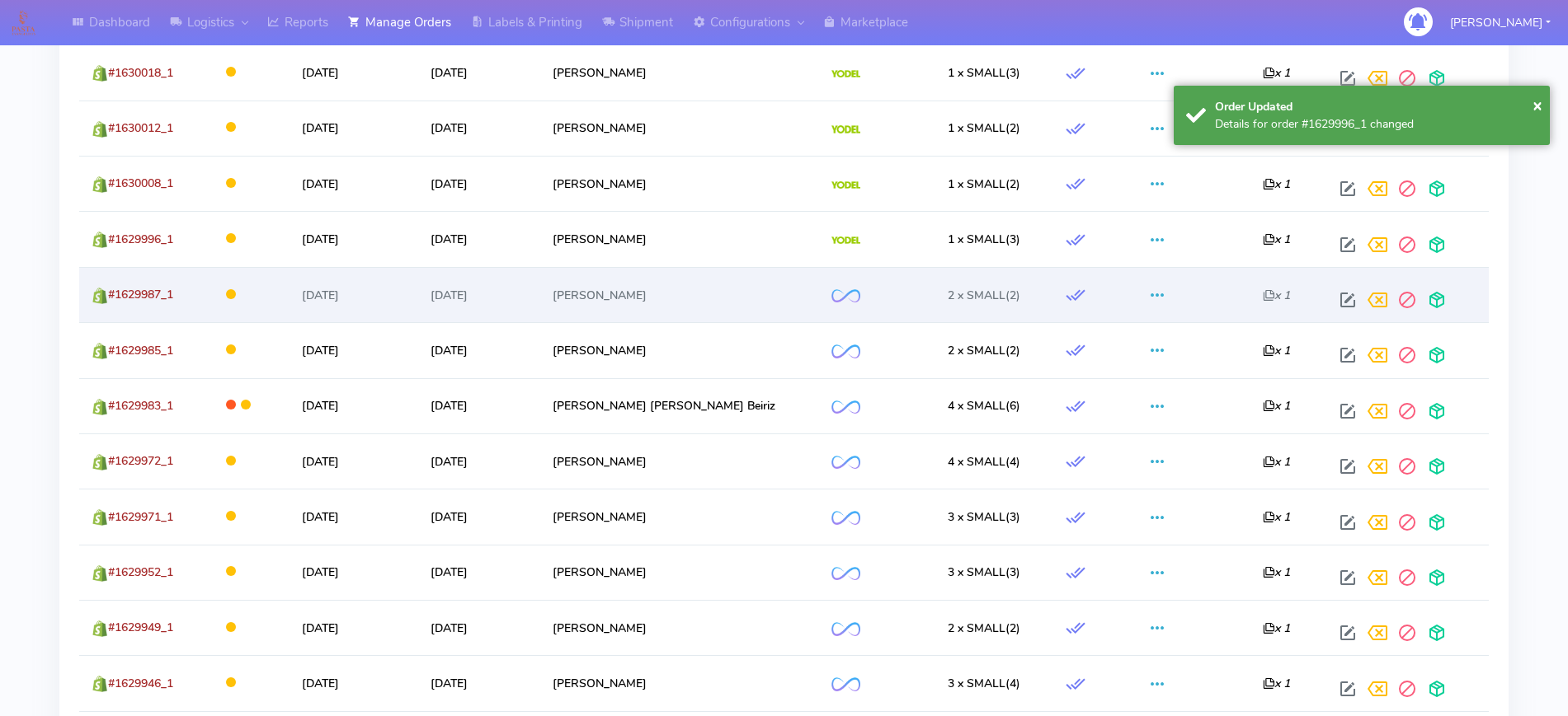
scroll to position [1340, 0]
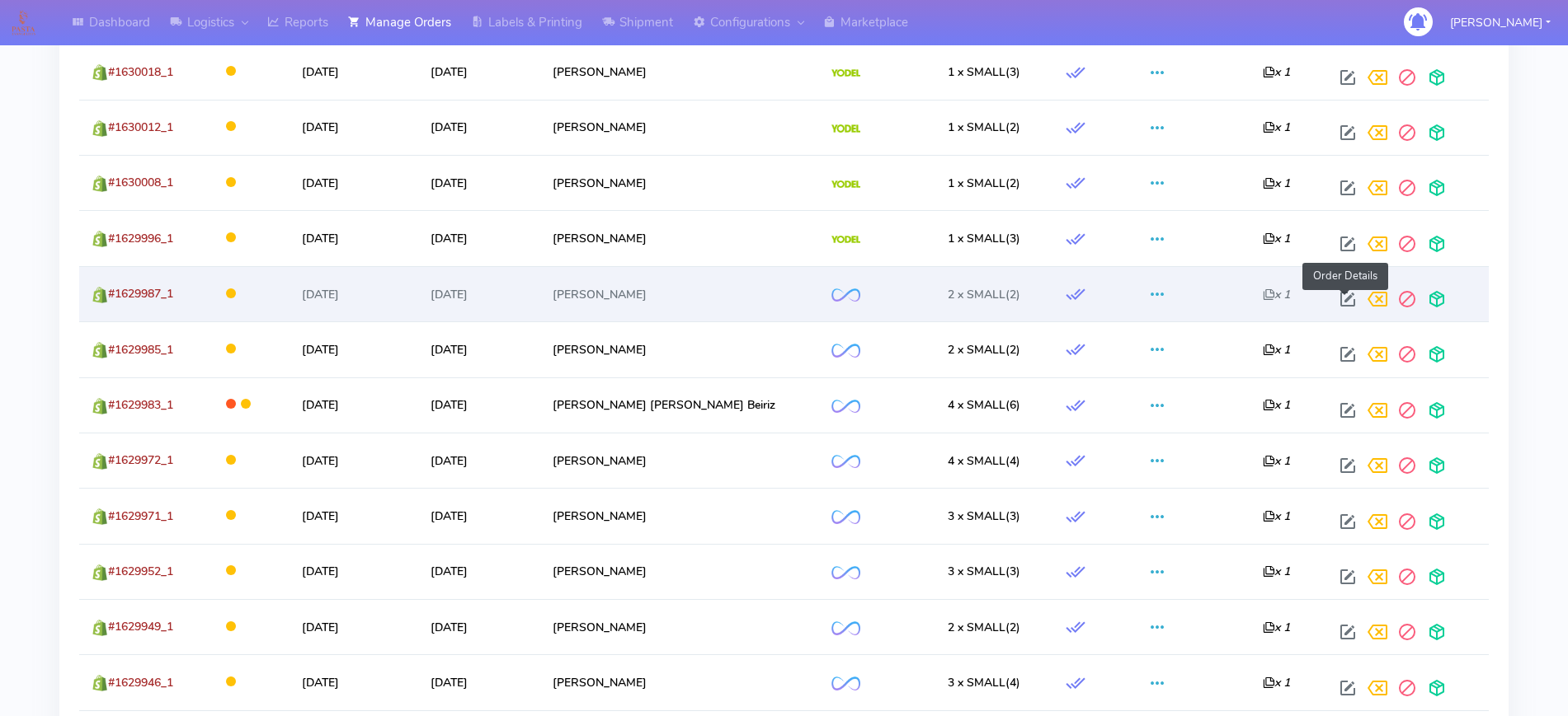
click at [1341, 300] on span at bounding box center [1347, 303] width 30 height 16
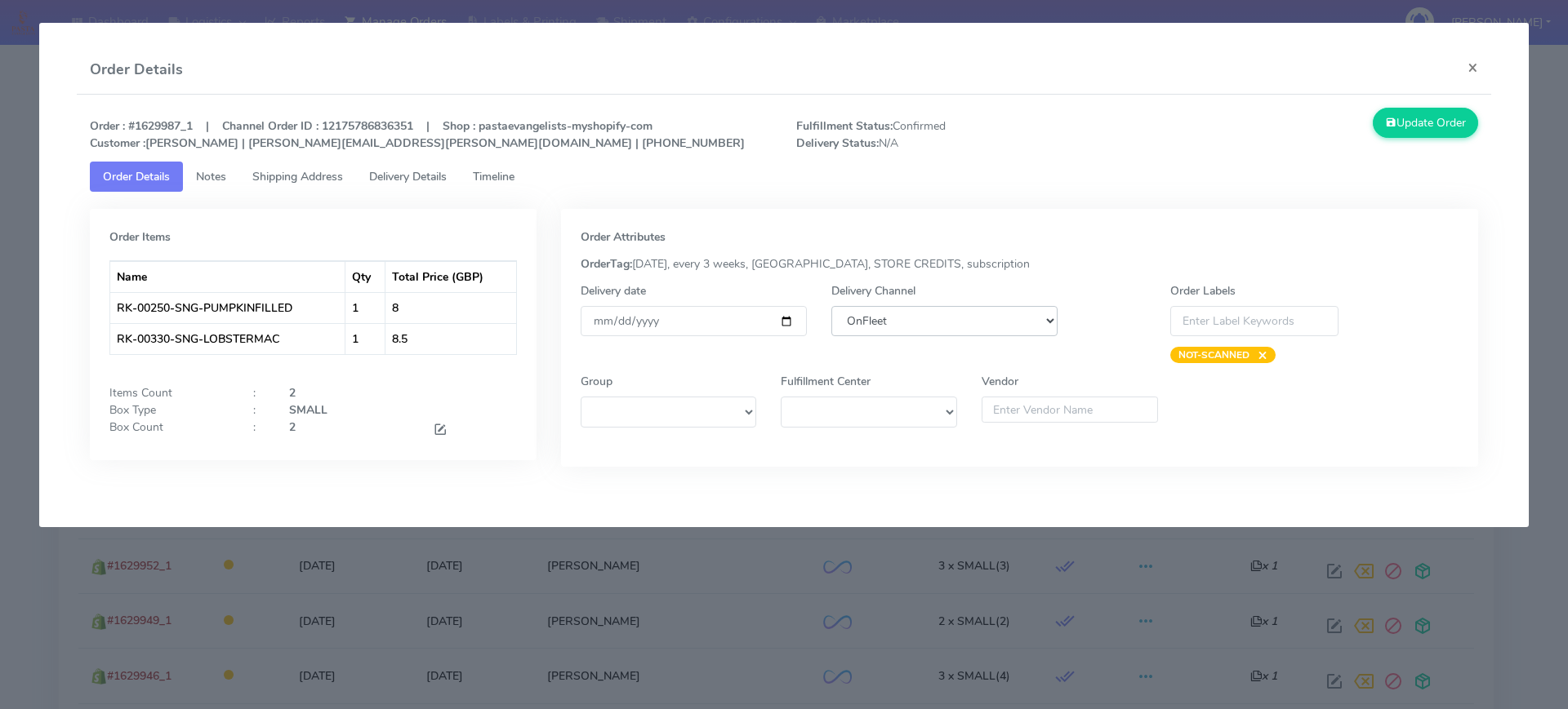
click at [1013, 319] on select "DHL OnFleet Royal Mail DPD Yodel MaxOptra Amazon Collection" at bounding box center [944, 320] width 226 height 30
select select "5"
click at [832, 306] on select "DHL OnFleet Royal Mail DPD Yodel MaxOptra Amazon Collection" at bounding box center [944, 320] width 226 height 30
click at [1392, 142] on div "Update Order" at bounding box center [1314, 130] width 353 height 44
click at [1405, 126] on button "Update Order" at bounding box center [1426, 122] width 106 height 30
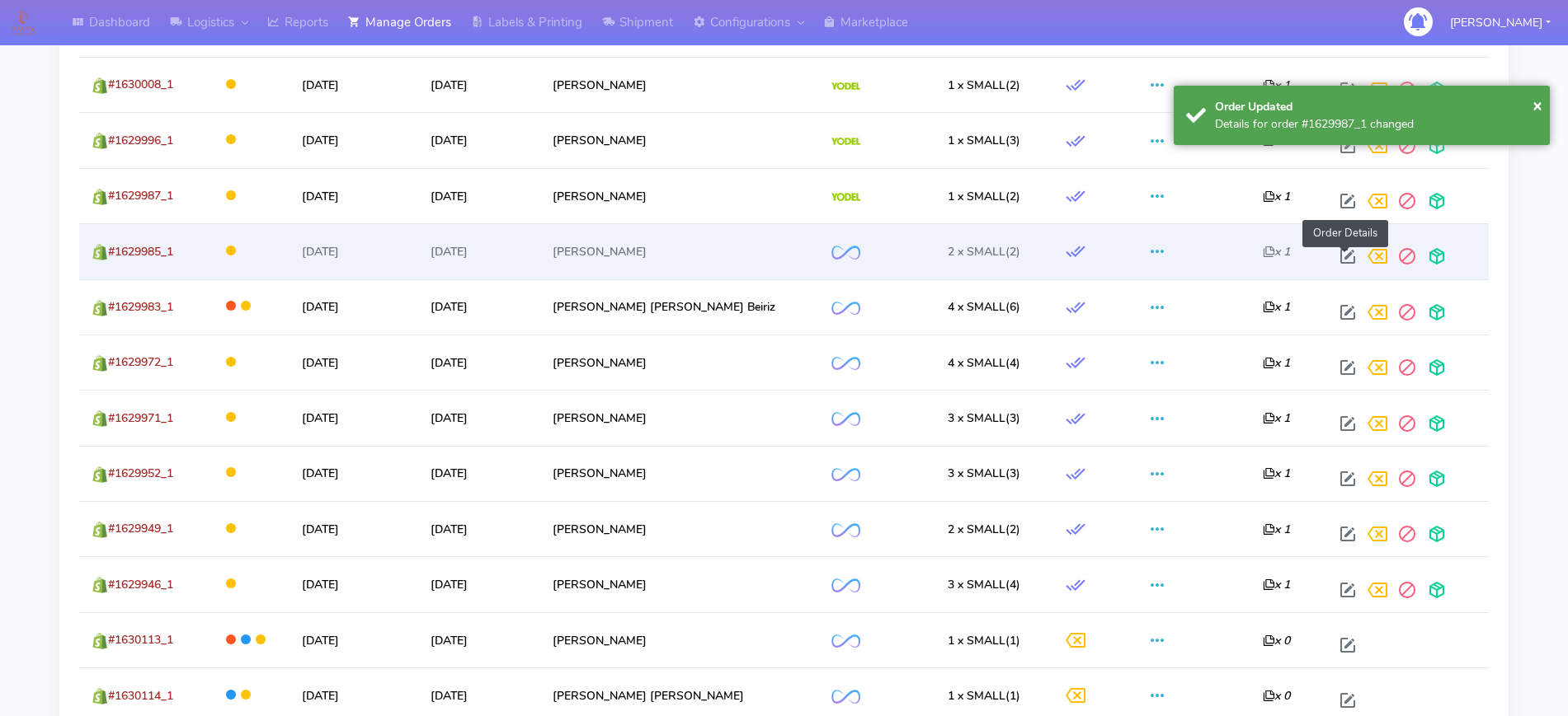
scroll to position [1443, 0]
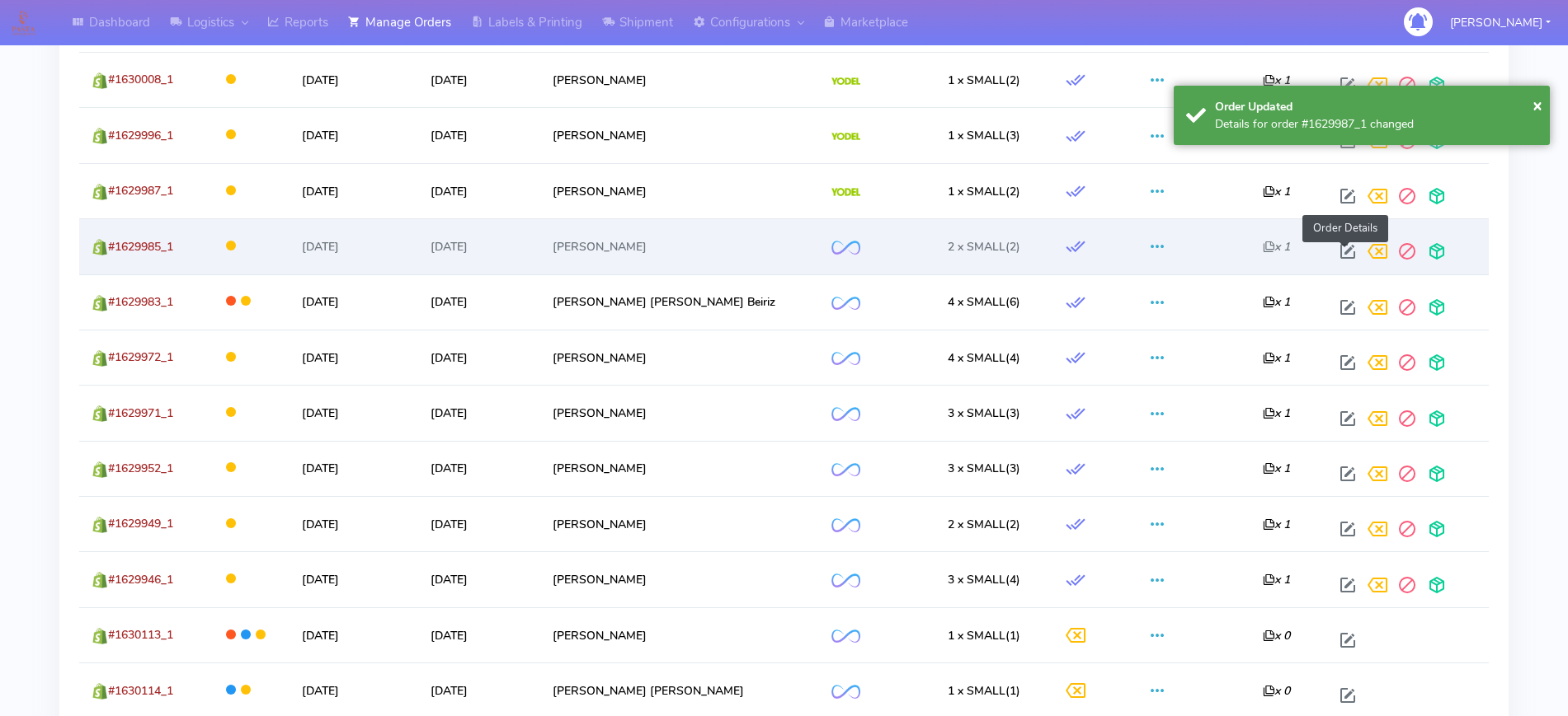
click at [1341, 256] on span at bounding box center [1347, 256] width 30 height 16
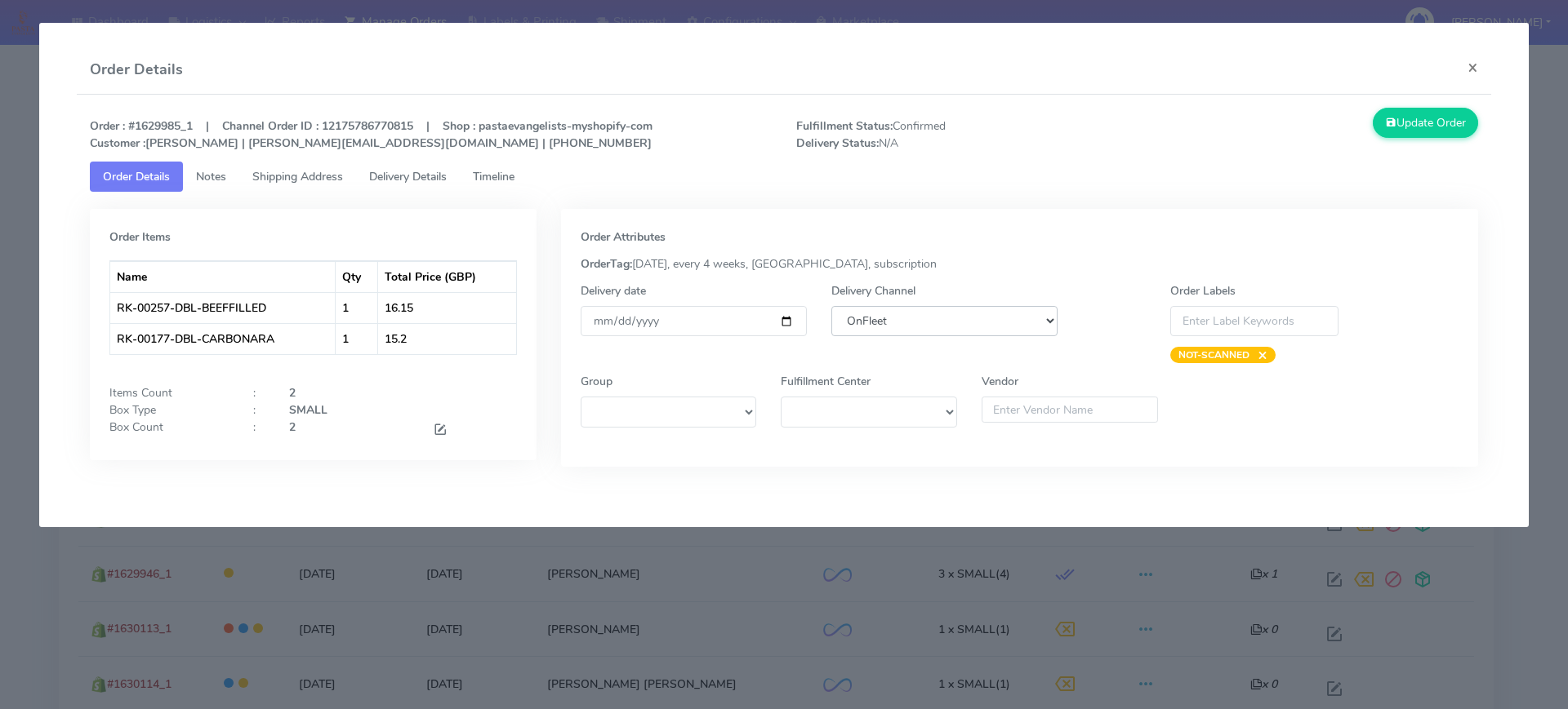
click at [993, 319] on select "DHL OnFleet Royal Mail DPD Yodel MaxOptra Amazon Collection" at bounding box center [944, 320] width 226 height 30
select select "5"
click at [832, 306] on select "DHL OnFleet Royal Mail DPD Yodel MaxOptra Amazon Collection" at bounding box center [944, 320] width 226 height 30
click at [1418, 118] on button "Update Order" at bounding box center [1426, 122] width 106 height 30
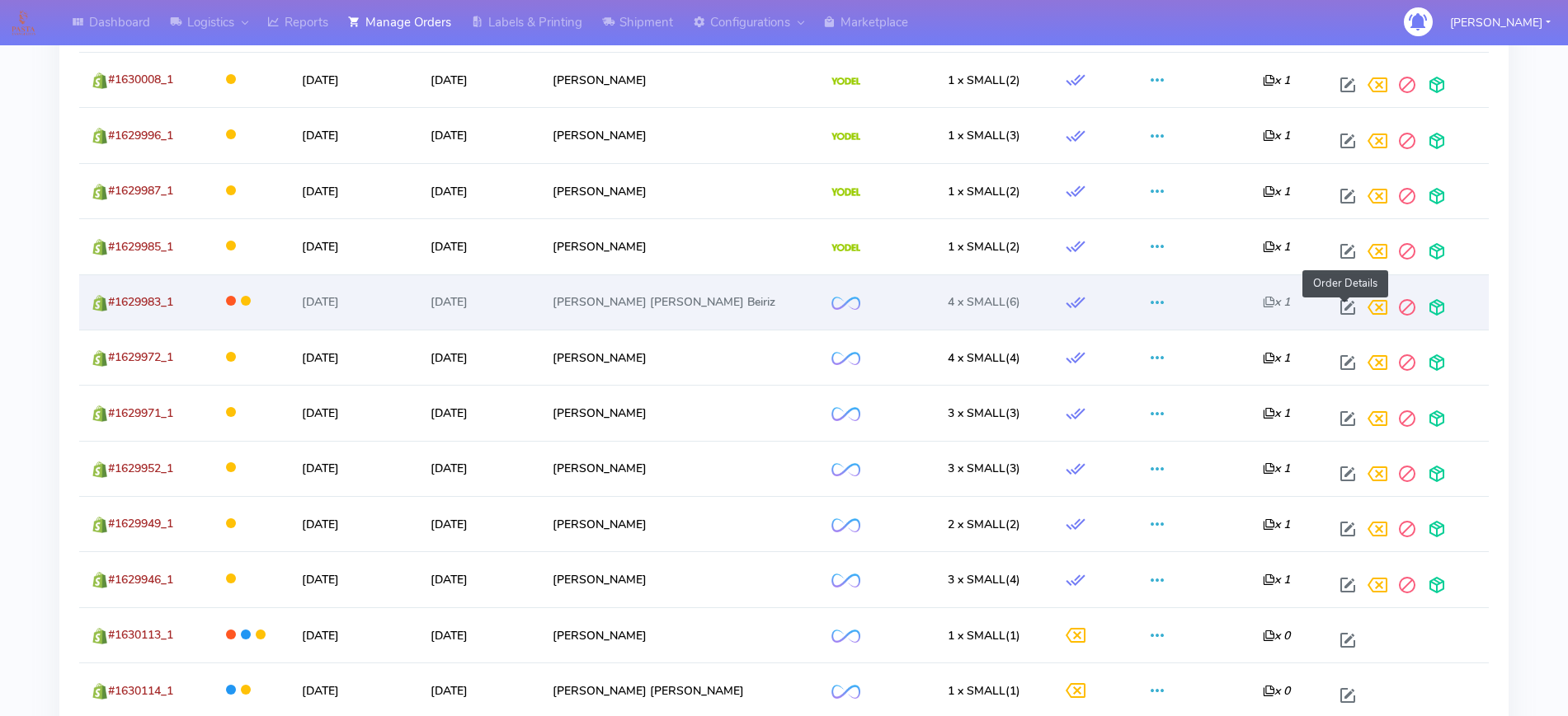
click at [1351, 318] on span at bounding box center [1347, 311] width 30 height 16
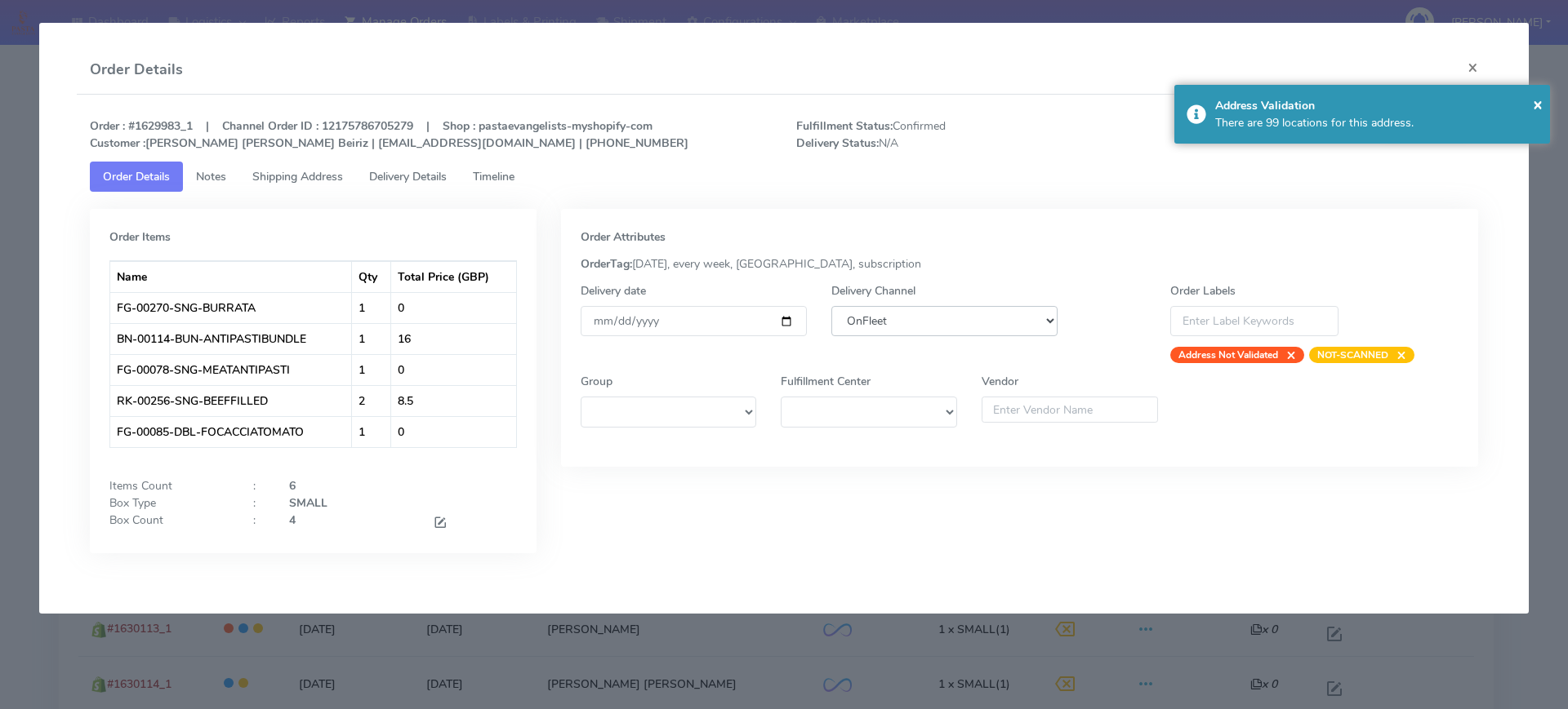
drag, startPoint x: 993, startPoint y: 317, endPoint x: 991, endPoint y: 325, distance: 8.2
click at [992, 317] on select "DHL OnFleet Royal Mail DPD Yodel MaxOptra Amazon Collection" at bounding box center [944, 320] width 226 height 30
select select "5"
click at [832, 306] on select "DHL OnFleet Royal Mail DPD Yodel MaxOptra Amazon Collection" at bounding box center [944, 320] width 226 height 30
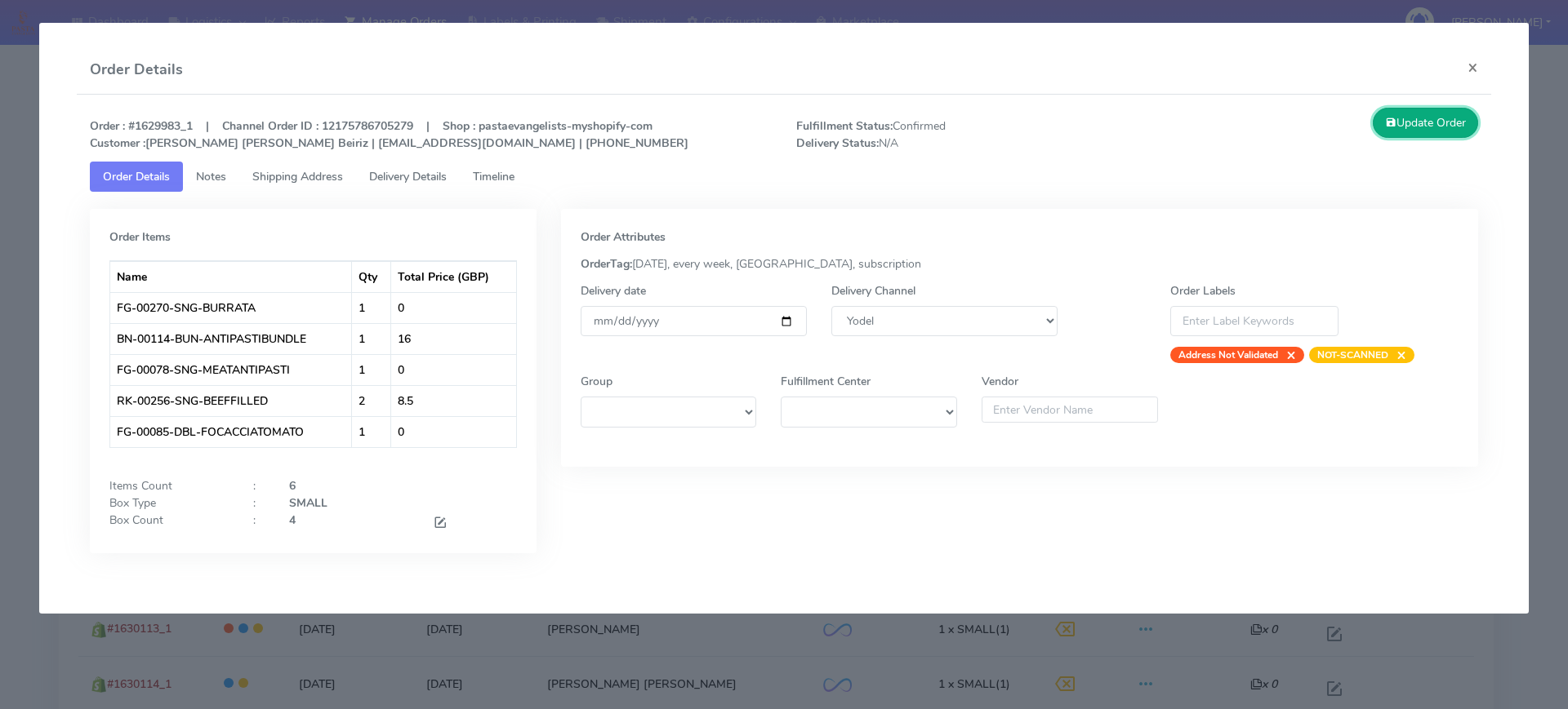
click at [1455, 130] on button "Update Order" at bounding box center [1426, 122] width 106 height 30
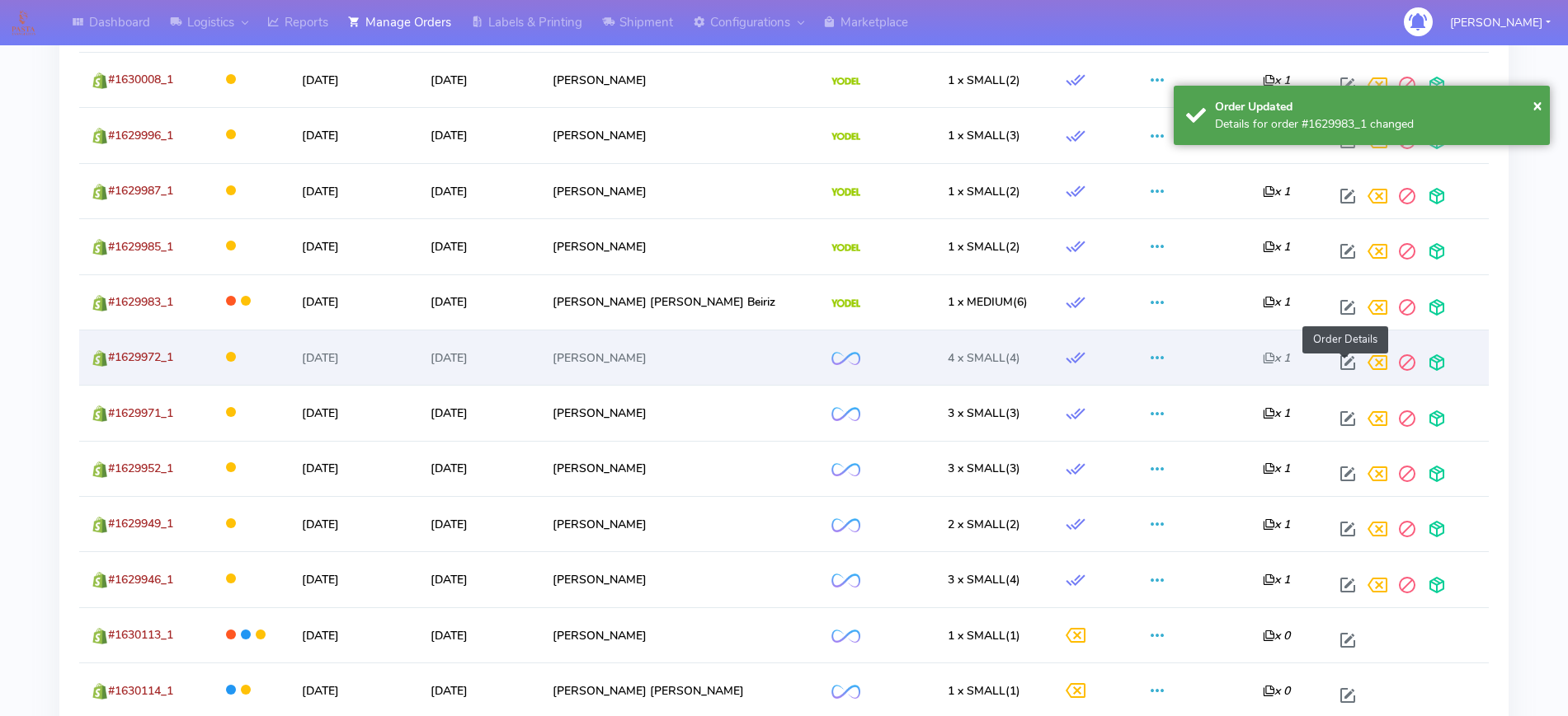
click at [1346, 360] on span at bounding box center [1347, 366] width 30 height 16
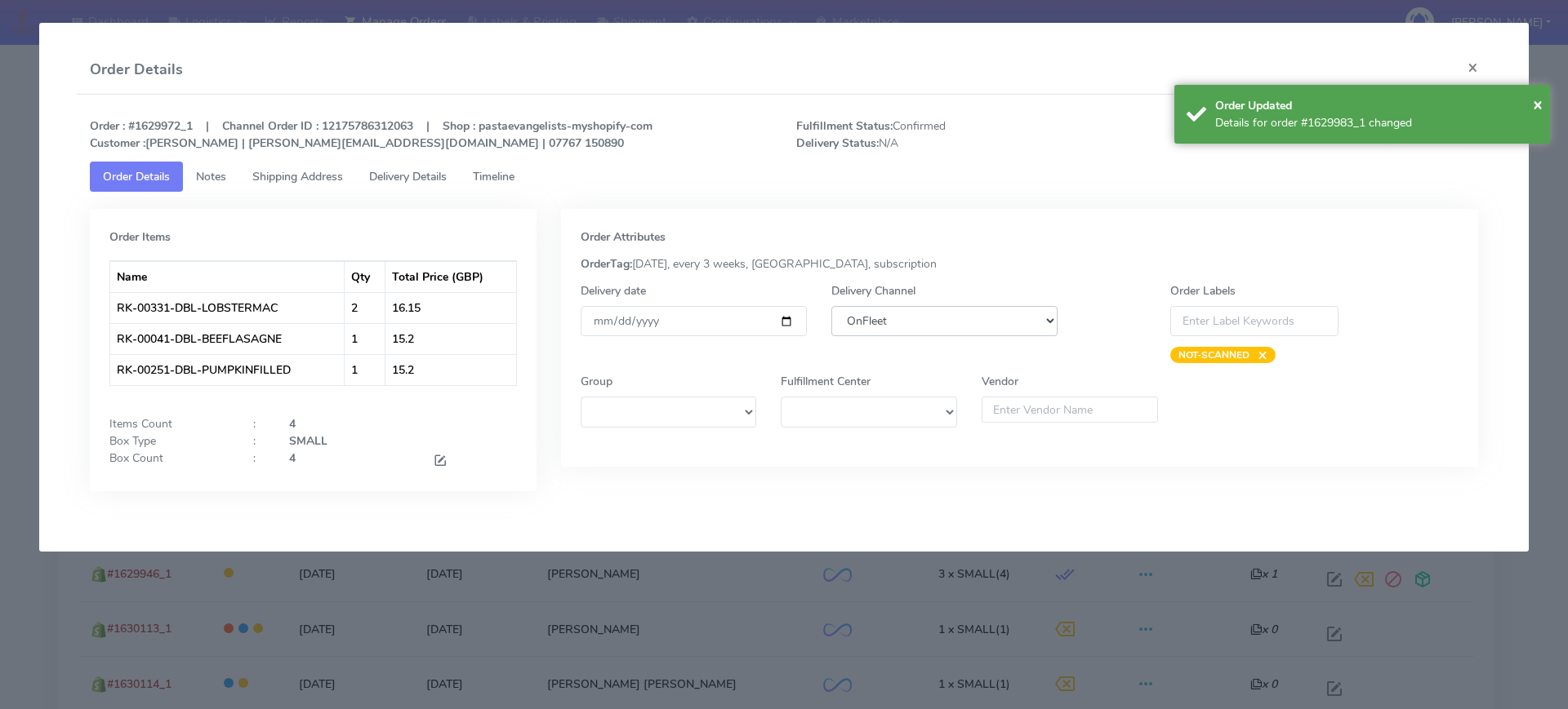
drag, startPoint x: 915, startPoint y: 318, endPoint x: 914, endPoint y: 333, distance: 15.0
click at [915, 318] on select "DHL OnFleet Royal Mail DPD Yodel MaxOptra Amazon Collection" at bounding box center [944, 320] width 226 height 30
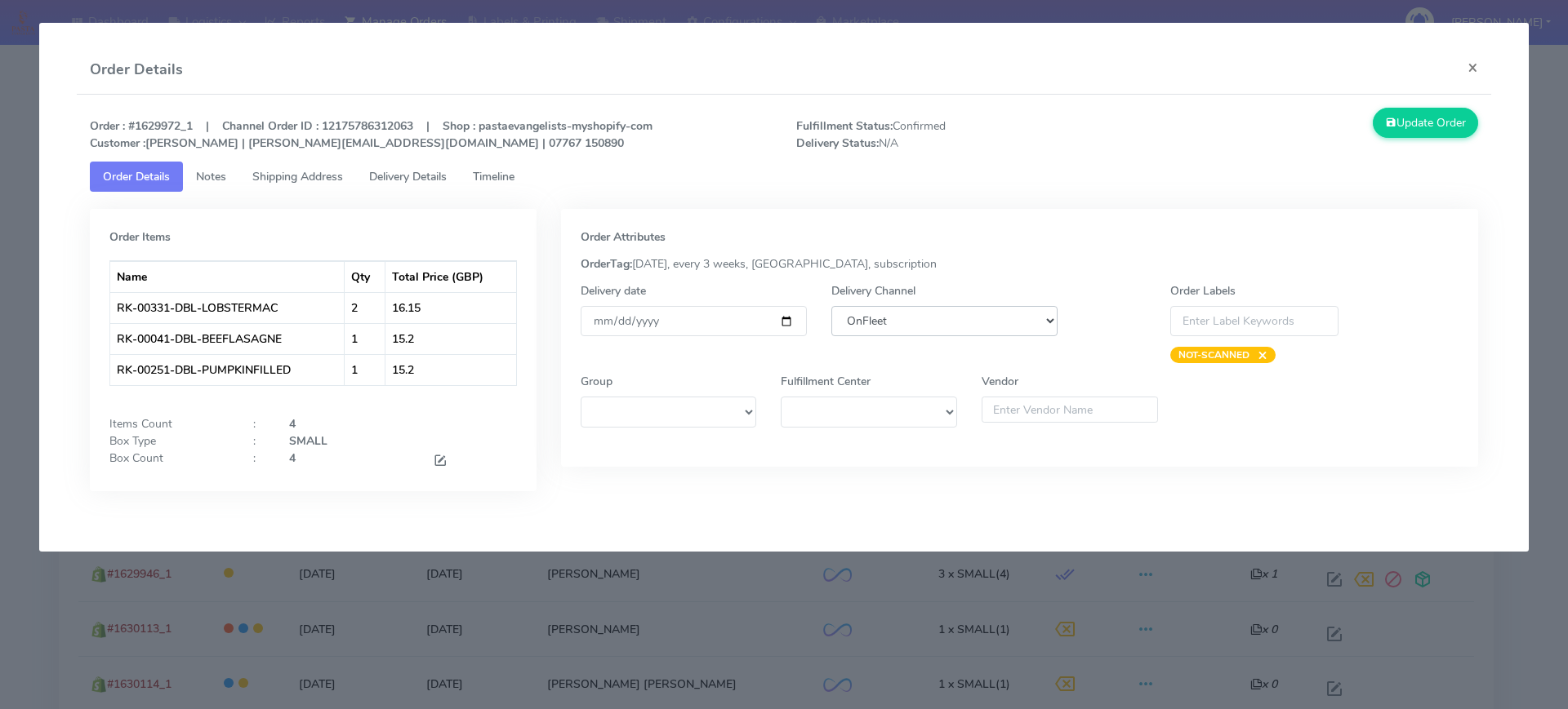
select select "5"
click at [832, 306] on select "DHL OnFleet Royal Mail DPD Yodel MaxOptra Amazon Collection" at bounding box center [944, 320] width 226 height 30
click at [1394, 127] on button "Update Order" at bounding box center [1426, 122] width 106 height 30
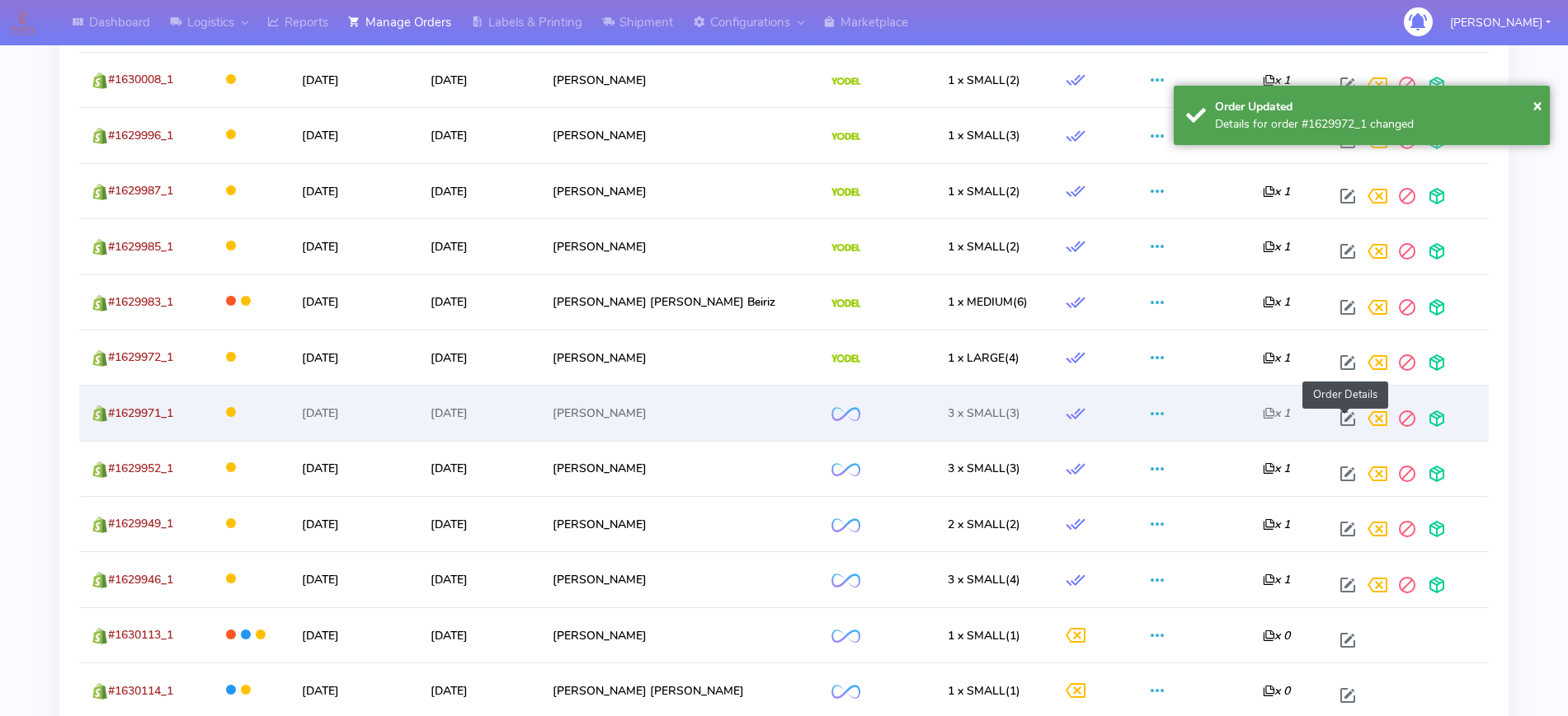
click at [1340, 420] on span at bounding box center [1347, 423] width 30 height 16
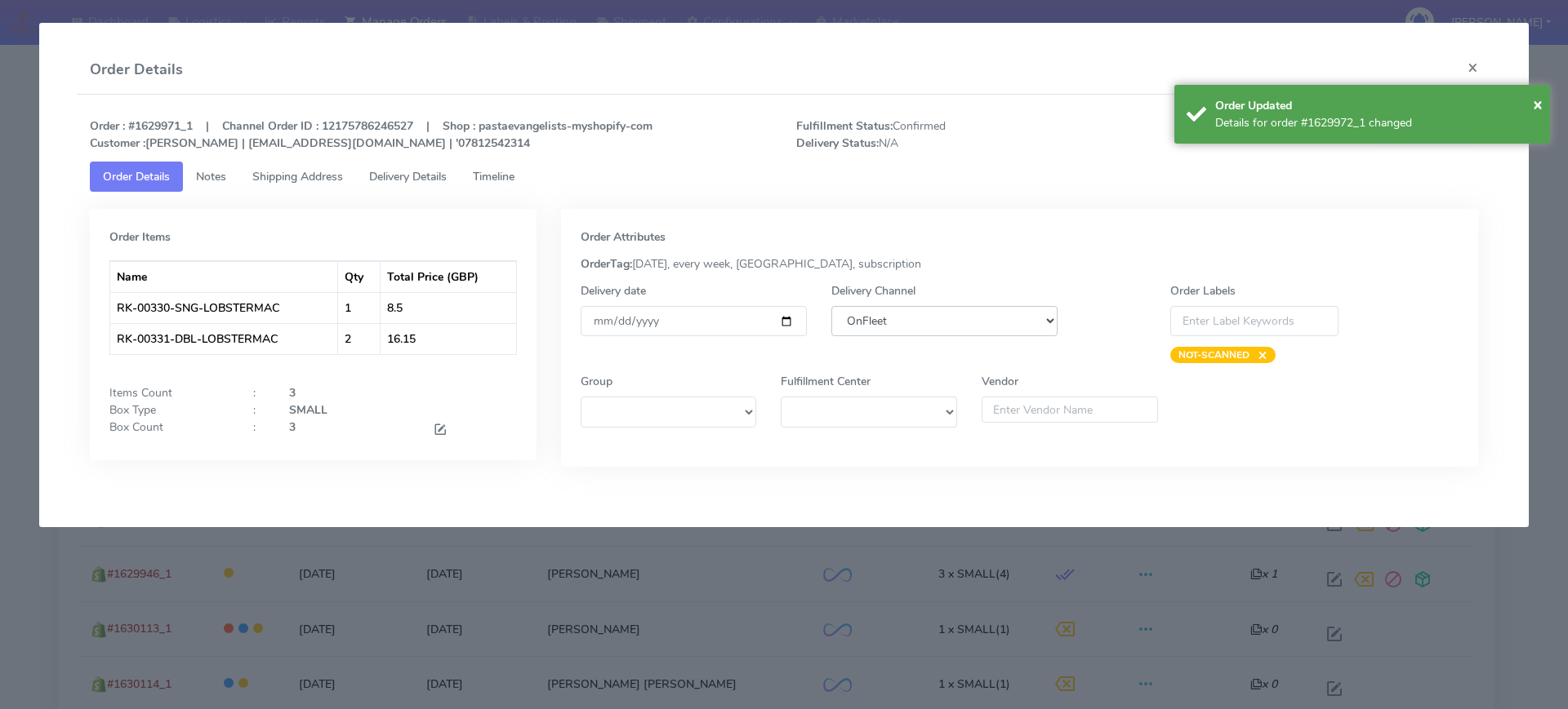
click at [961, 312] on select "DHL OnFleet Royal Mail DPD Yodel MaxOptra Amazon Collection" at bounding box center [944, 320] width 226 height 30
select select "5"
click at [832, 306] on select "DHL OnFleet Royal Mail DPD Yodel MaxOptra Amazon Collection" at bounding box center [944, 320] width 226 height 30
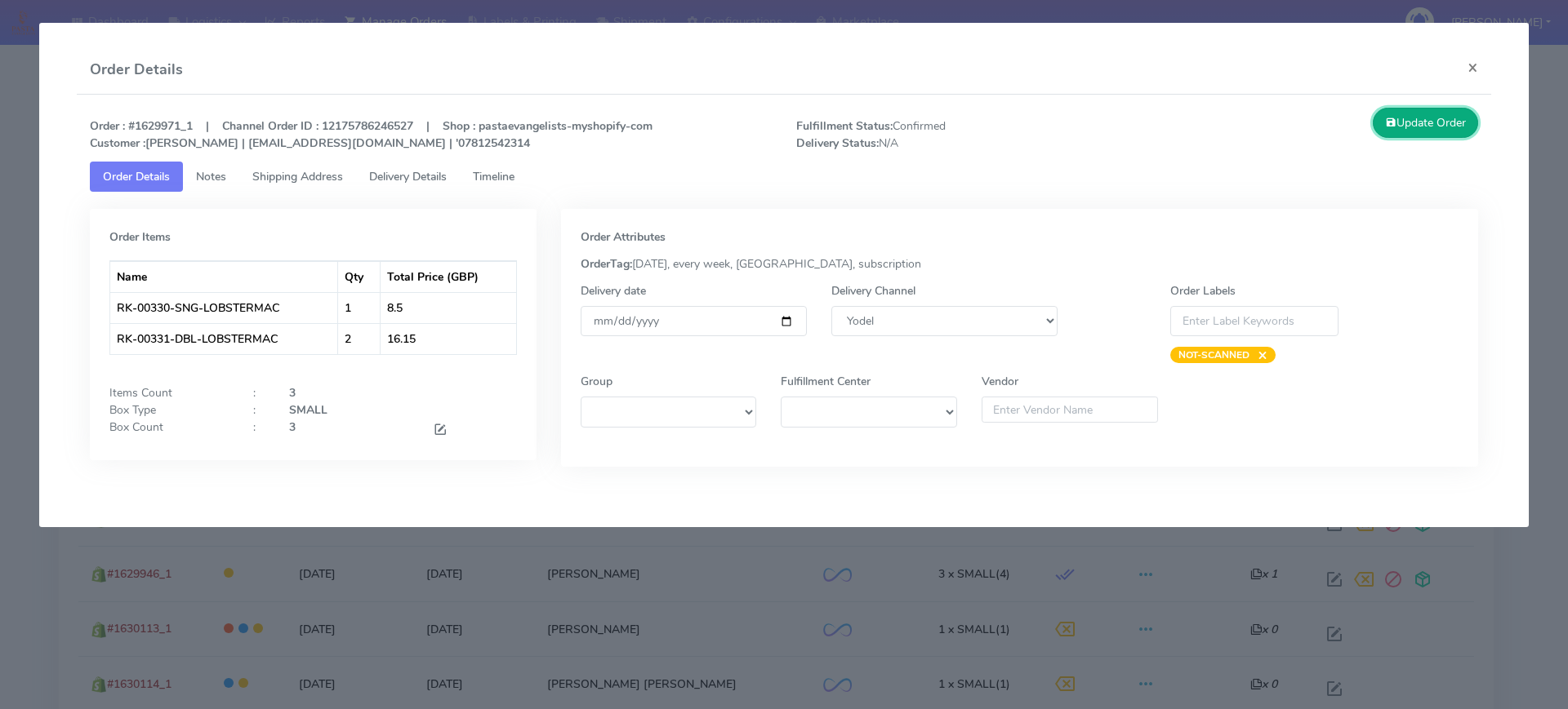
click at [1443, 120] on button "Update Order" at bounding box center [1426, 122] width 106 height 30
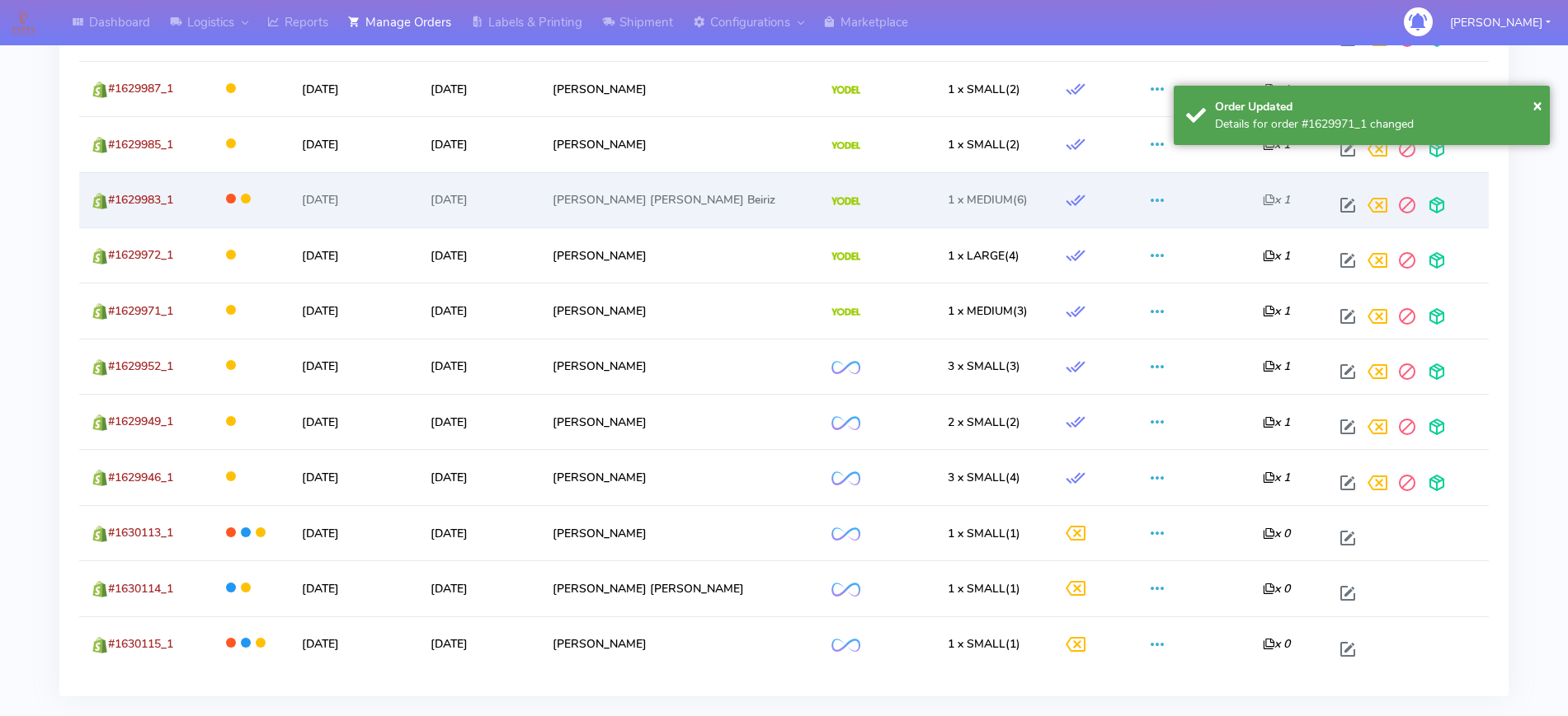
scroll to position [1546, 0]
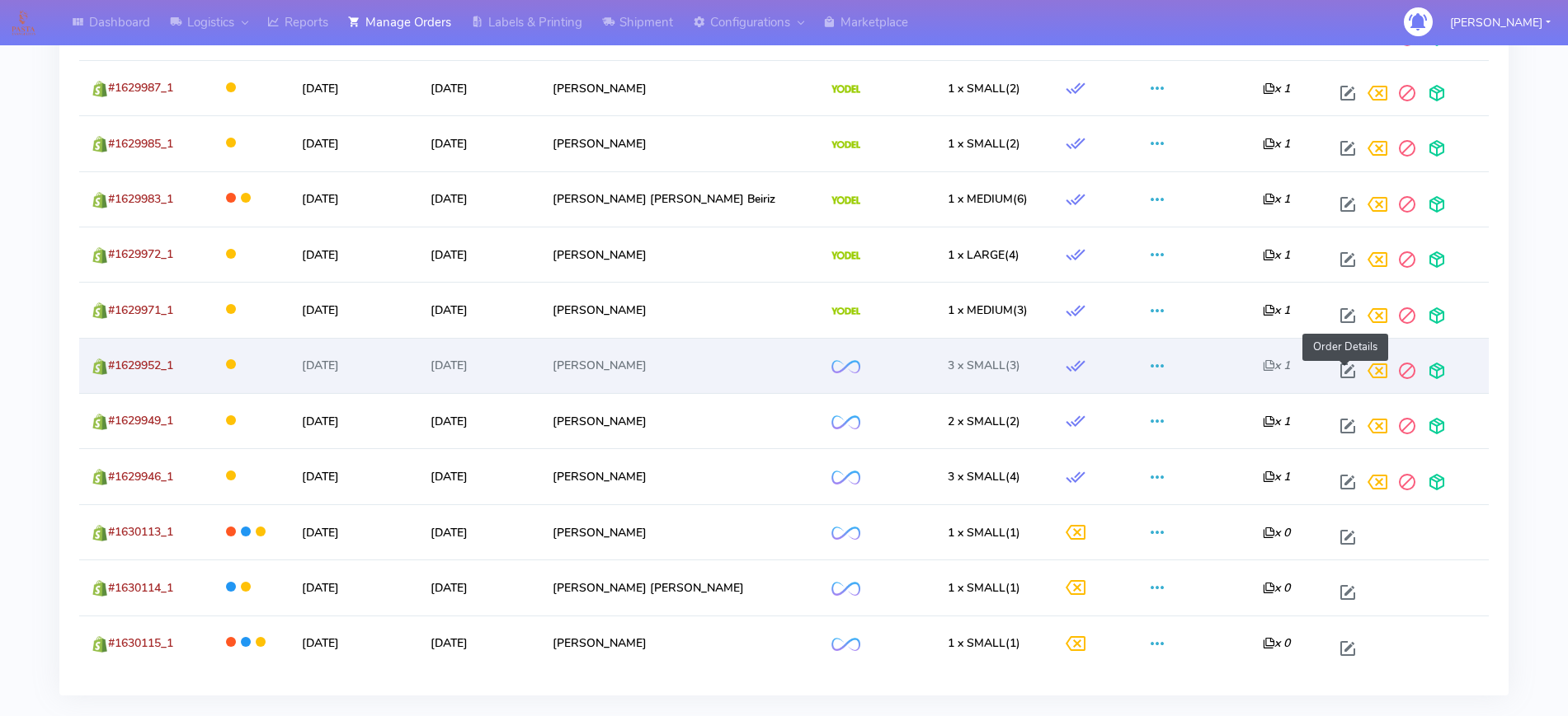
click at [1346, 367] on span at bounding box center [1347, 375] width 30 height 16
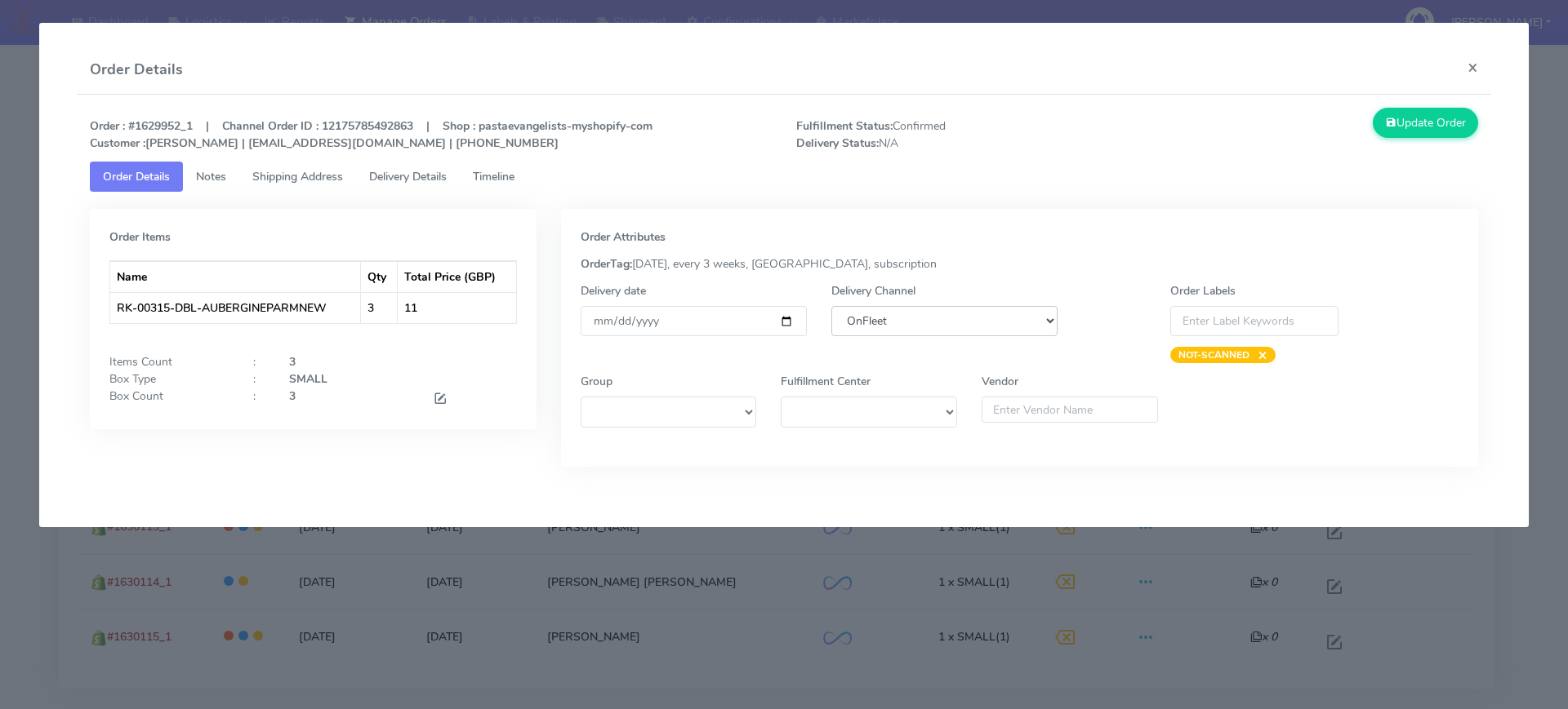
click at [1018, 316] on select "DHL OnFleet Royal Mail DPD Yodel MaxOptra Amazon Collection" at bounding box center [944, 320] width 226 height 30
select select "5"
click at [832, 306] on select "DHL OnFleet Royal Mail DPD Yodel MaxOptra Amazon Collection" at bounding box center [944, 320] width 226 height 30
click at [1403, 125] on button "Update Order" at bounding box center [1426, 122] width 106 height 30
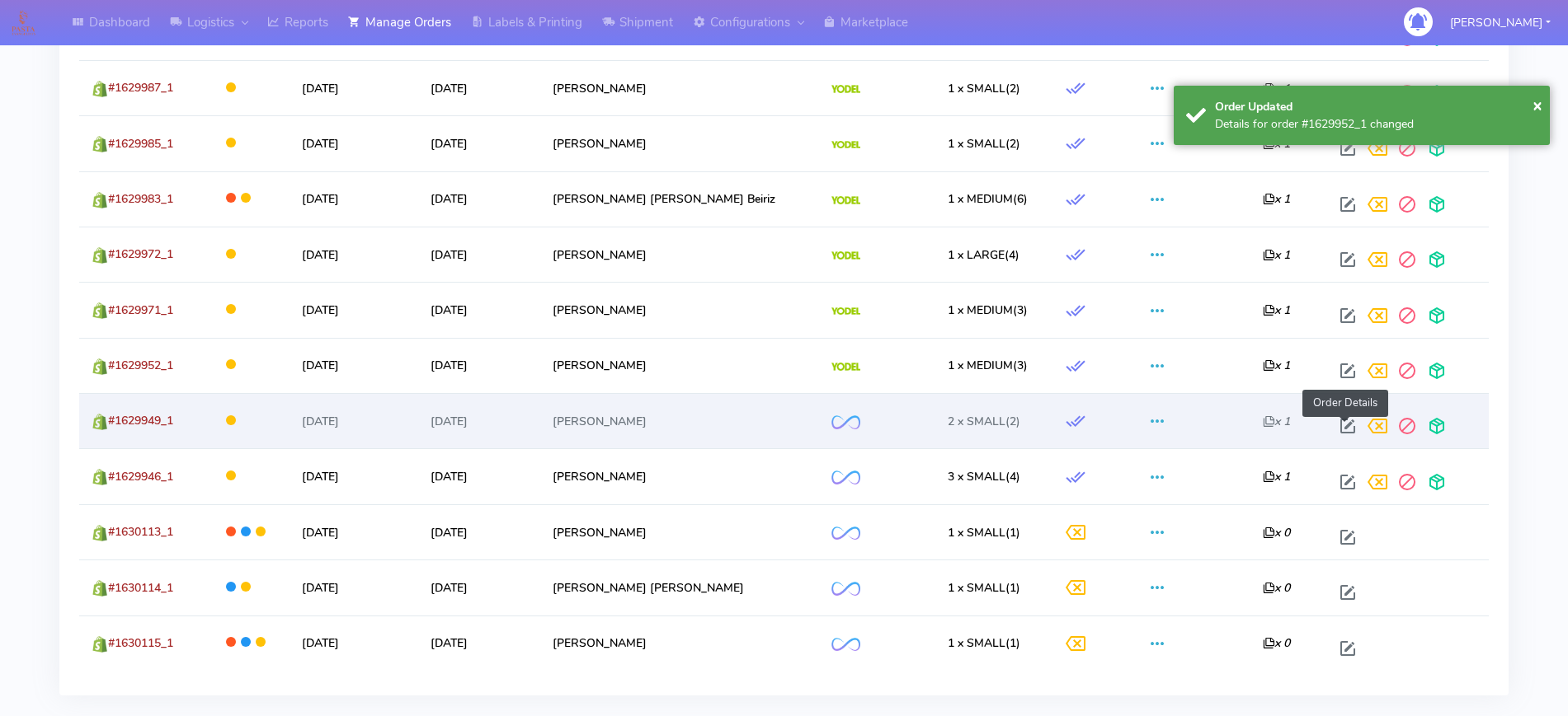
click at [1350, 430] on span at bounding box center [1347, 429] width 30 height 16
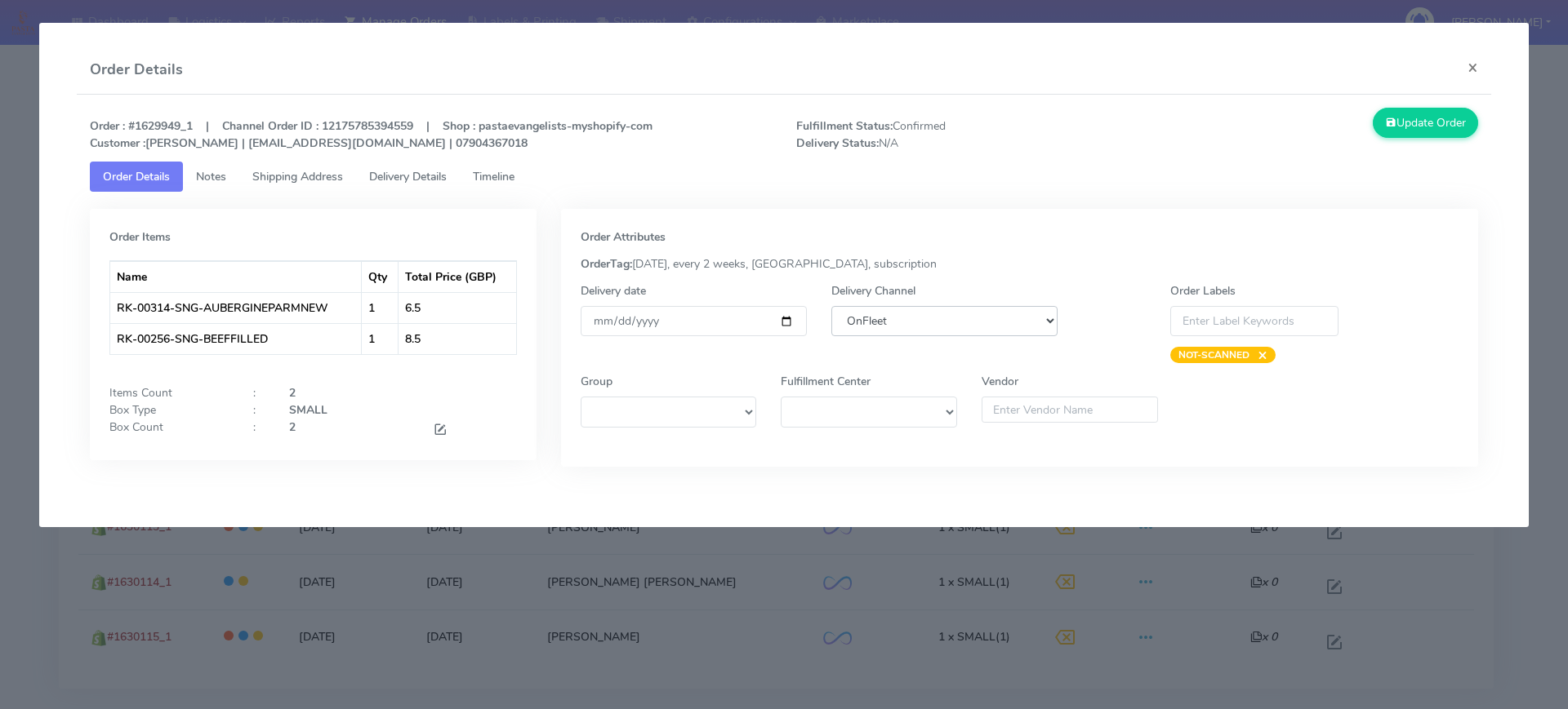
click at [1023, 328] on select "DHL OnFleet Royal Mail DPD Yodel MaxOptra Amazon Collection" at bounding box center [944, 320] width 226 height 30
select select "5"
click at [832, 306] on select "DHL OnFleet Royal Mail DPD Yodel MaxOptra Amazon Collection" at bounding box center [944, 320] width 226 height 30
click at [1412, 115] on button "Update Order" at bounding box center [1426, 122] width 106 height 30
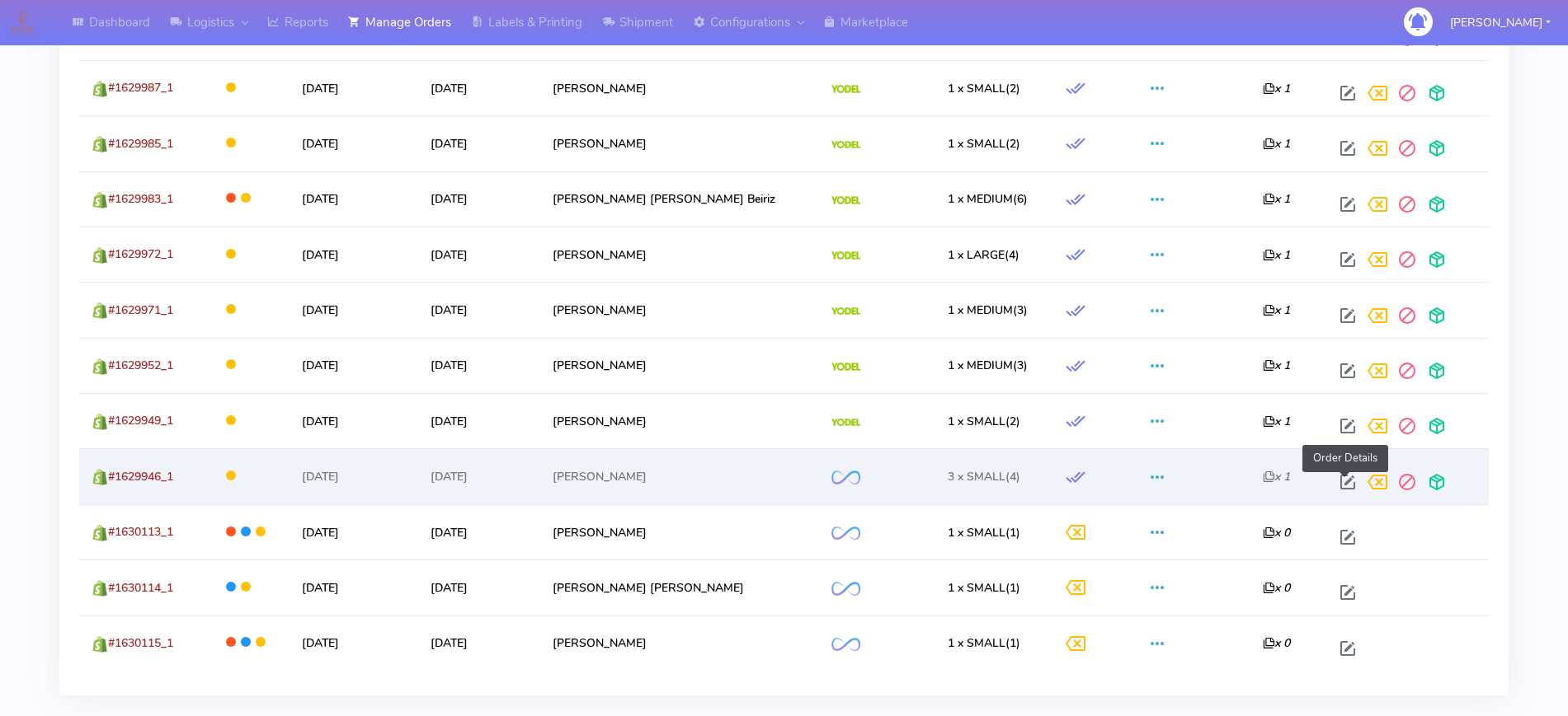
click at [1341, 485] on span at bounding box center [1347, 486] width 30 height 16
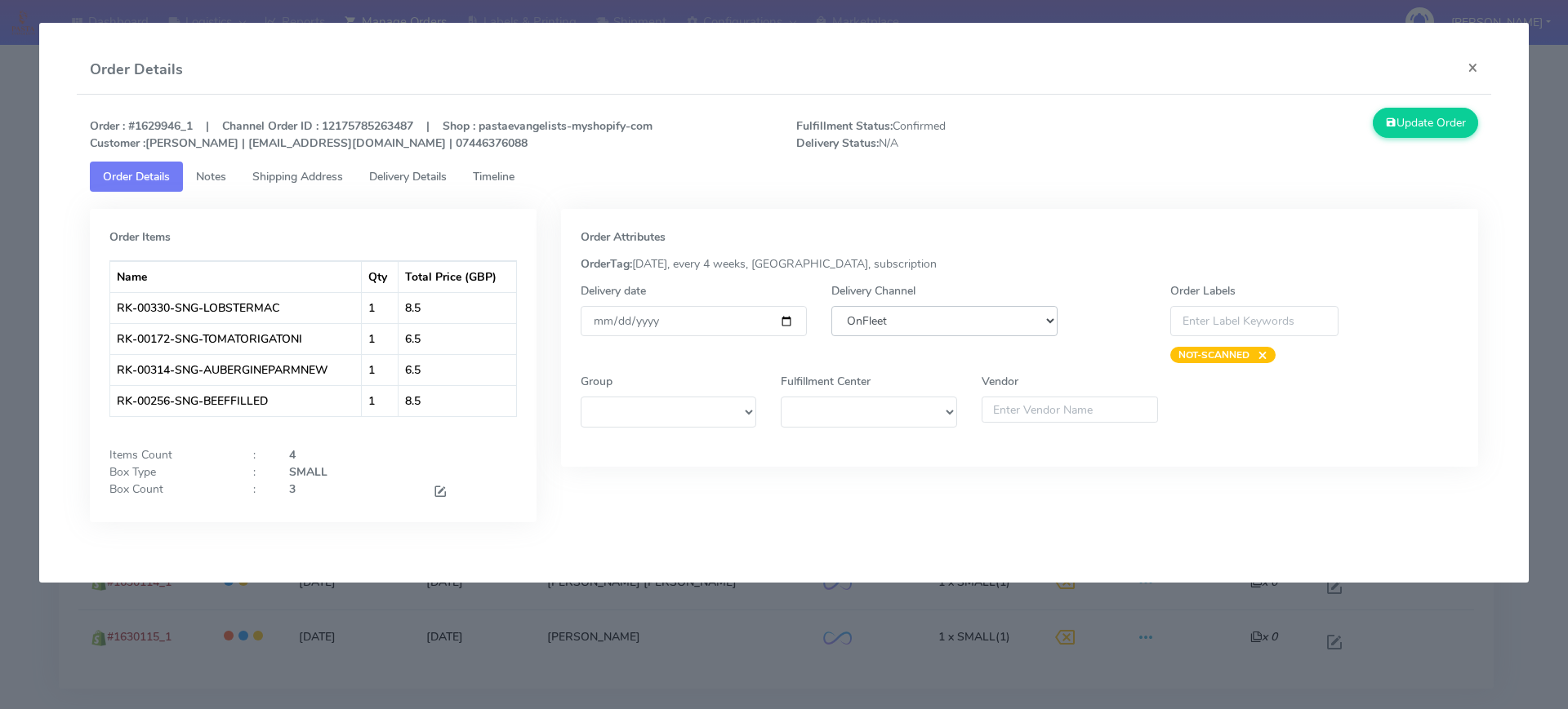
click at [1020, 322] on select "DHL OnFleet Royal Mail DPD Yodel MaxOptra Amazon Collection" at bounding box center [944, 320] width 226 height 30
select select "5"
click at [832, 306] on select "DHL OnFleet Royal Mail DPD Yodel MaxOptra Amazon Collection" at bounding box center [944, 320] width 226 height 30
click at [1396, 122] on button "Update Order" at bounding box center [1426, 122] width 106 height 30
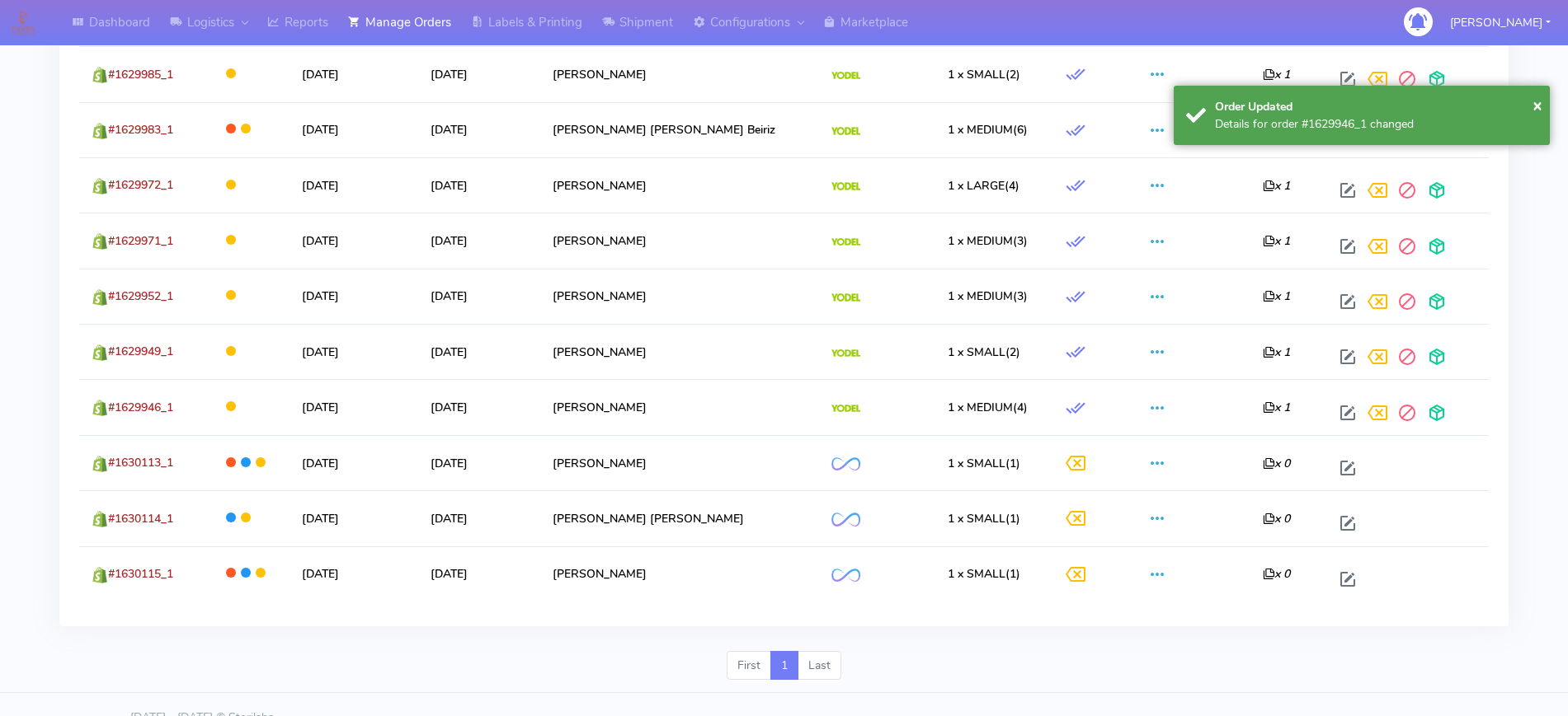
scroll to position [1641, 0]
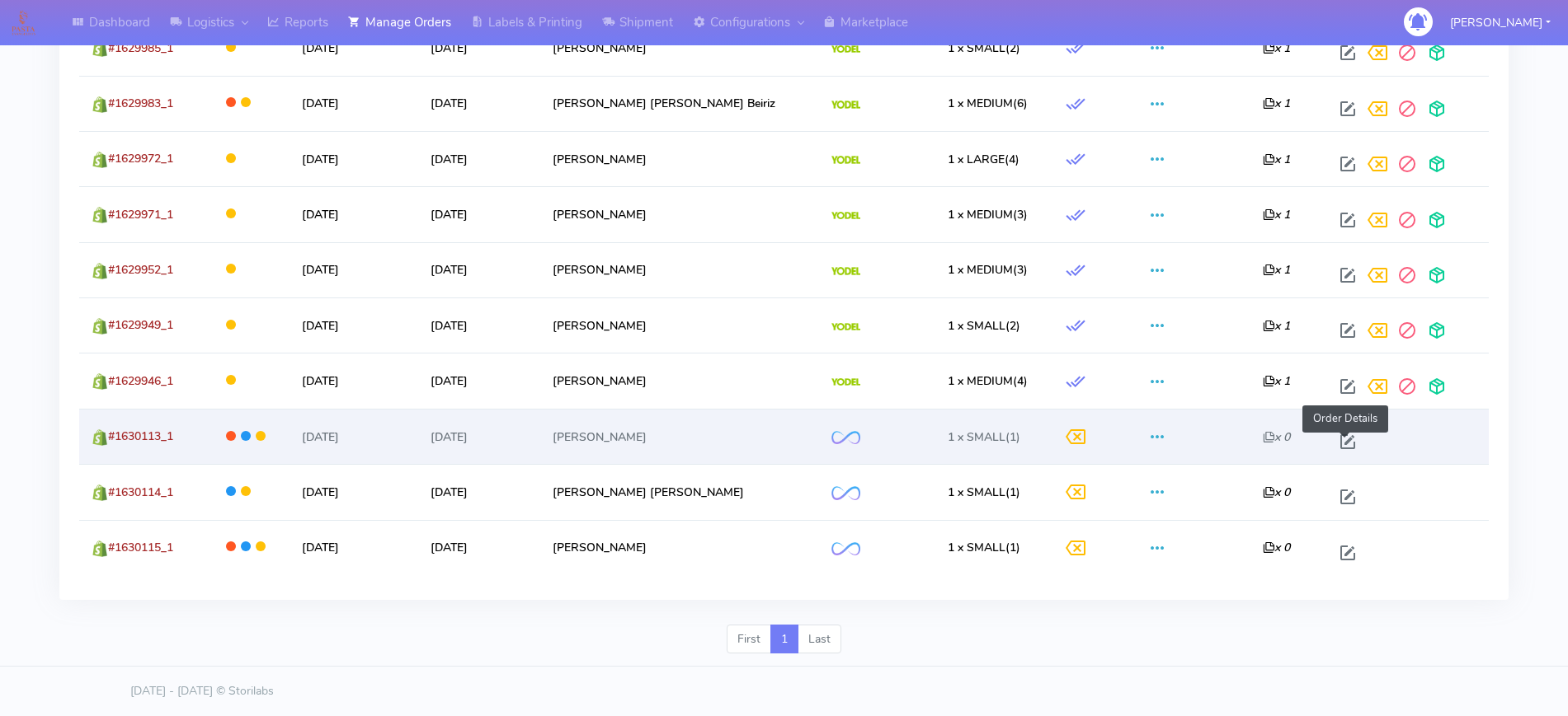
click at [1338, 437] on span at bounding box center [1347, 445] width 30 height 16
select select "2"
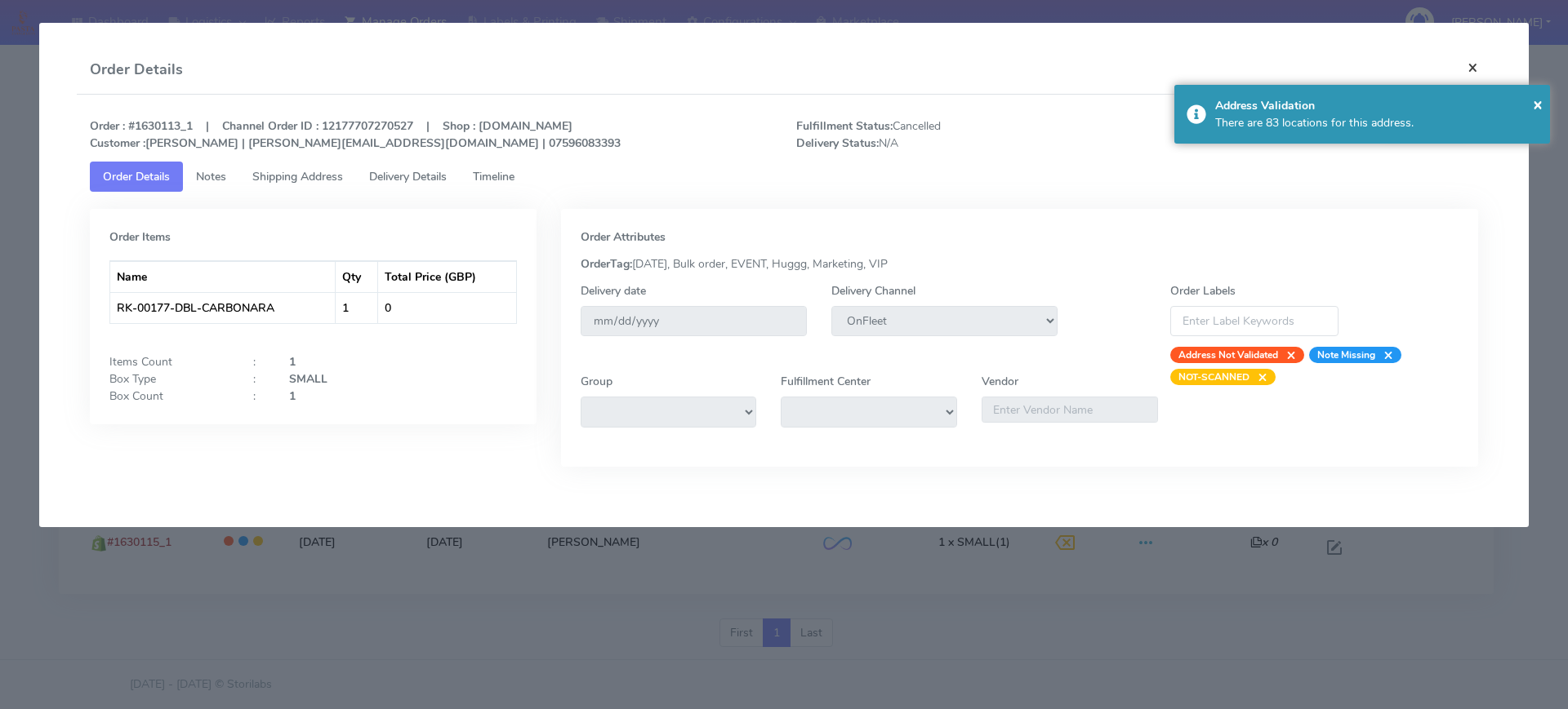
click at [1474, 62] on button "×" at bounding box center [1473, 67] width 37 height 43
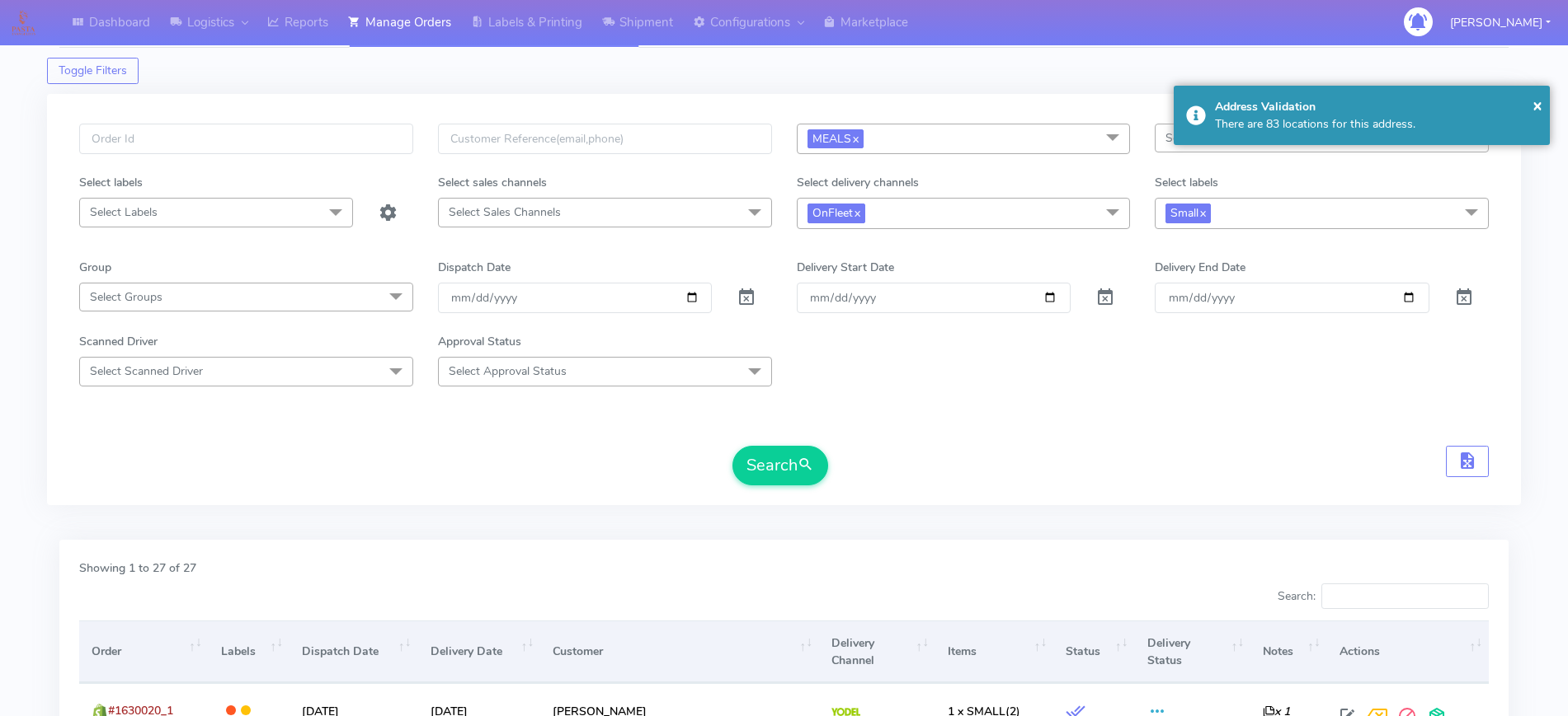
scroll to position [0, 0]
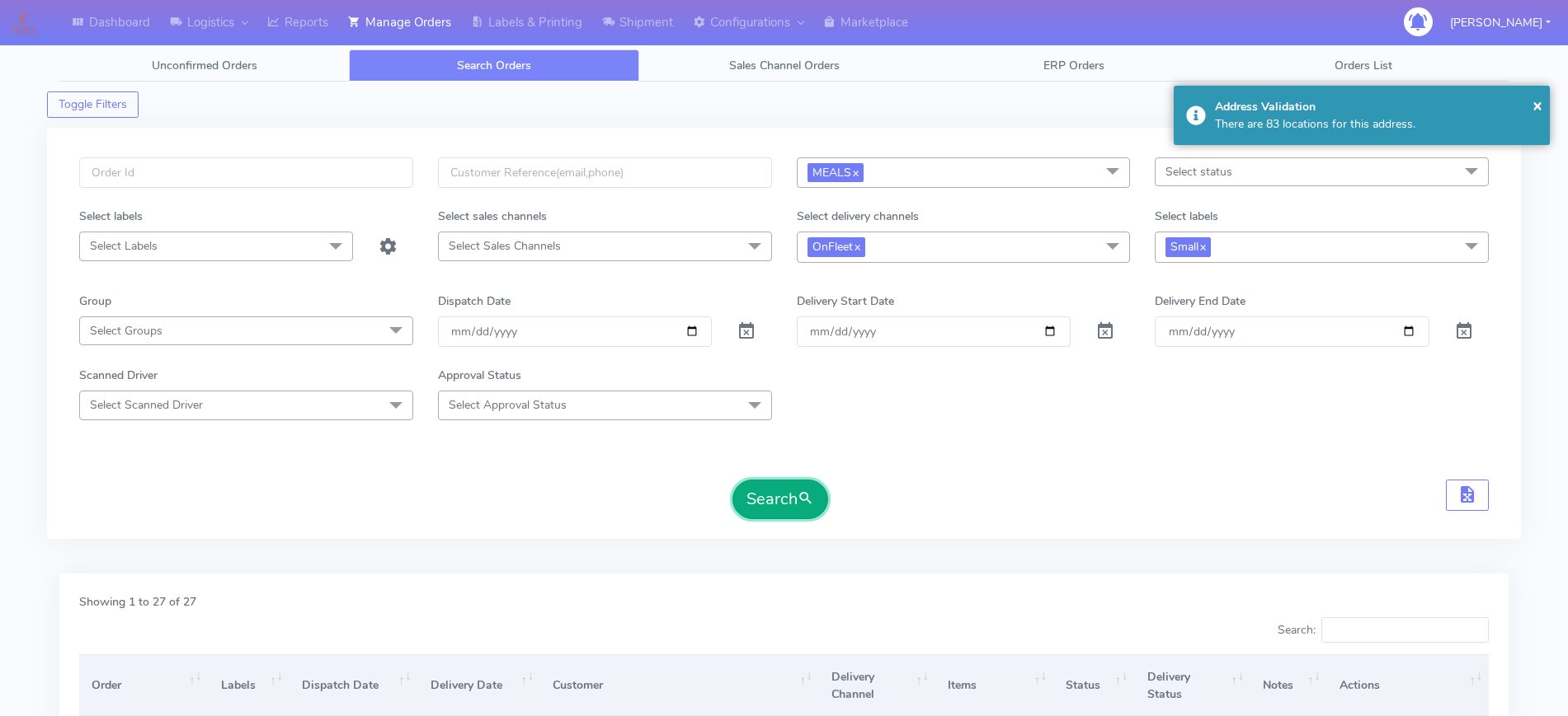
click at [767, 487] on button "Search" at bounding box center [780, 499] width 95 height 40
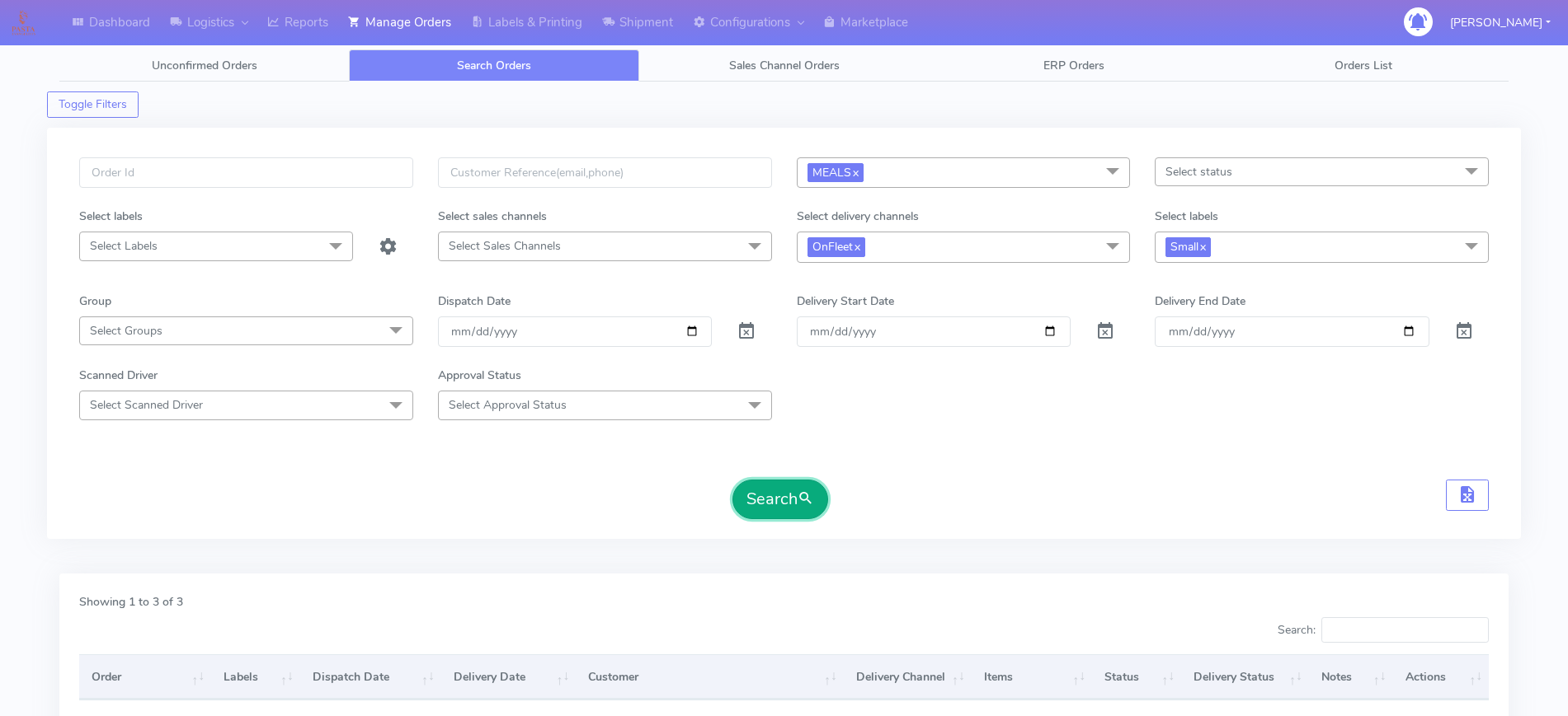
click at [758, 493] on button "Search" at bounding box center [780, 499] width 95 height 40
click at [613, 30] on icon at bounding box center [608, 21] width 13 height 17
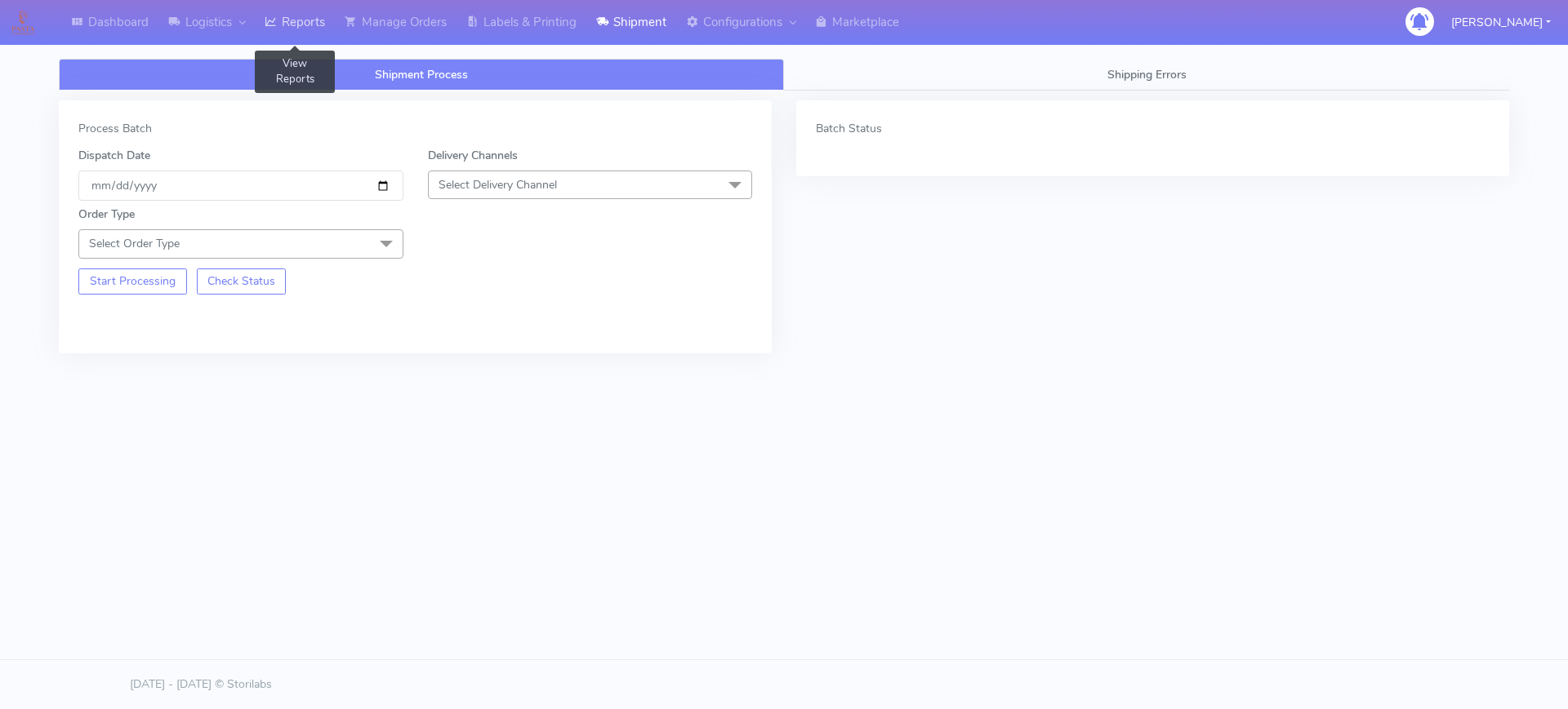
click at [318, 28] on link "Reports" at bounding box center [295, 22] width 80 height 45
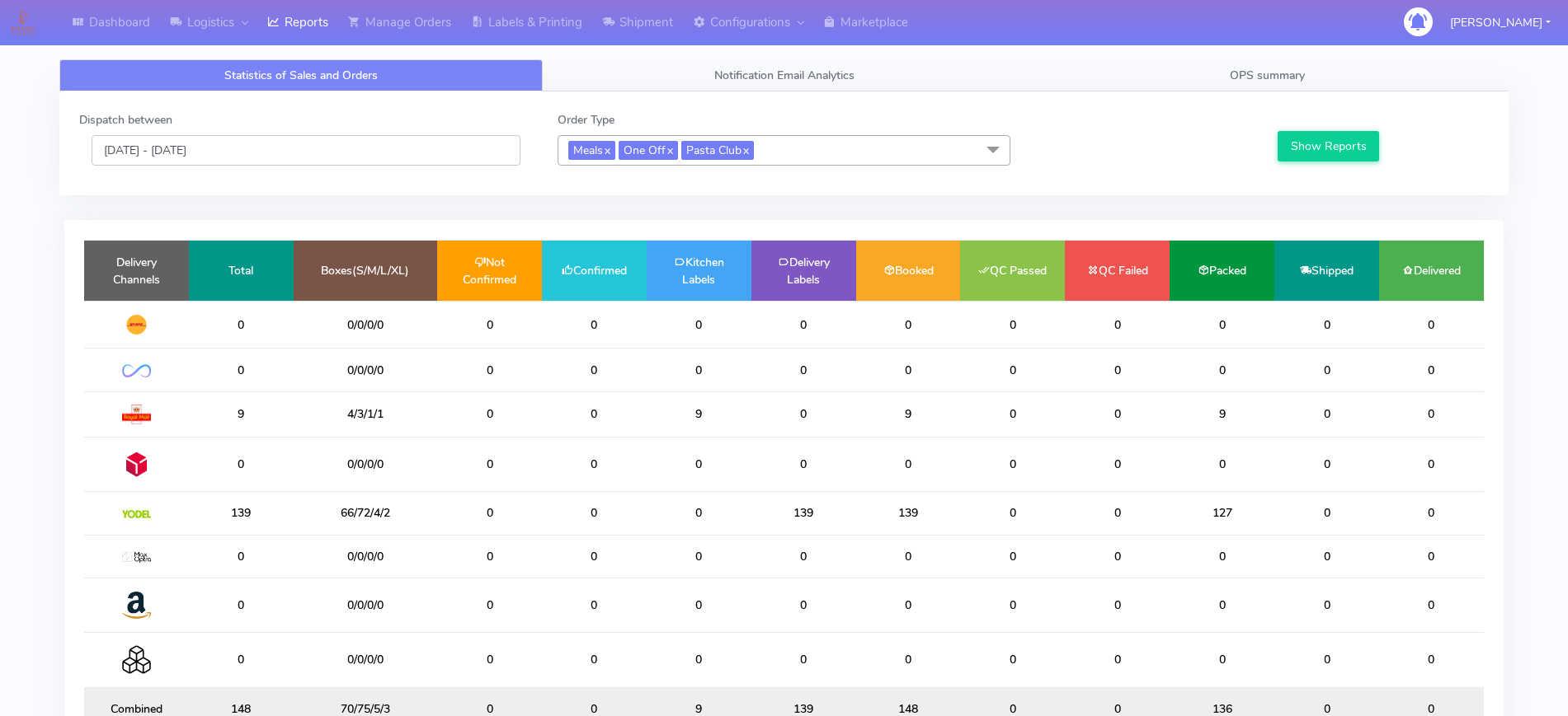
click at [289, 160] on input "[DATE] - [DATE]" at bounding box center [305, 150] width 429 height 30
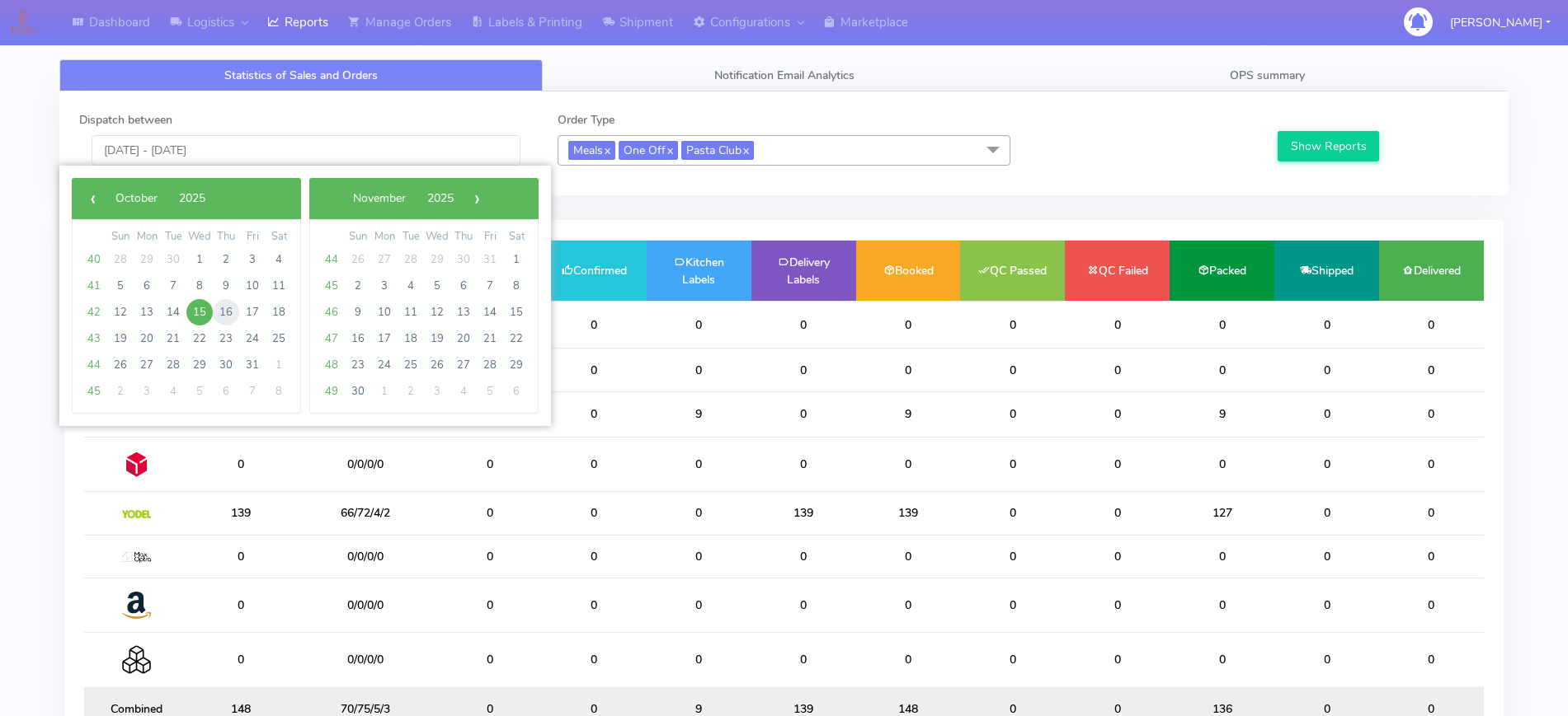
click at [219, 307] on span "16" at bounding box center [226, 312] width 26 height 26
type input "[DATE] - [DATE]"
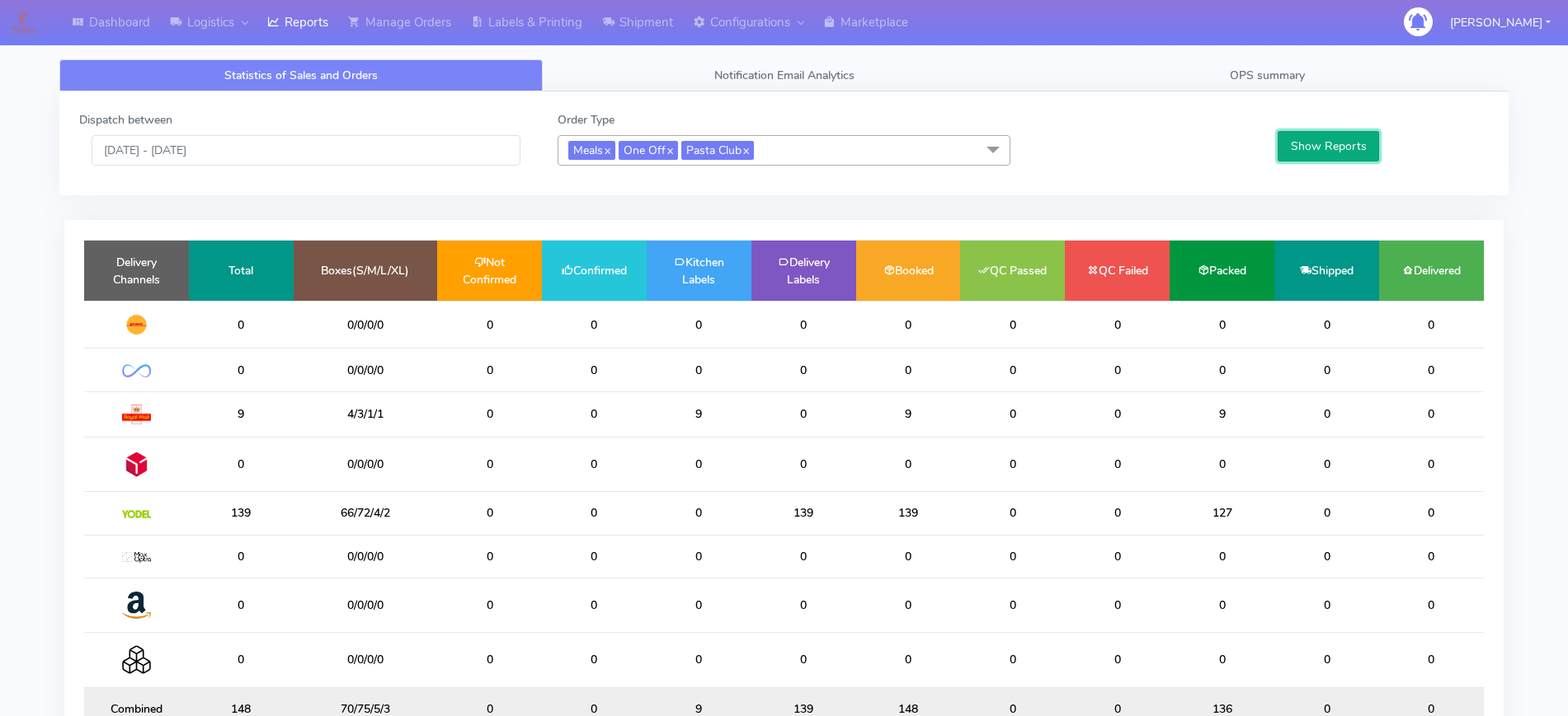
click at [1283, 132] on button "Show Reports" at bounding box center [1328, 146] width 101 height 30
